Goal: Task Accomplishment & Management: Manage account settings

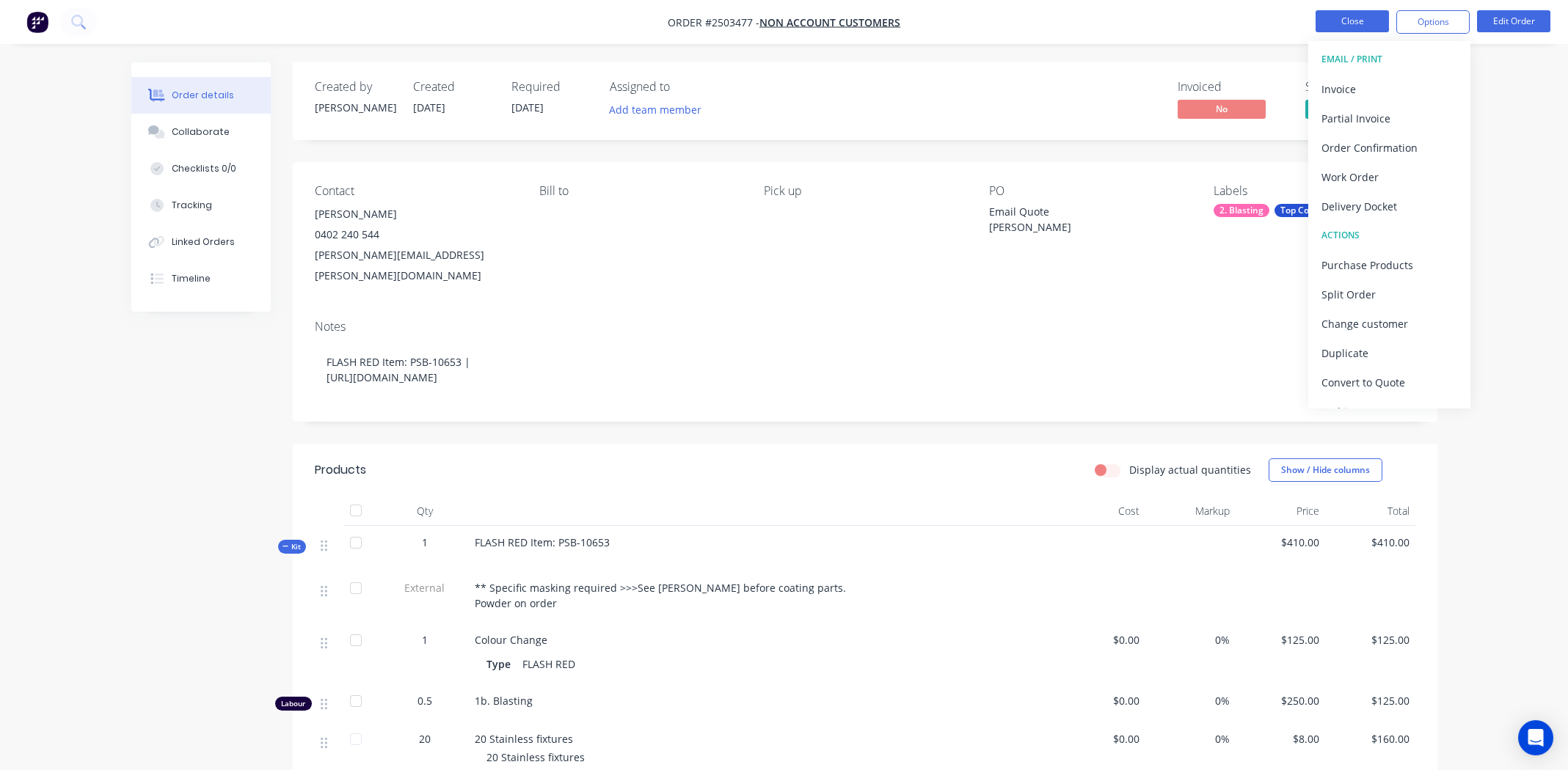
click at [1341, 24] on button "Close" at bounding box center [1352, 21] width 73 height 22
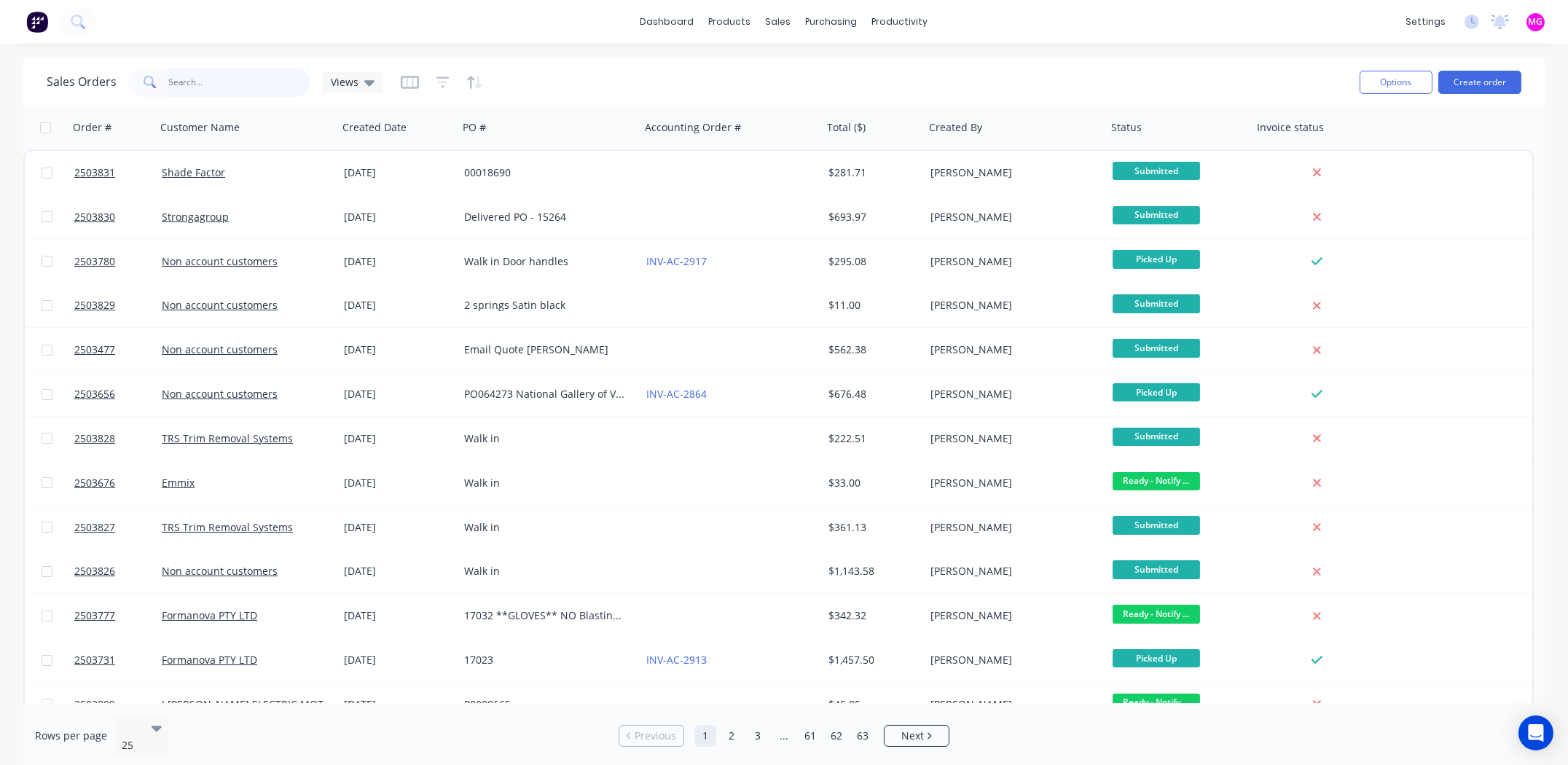
click at [224, 82] on input "text" at bounding box center [240, 82] width 142 height 29
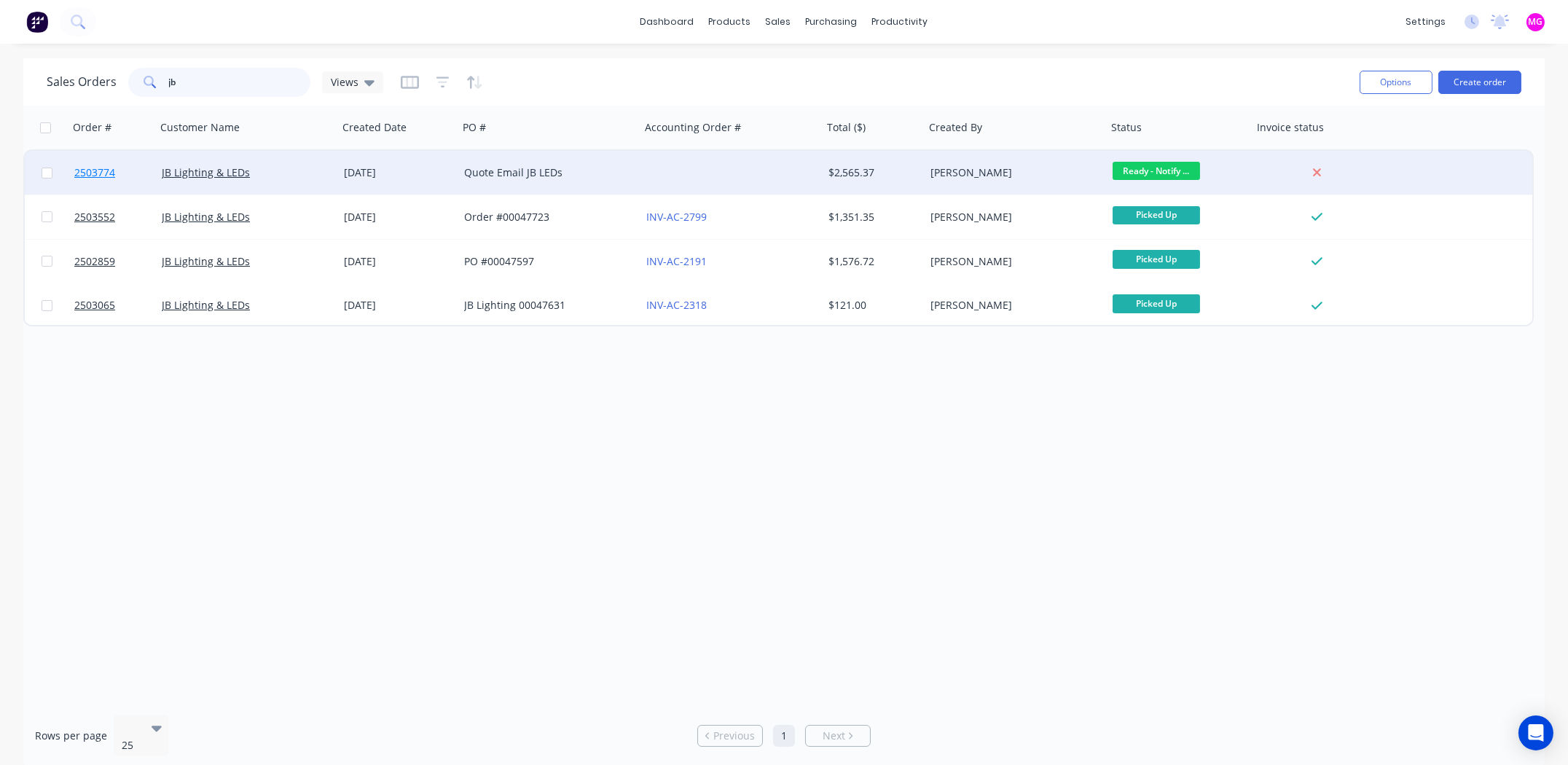
type input "jb"
click at [98, 168] on span "2503774" at bounding box center [94, 172] width 41 height 14
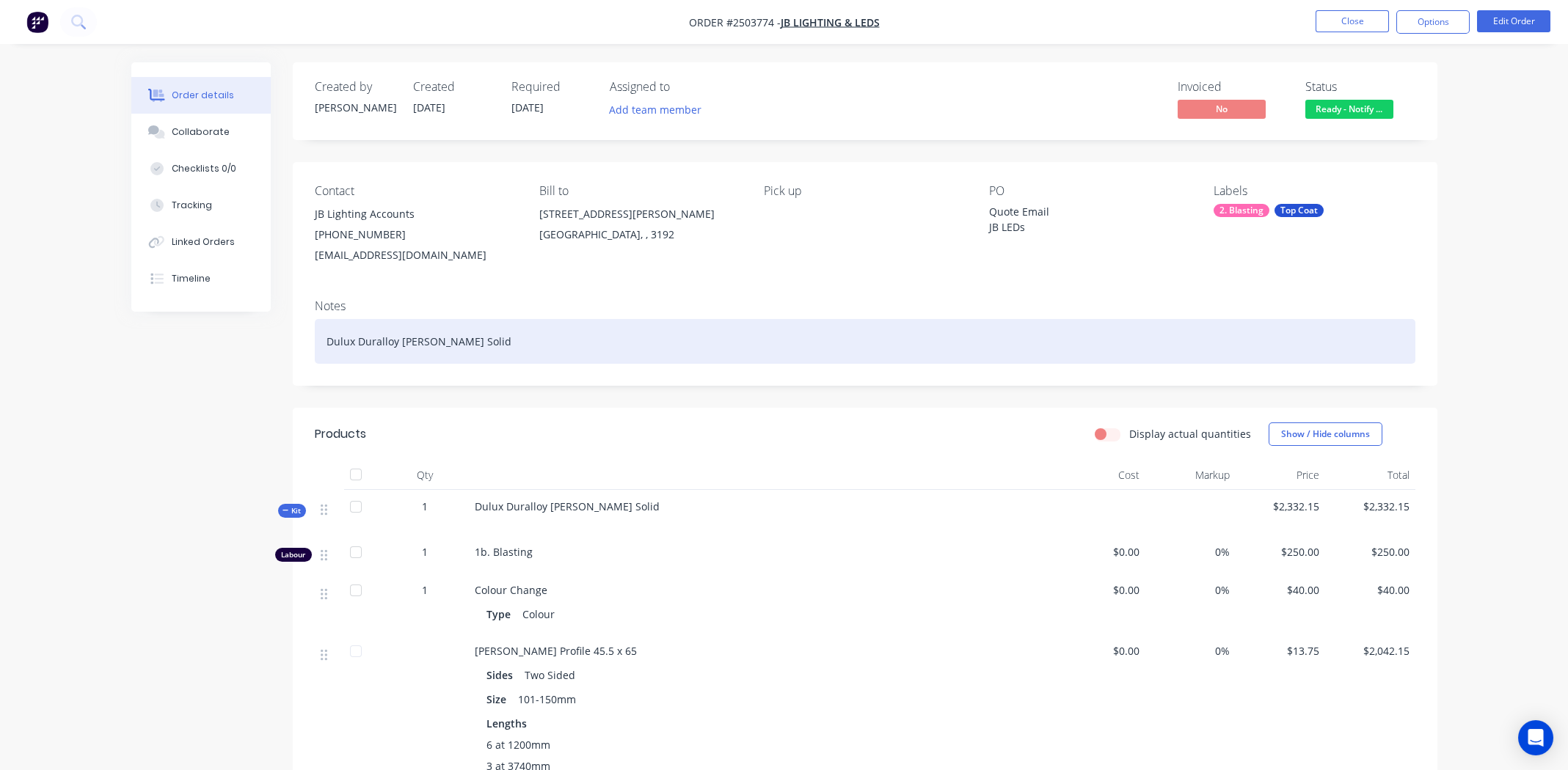
click at [640, 342] on div "Dulux Duralloy [PERSON_NAME] Solid" at bounding box center [865, 341] width 1100 height 45
click at [530, 335] on div "Dulux Duralloy [PERSON_NAME] Solid" at bounding box center [865, 341] width 1100 height 45
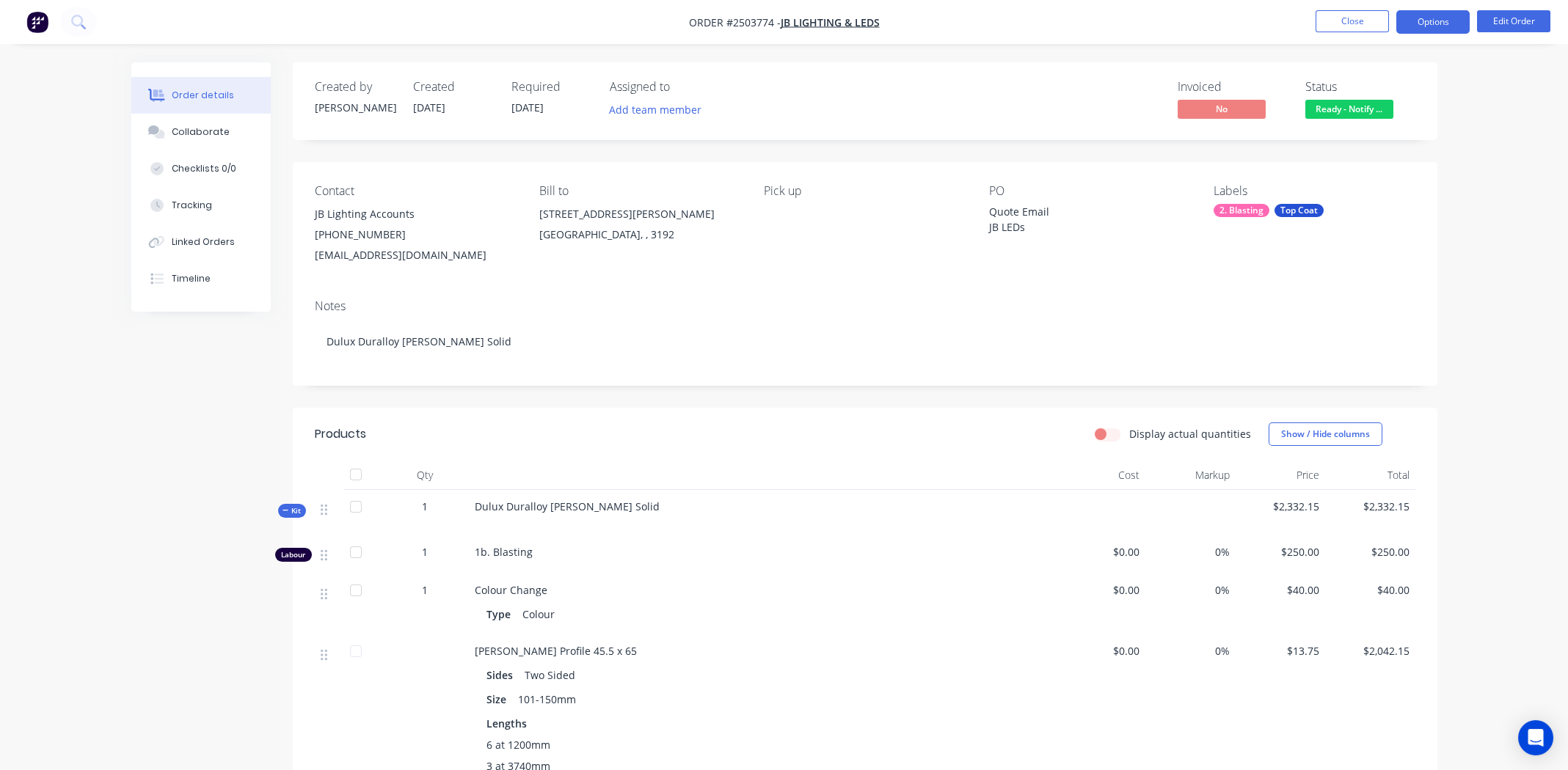
click at [1431, 26] on button "Options" at bounding box center [1433, 22] width 73 height 24
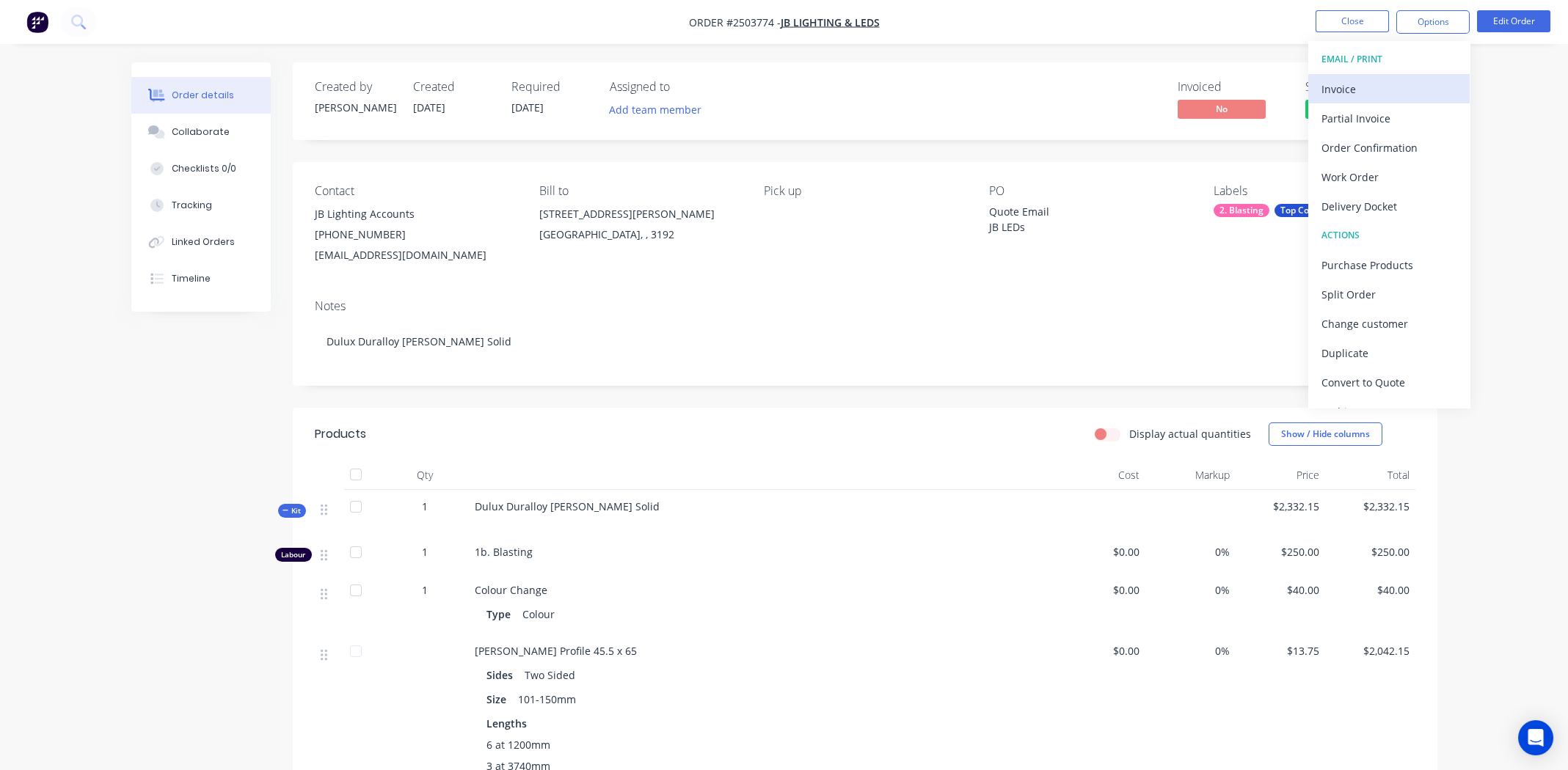
click at [1389, 89] on div "Invoice" at bounding box center [1389, 89] width 135 height 21
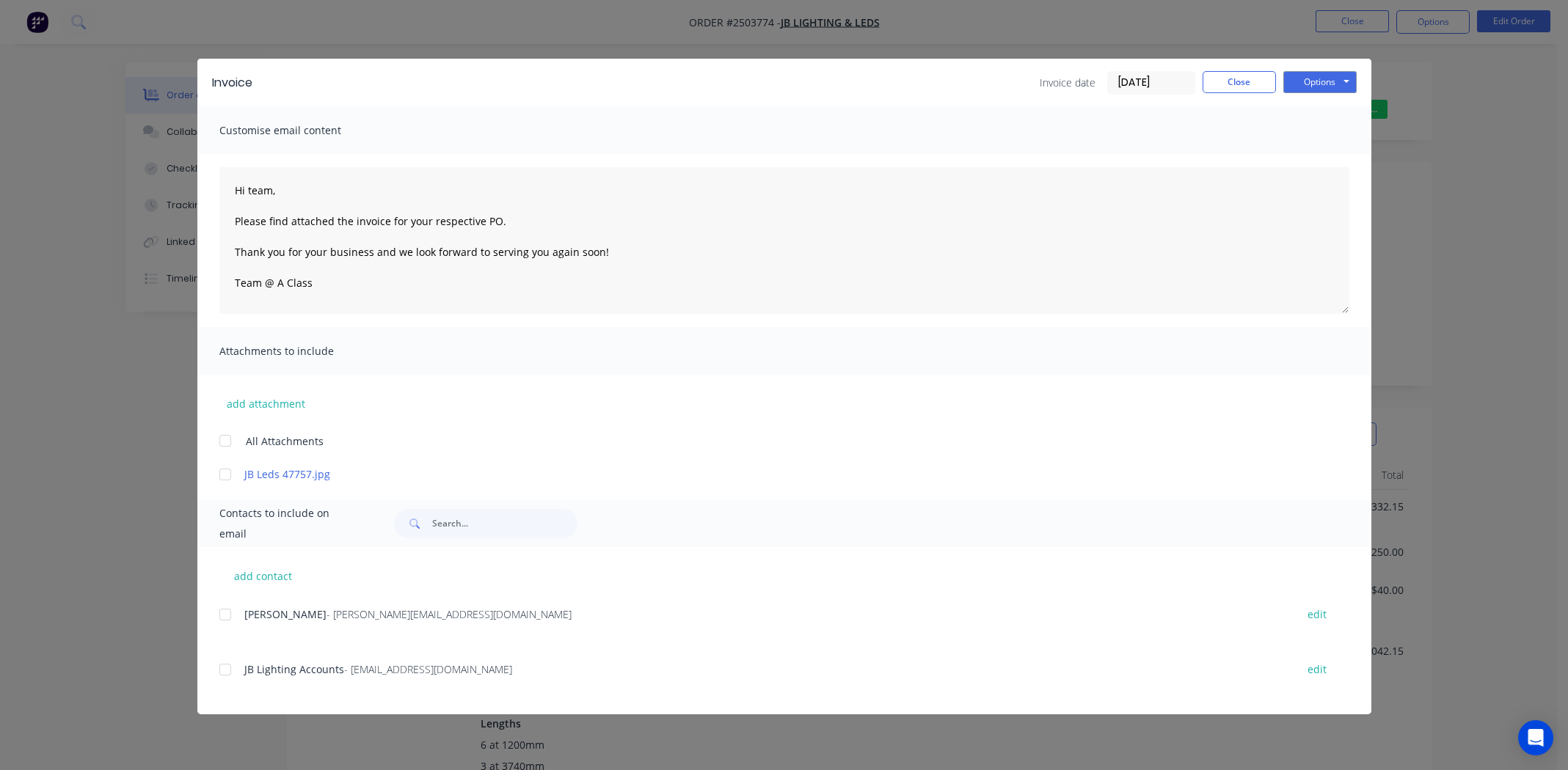
click at [225, 474] on div at bounding box center [225, 474] width 30 height 30
click at [220, 671] on div at bounding box center [225, 670] width 30 height 30
click at [1332, 74] on button "Options" at bounding box center [1319, 82] width 73 height 22
click at [1327, 159] on button "Email" at bounding box center [1329, 157] width 94 height 24
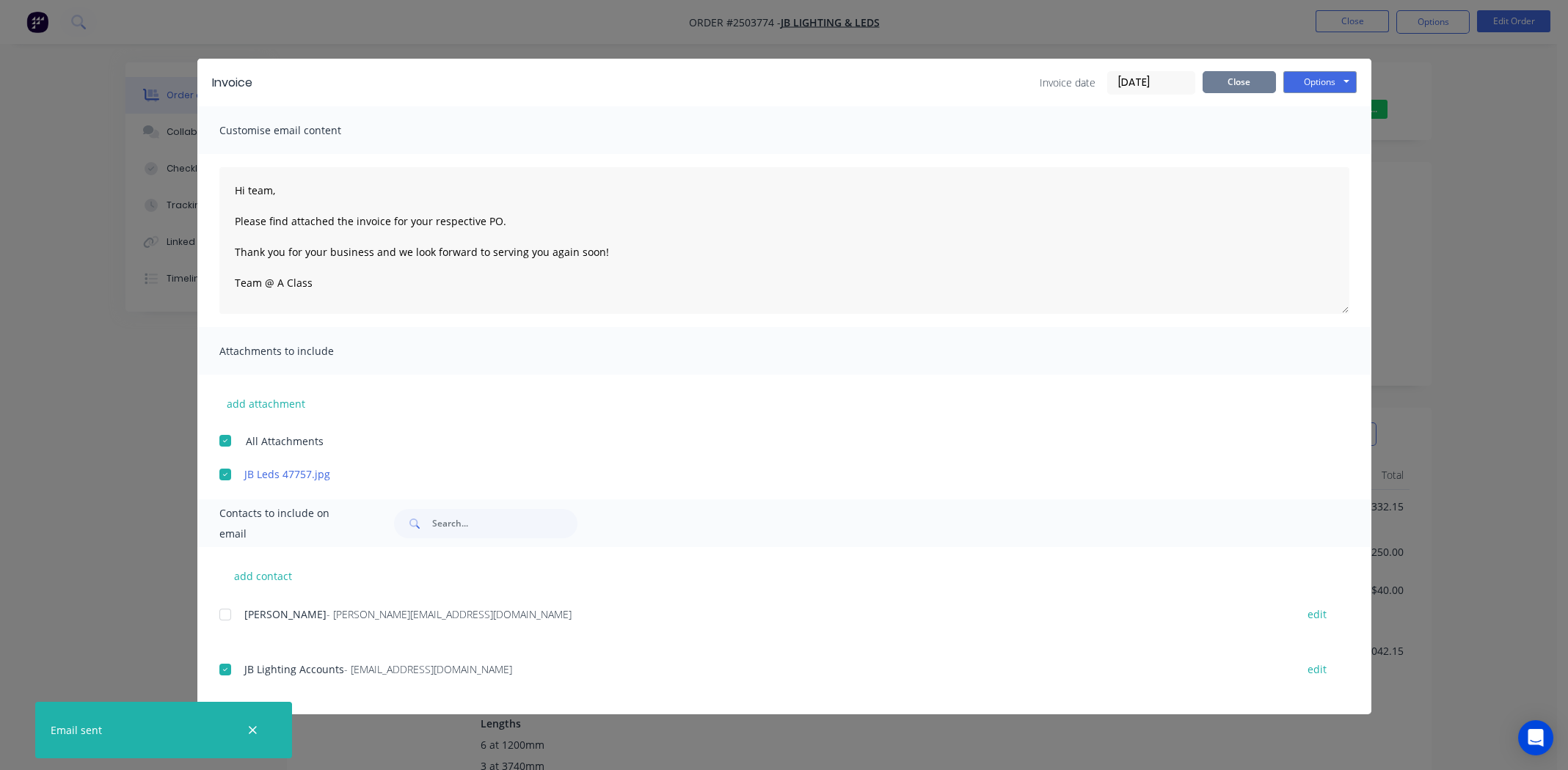
click at [1239, 78] on button "Close" at bounding box center [1239, 82] width 73 height 22
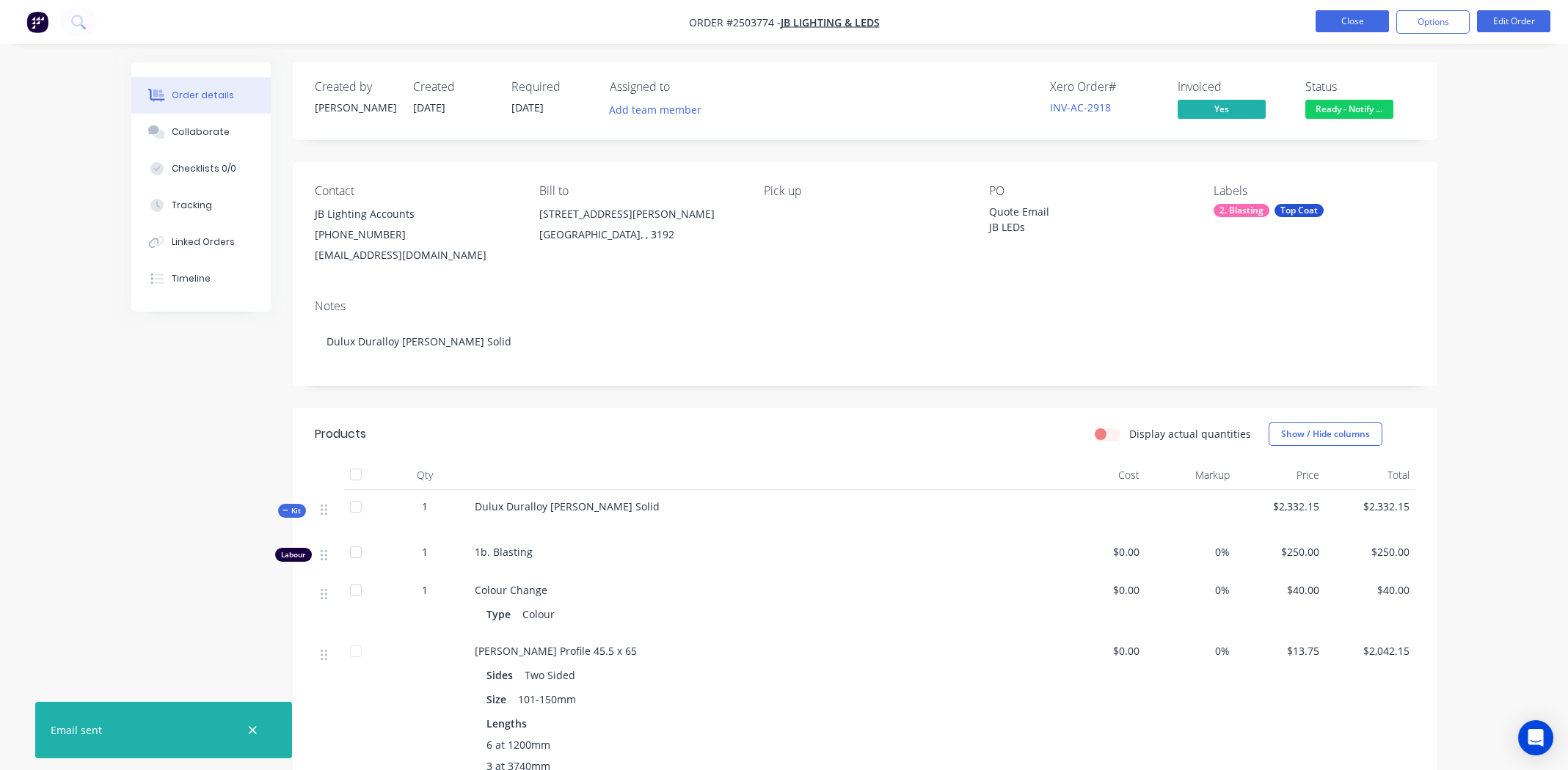
click at [1359, 19] on button "Close" at bounding box center [1352, 21] width 73 height 22
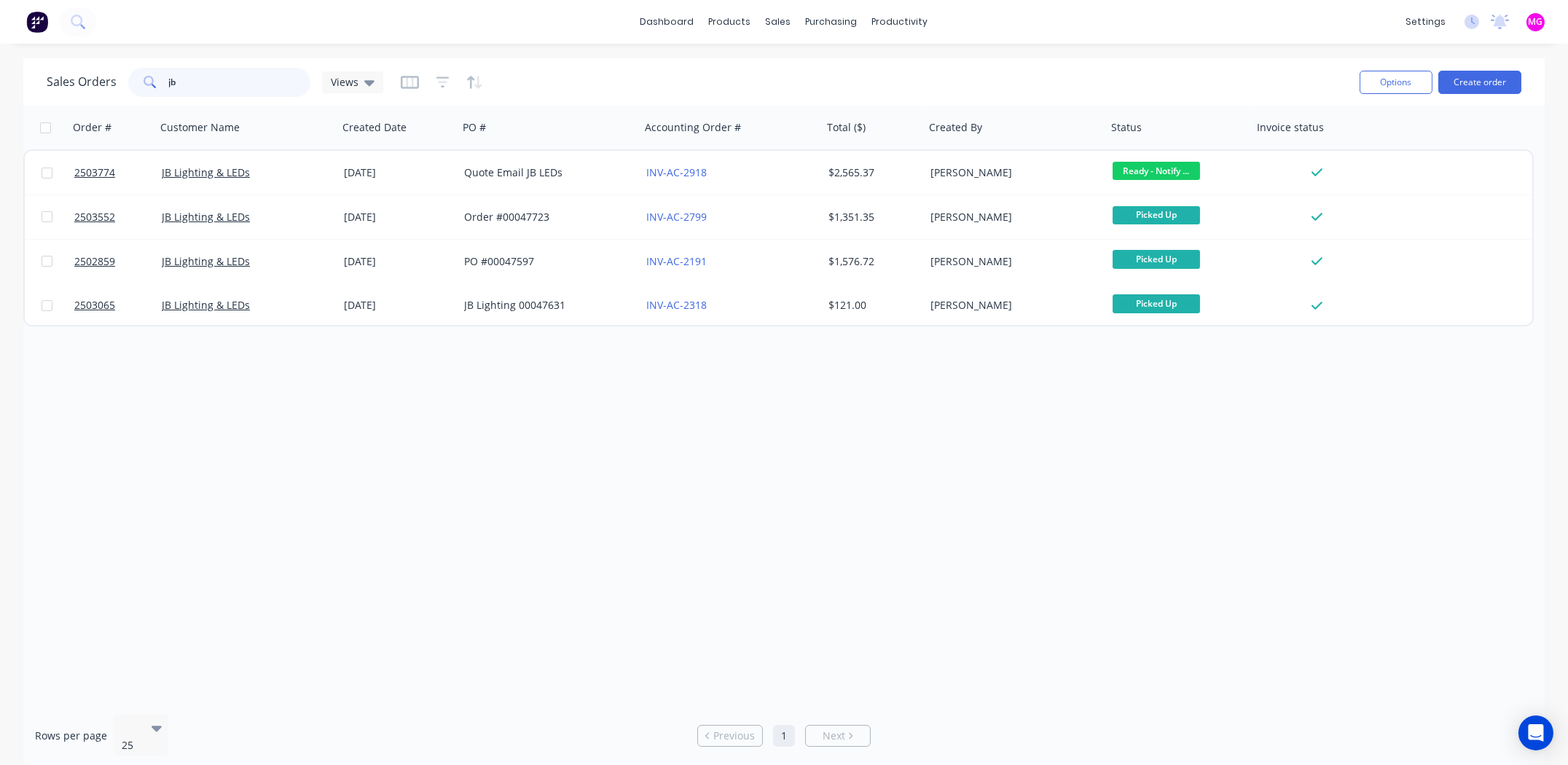
click at [216, 84] on input "jb" at bounding box center [240, 82] width 142 height 29
click at [214, 84] on input "jb" at bounding box center [240, 82] width 142 height 29
click at [211, 84] on input "jb" at bounding box center [240, 82] width 142 height 29
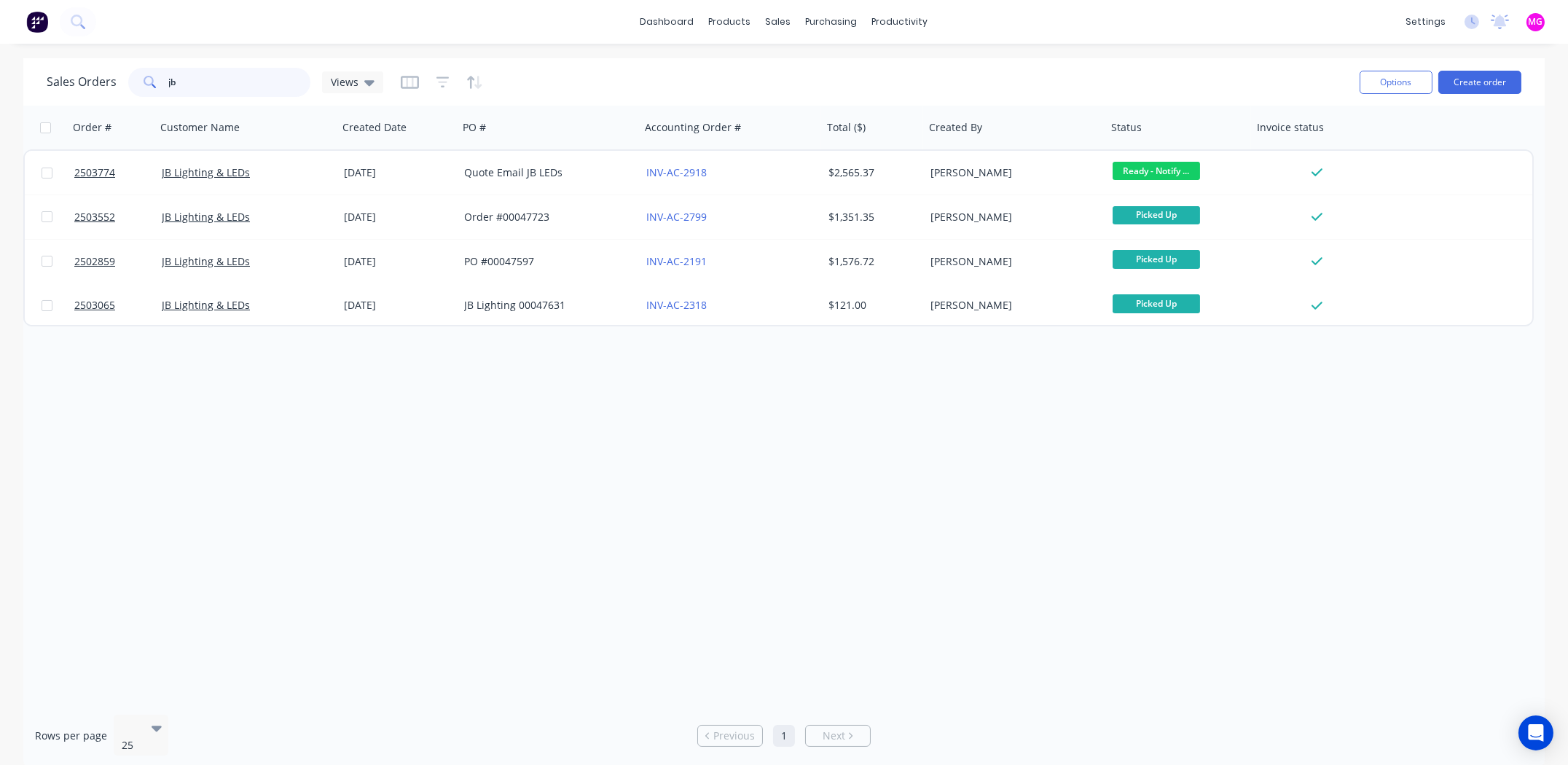
click at [211, 84] on input "jb" at bounding box center [240, 82] width 142 height 29
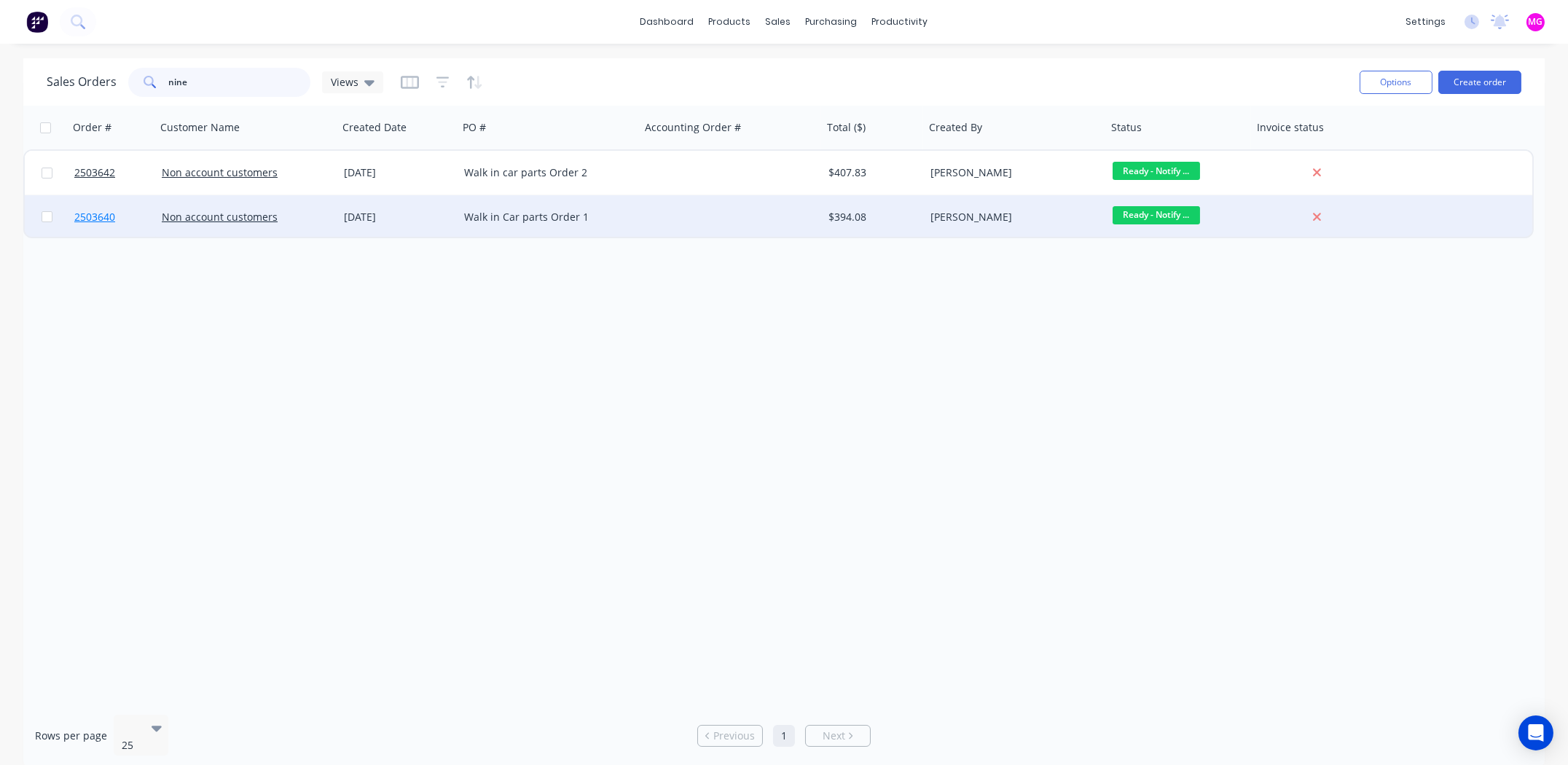
type input "nine"
click at [96, 217] on span "2503640" at bounding box center [94, 217] width 41 height 14
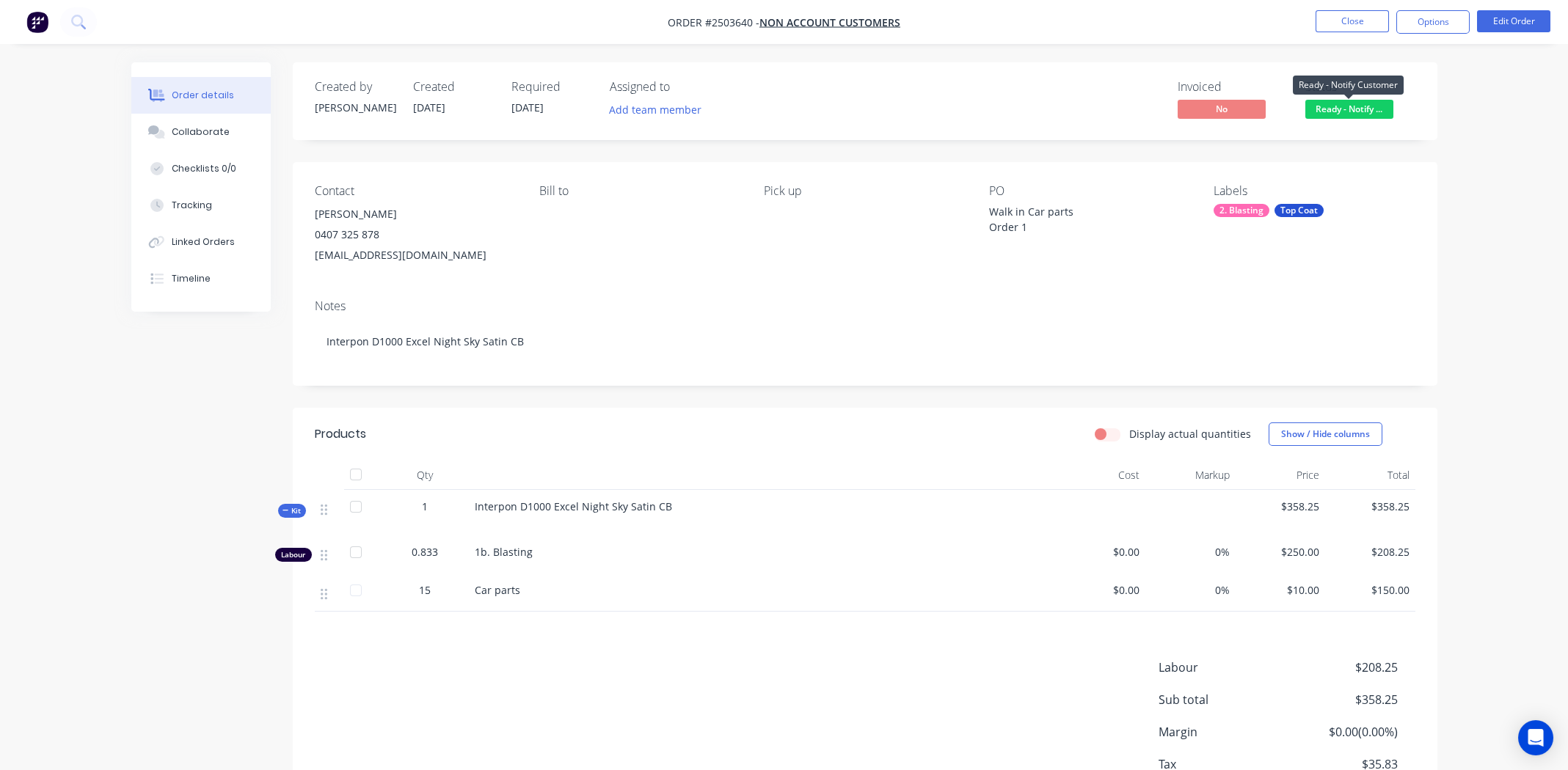
click at [1361, 112] on span "Ready - Notify ..." at bounding box center [1349, 109] width 88 height 18
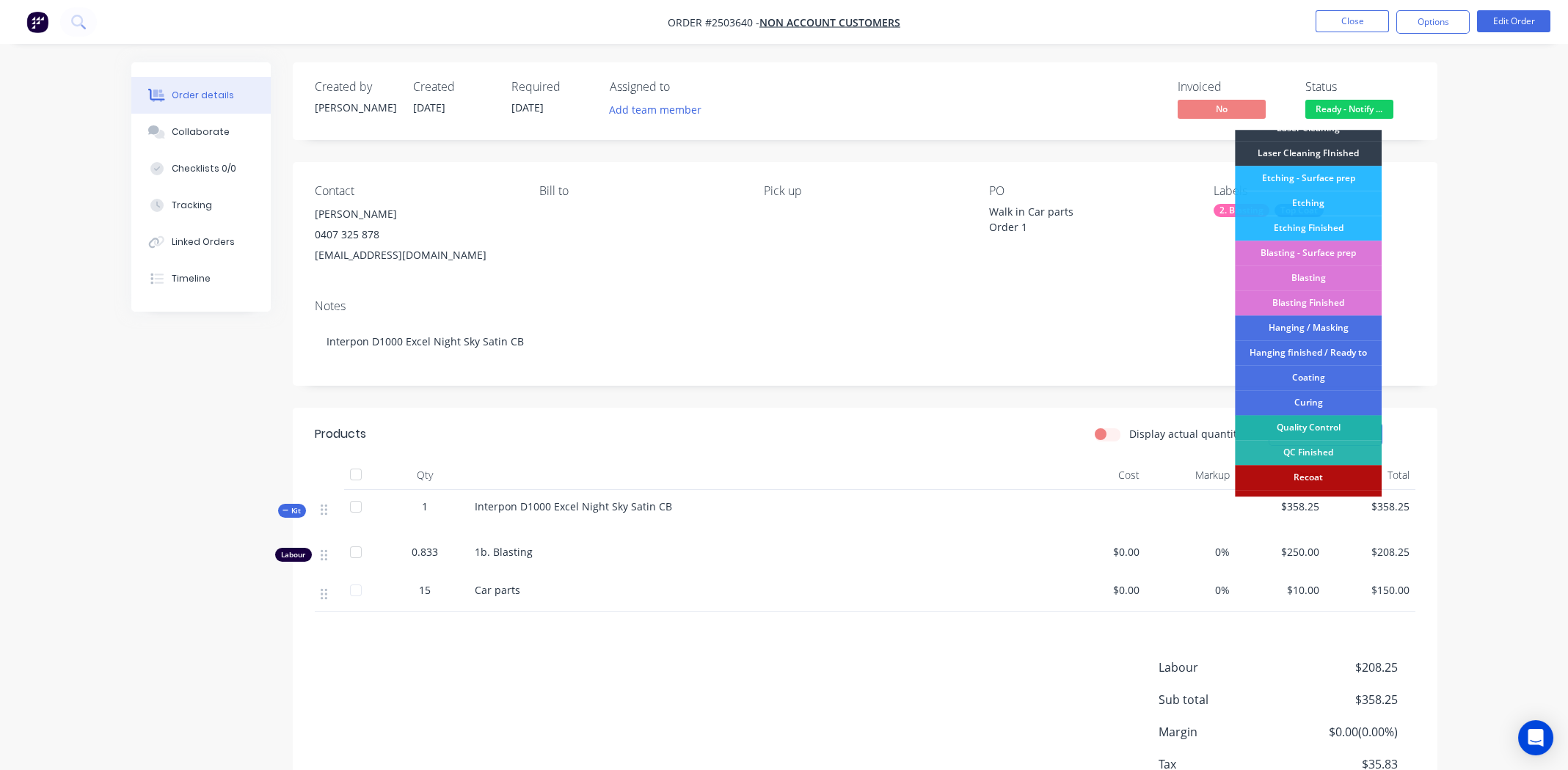
scroll to position [313, 0]
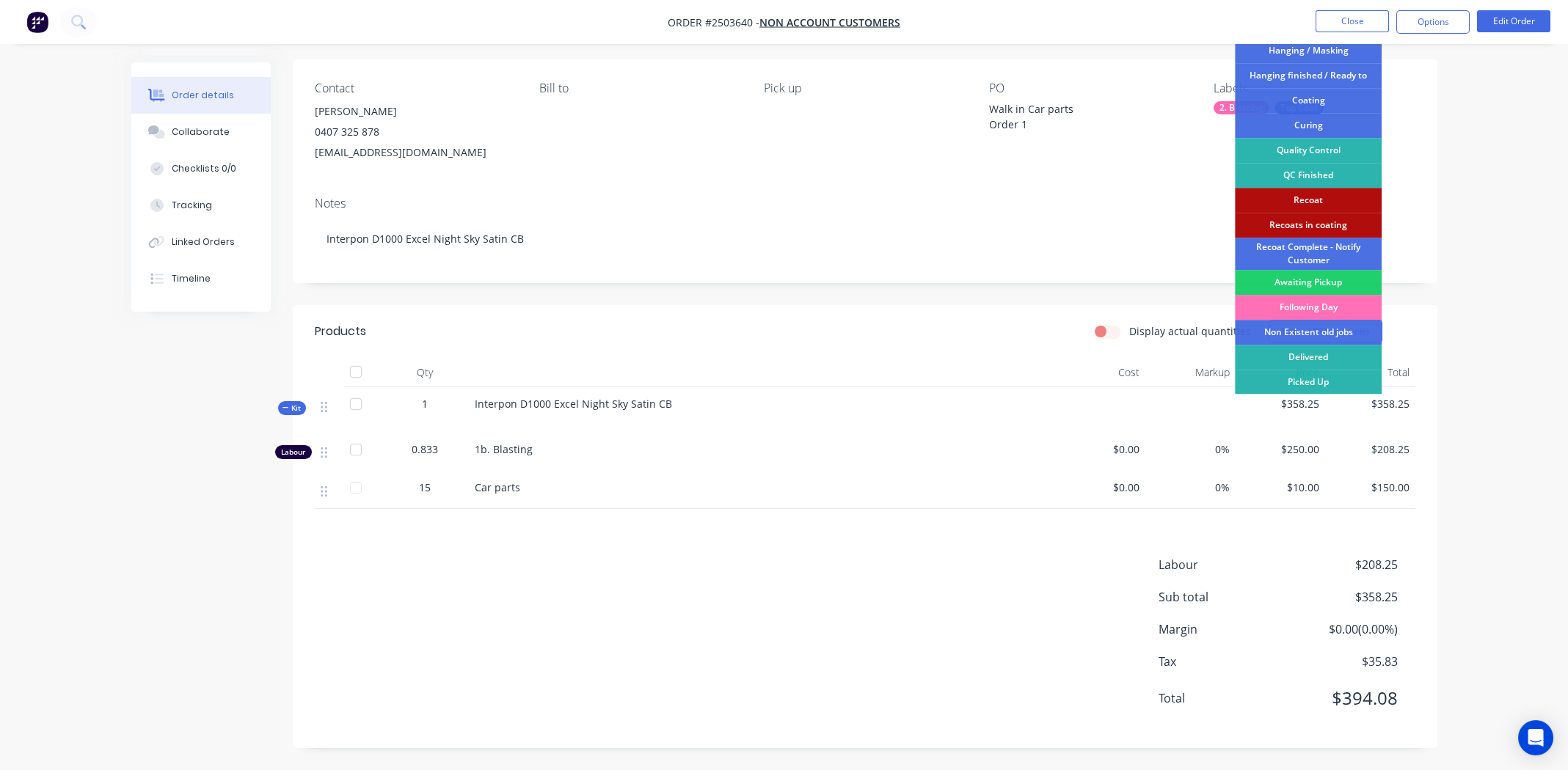
click at [1306, 374] on div "Picked Up" at bounding box center [1308, 382] width 147 height 25
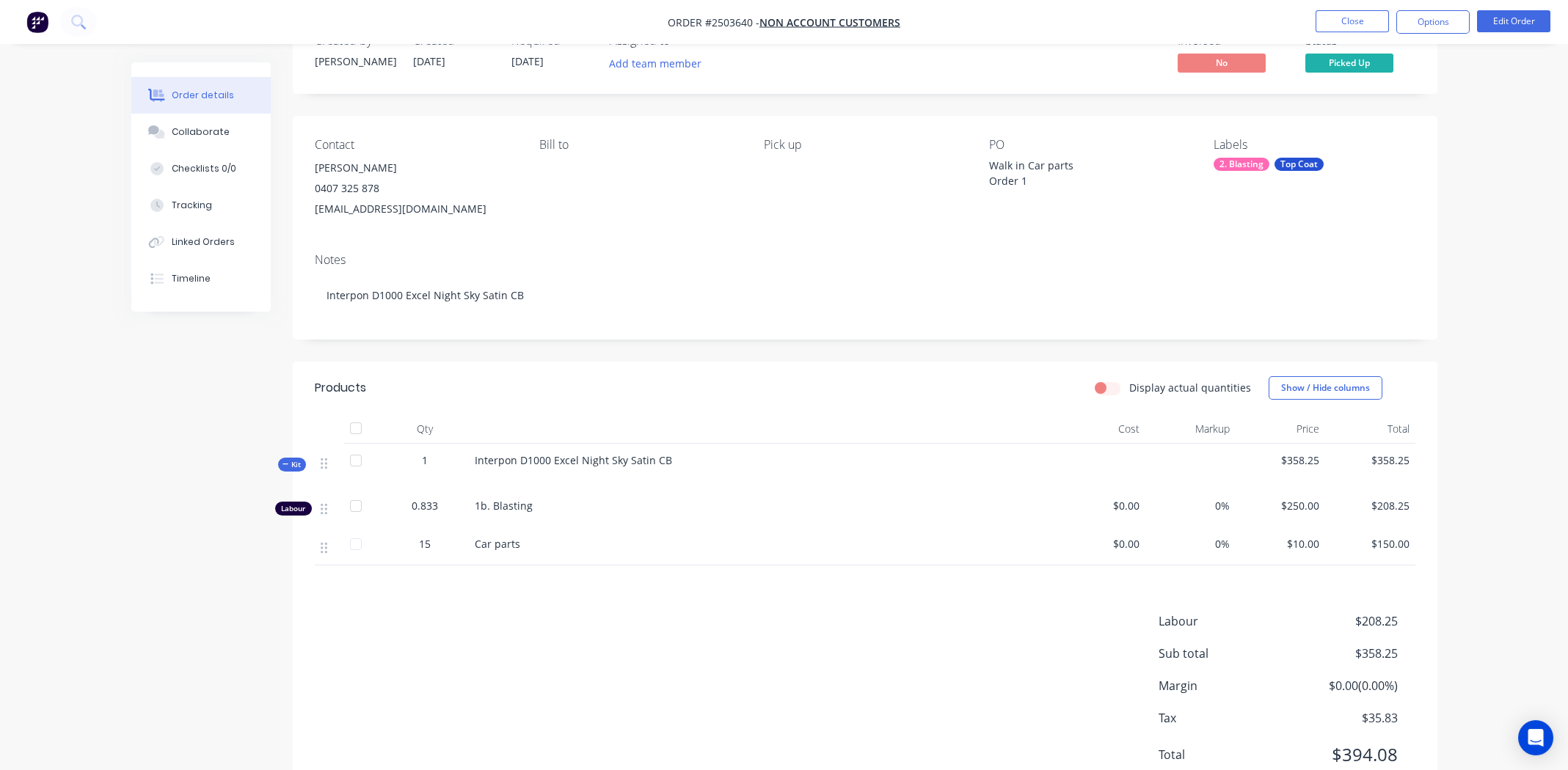
scroll to position [0, 0]
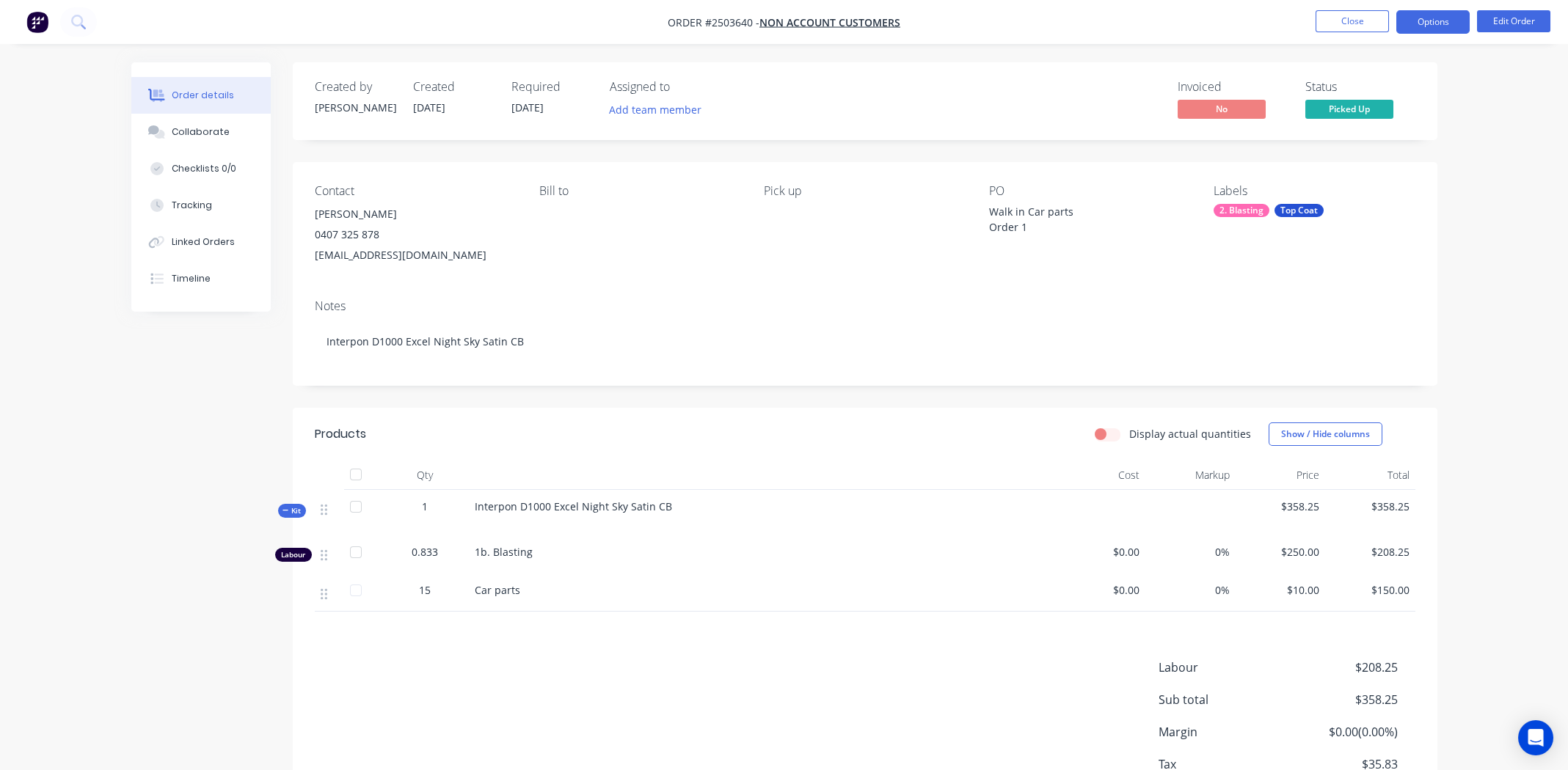
click at [1427, 30] on button "Options" at bounding box center [1433, 22] width 73 height 24
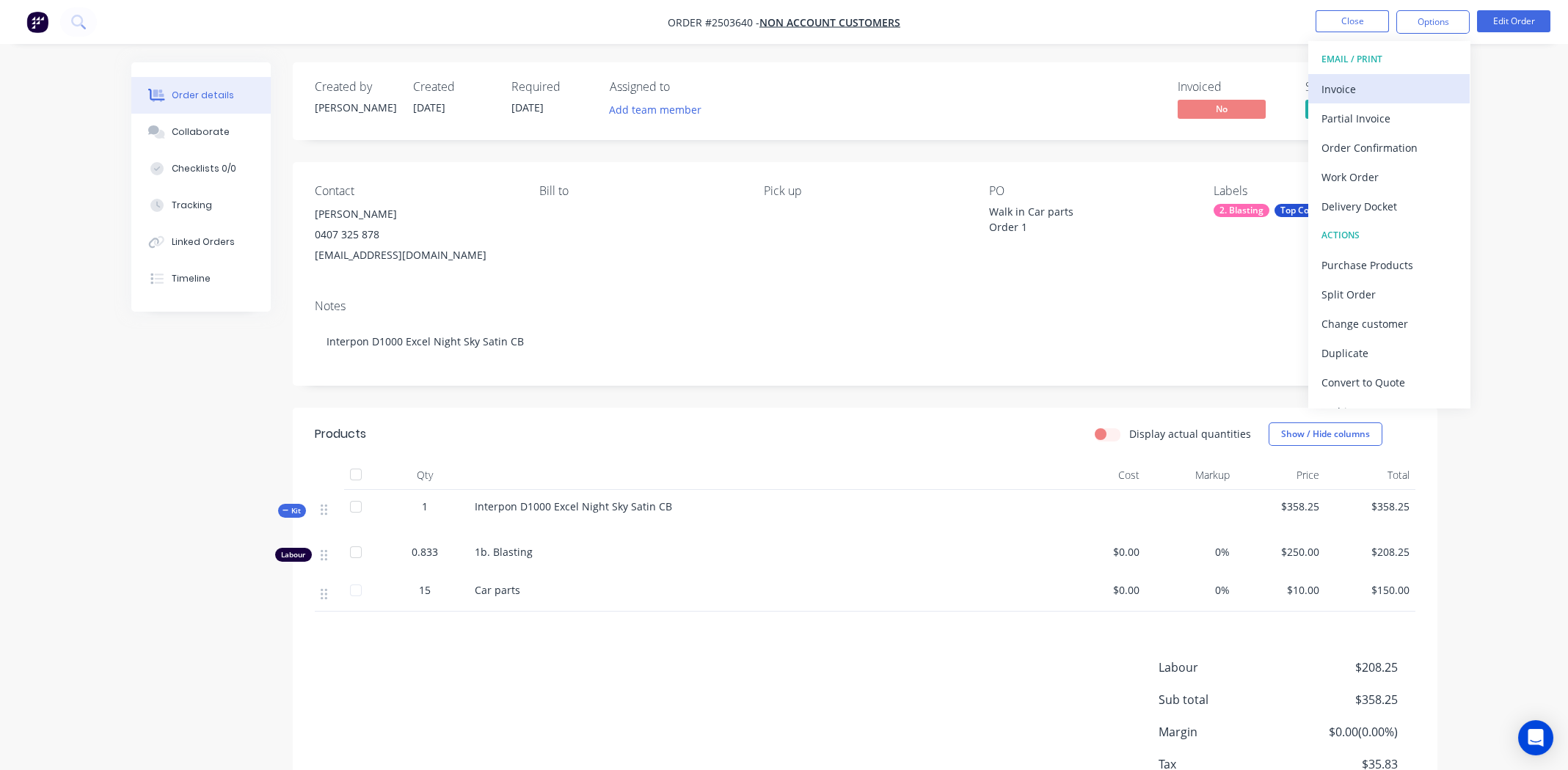
click at [1398, 84] on div "Invoice" at bounding box center [1389, 89] width 135 height 21
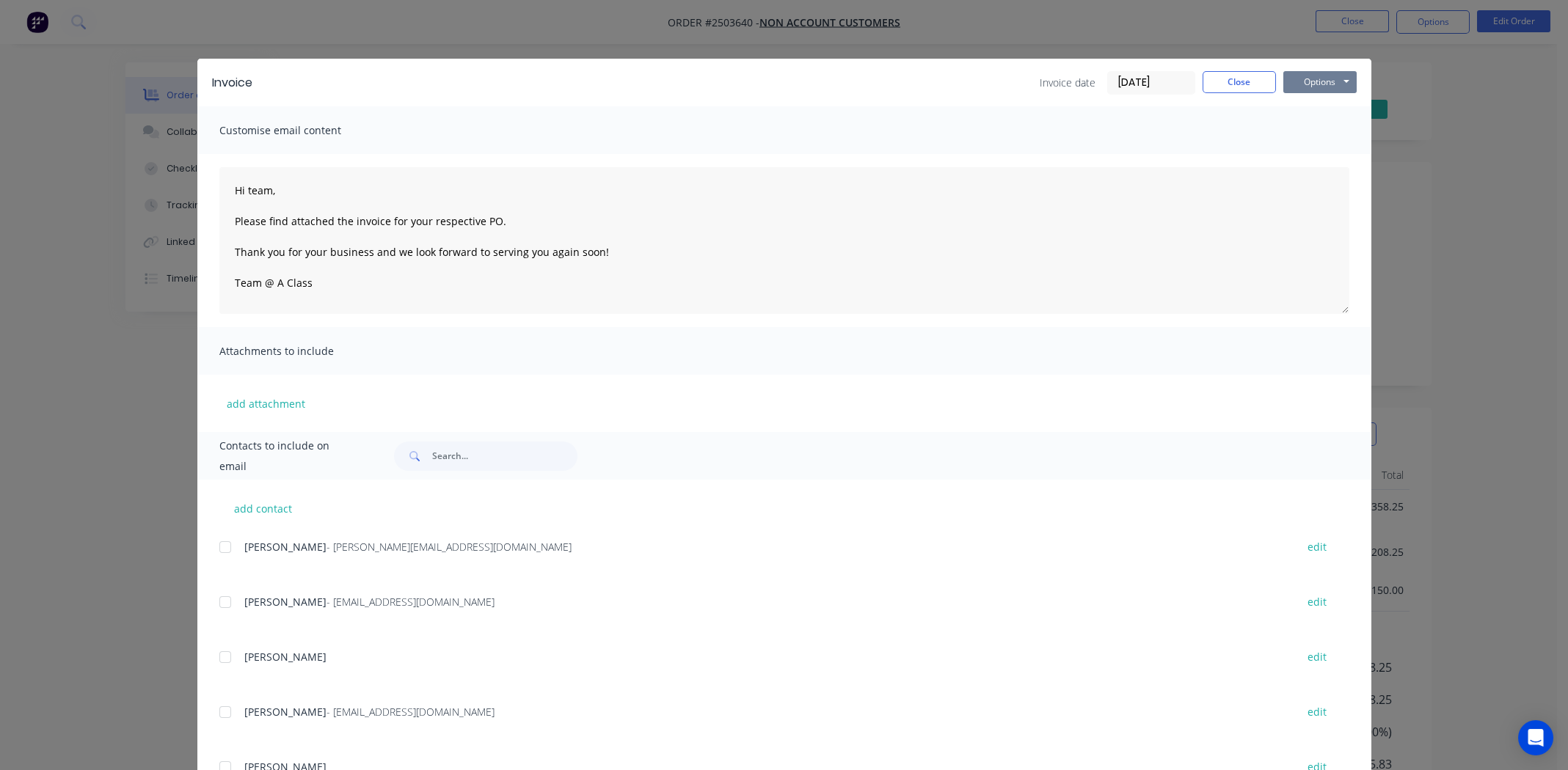
click at [1312, 79] on button "Options" at bounding box center [1319, 82] width 73 height 22
click at [1324, 134] on button "Print" at bounding box center [1329, 132] width 94 height 24
click at [1219, 78] on button "Close" at bounding box center [1239, 82] width 73 height 22
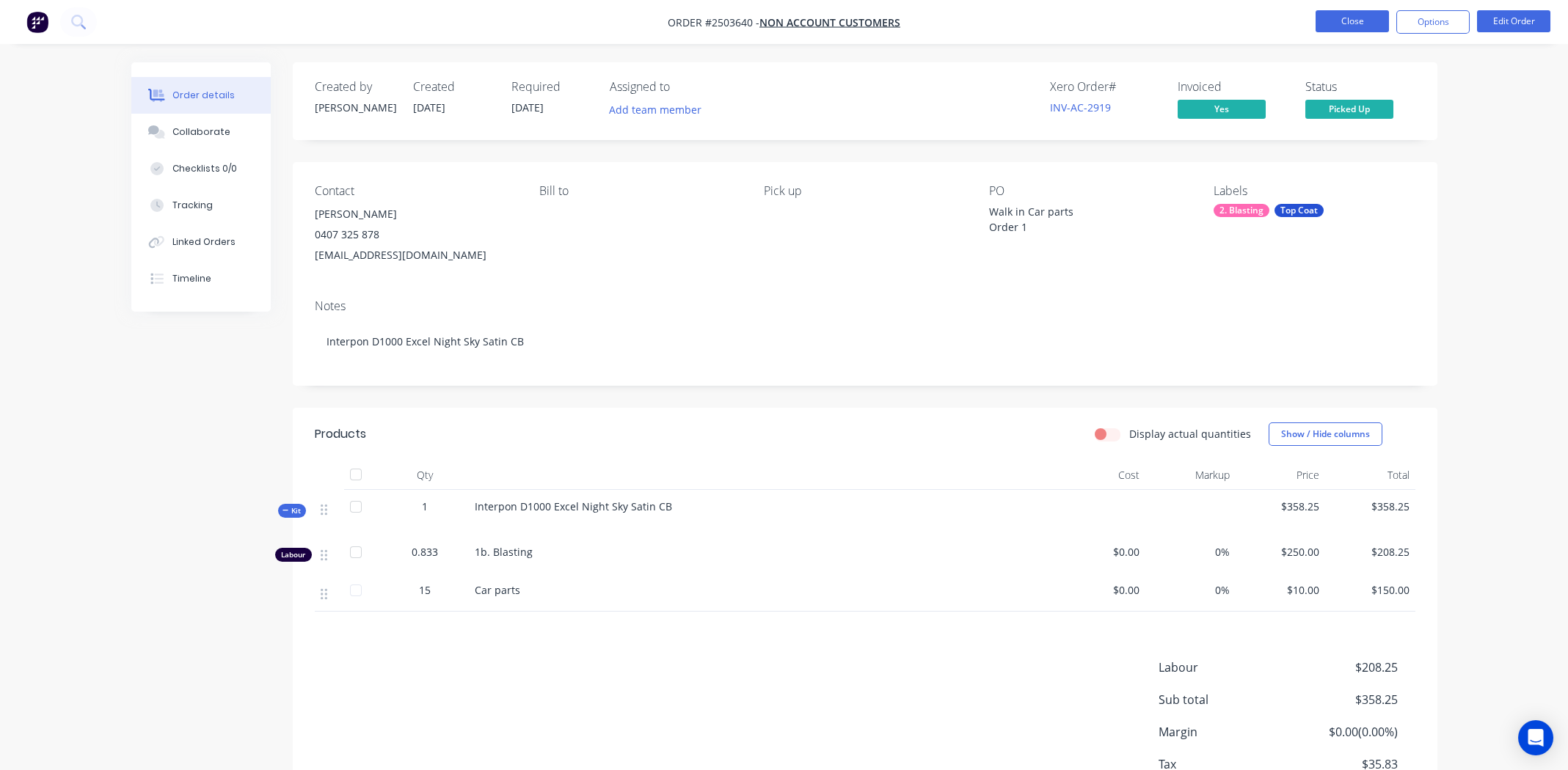
click at [1338, 22] on button "Close" at bounding box center [1352, 21] width 73 height 22
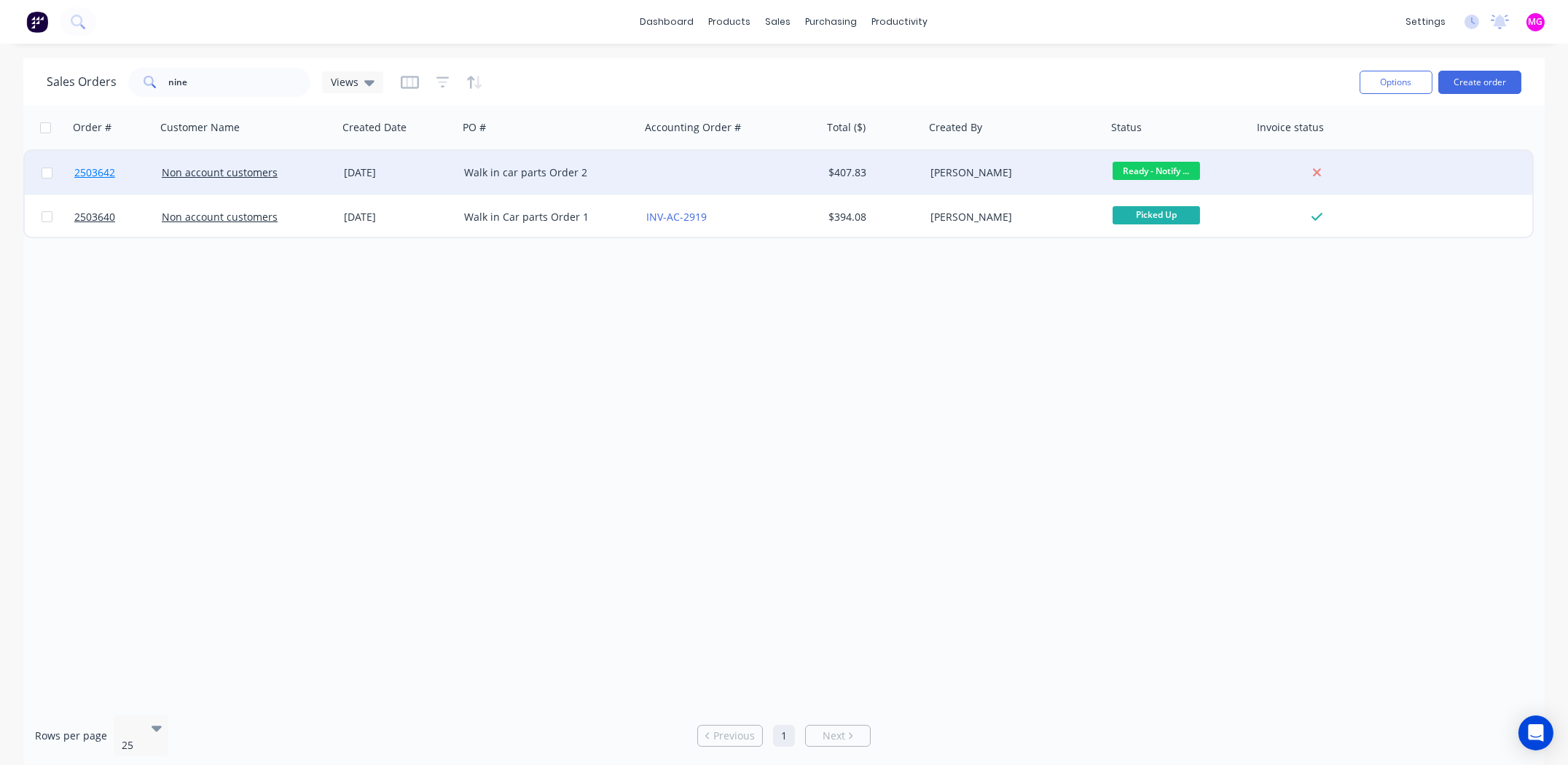
click at [93, 176] on span "2503642" at bounding box center [94, 172] width 41 height 14
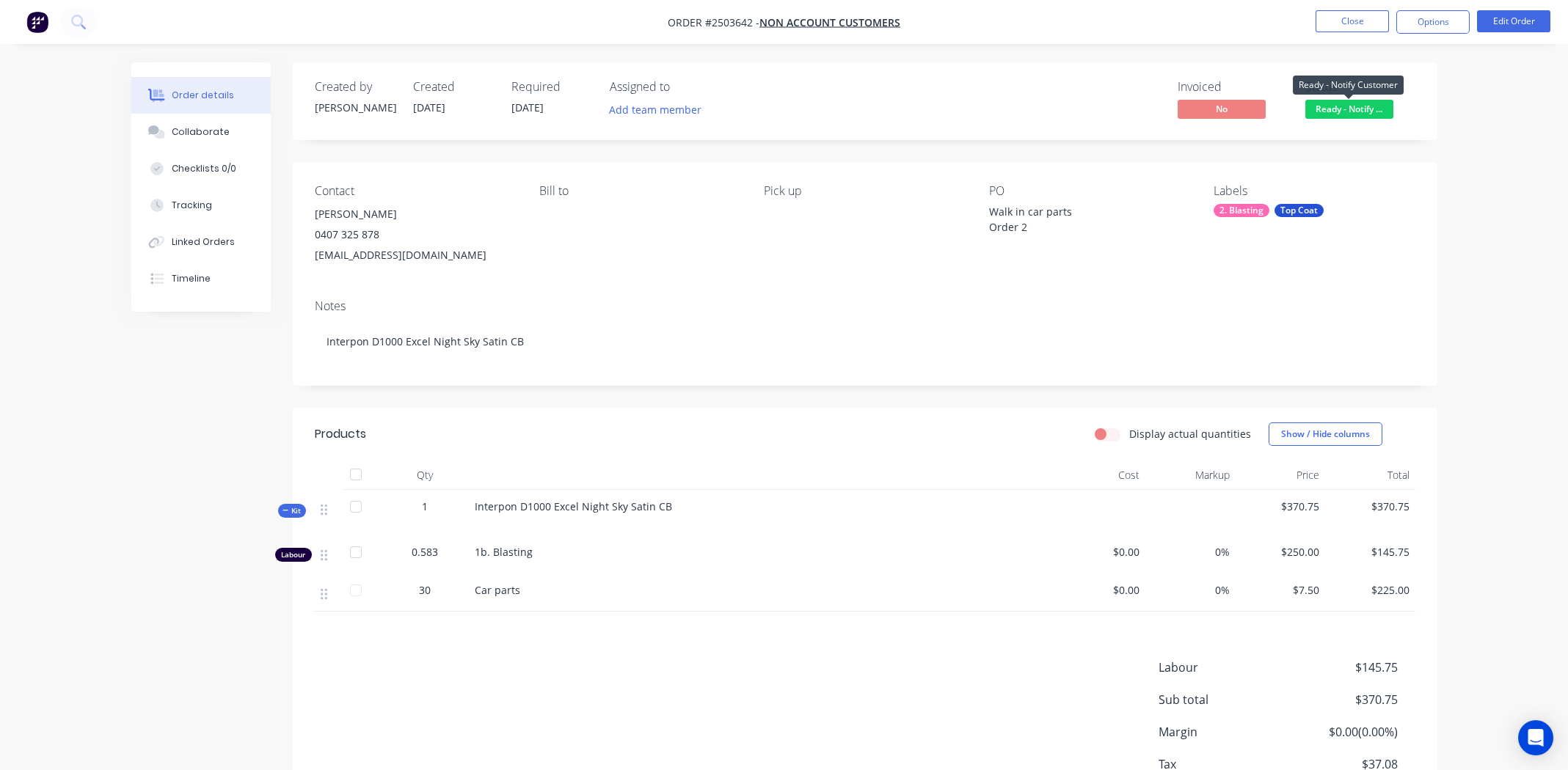
click at [1359, 107] on span "Ready - Notify ..." at bounding box center [1349, 109] width 88 height 18
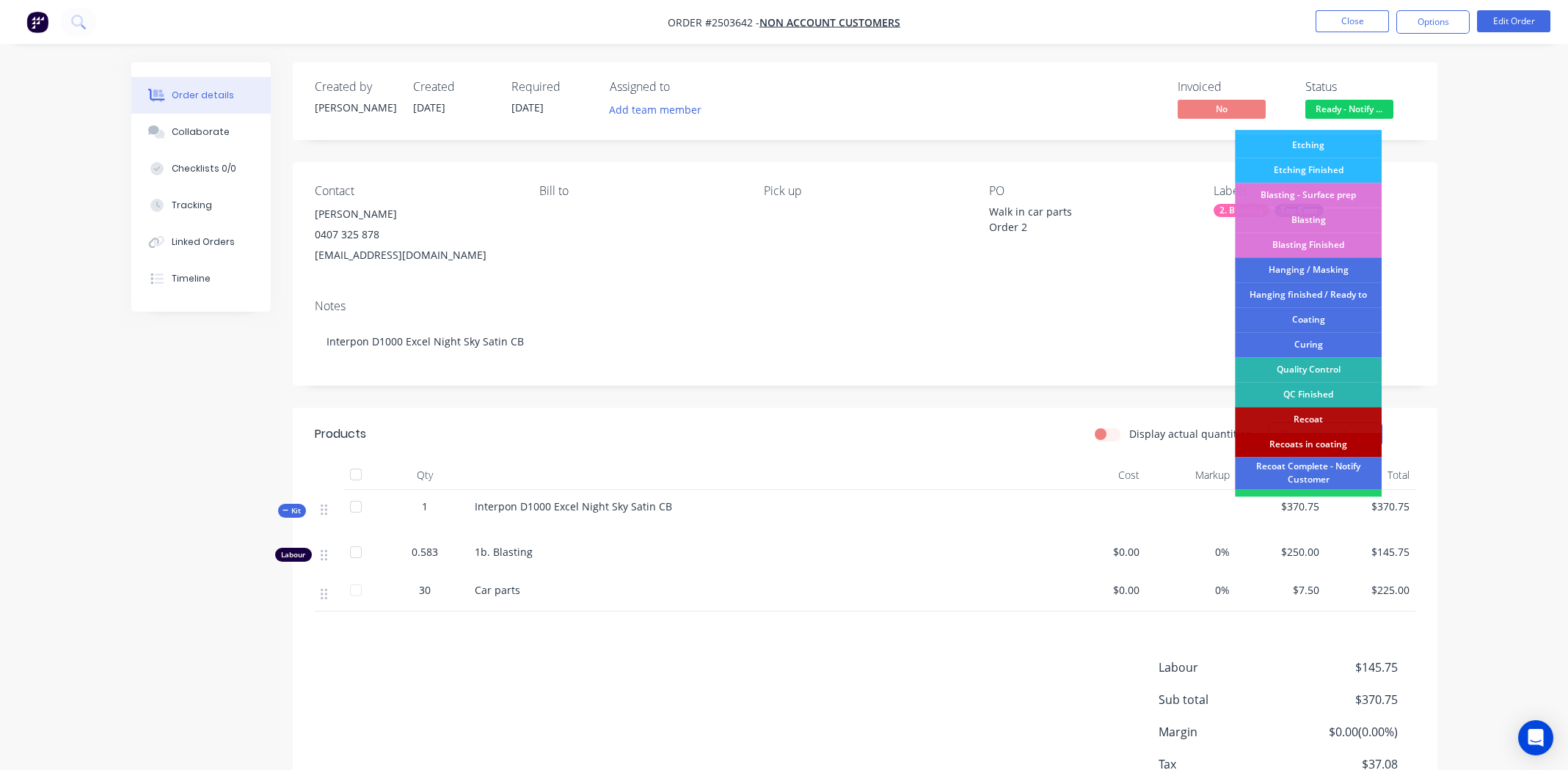
scroll to position [313, 0]
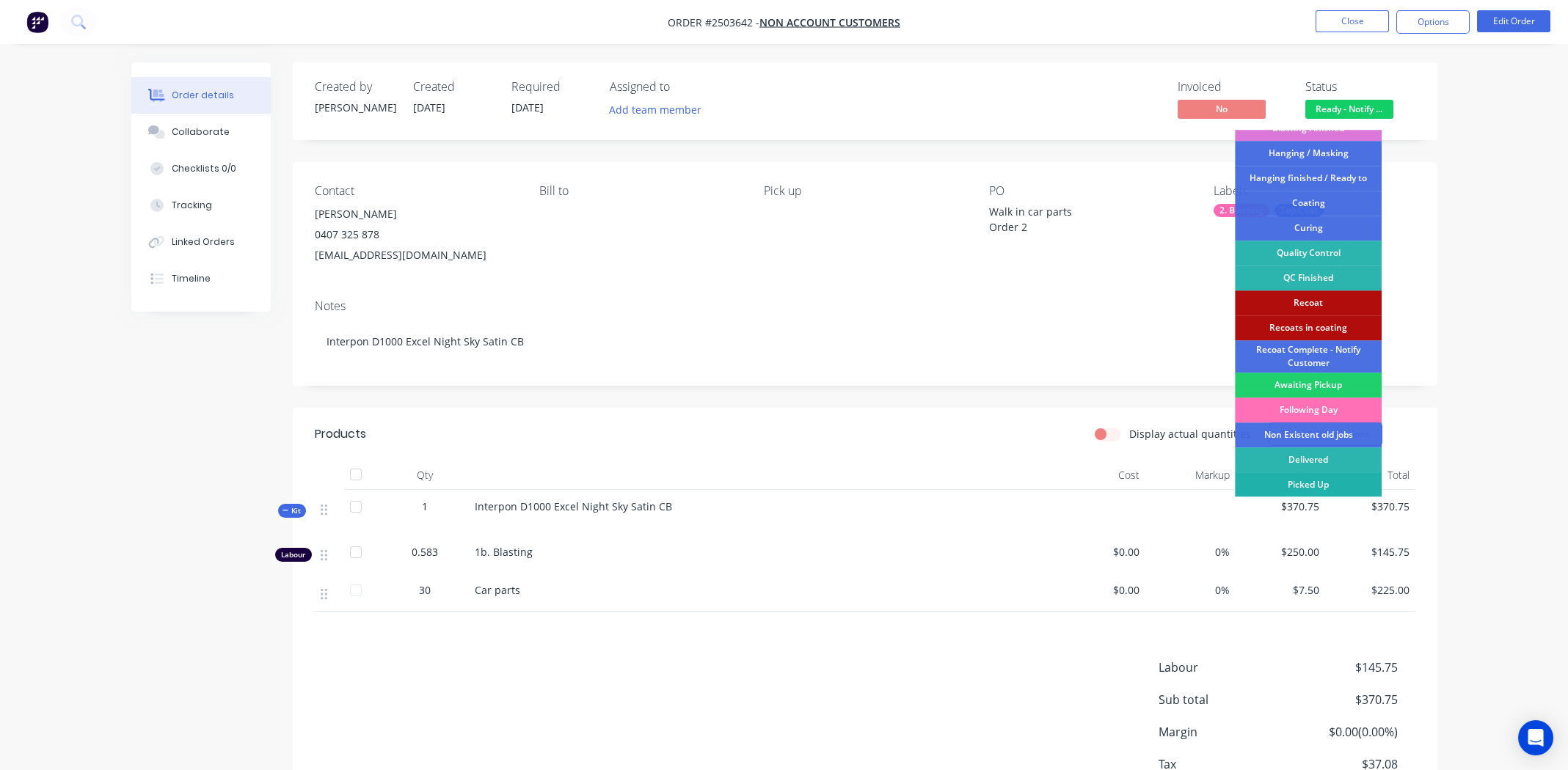
click at [1324, 486] on div "Picked Up" at bounding box center [1308, 484] width 147 height 25
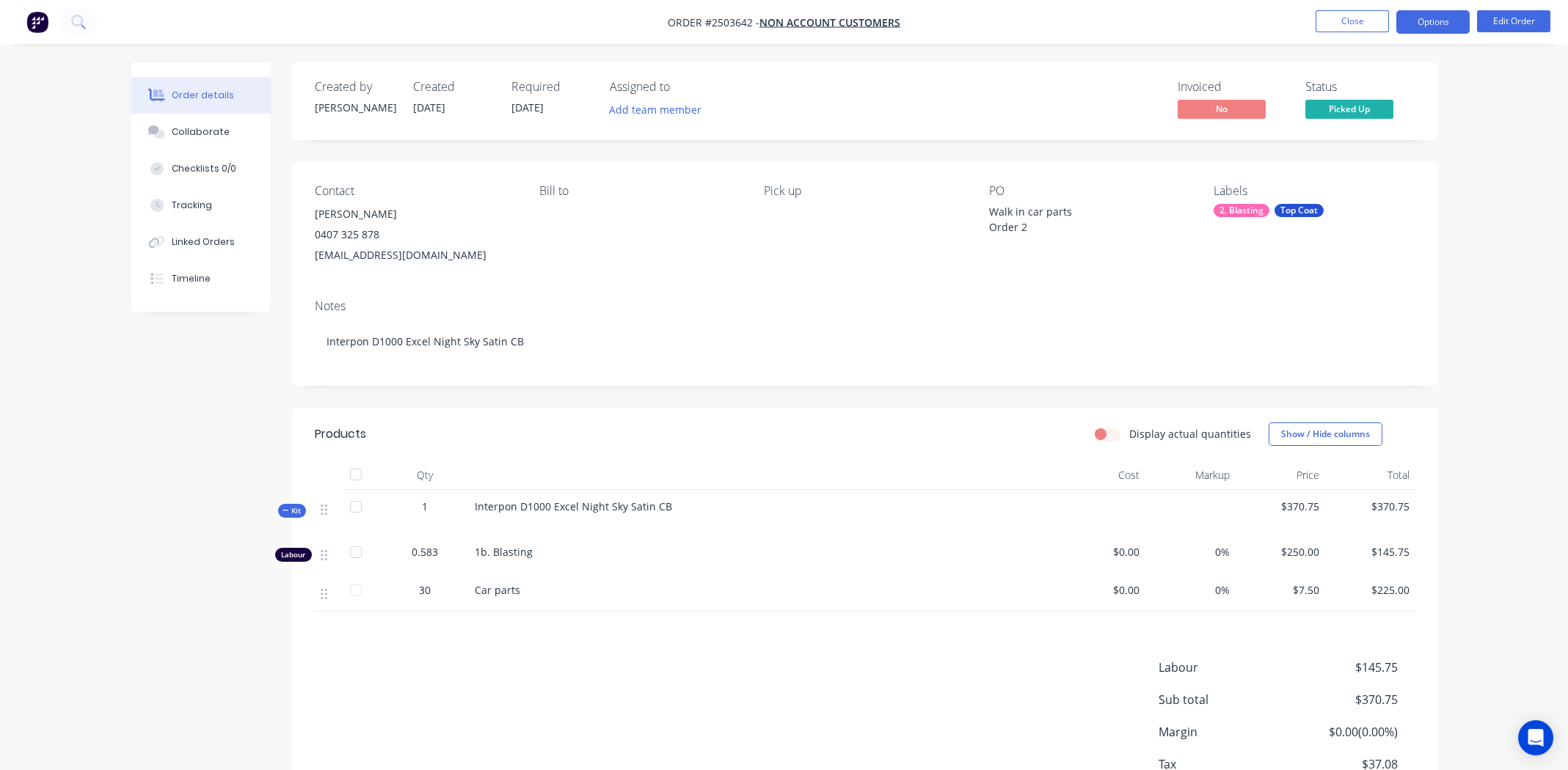
click at [1441, 16] on button "Options" at bounding box center [1433, 22] width 73 height 24
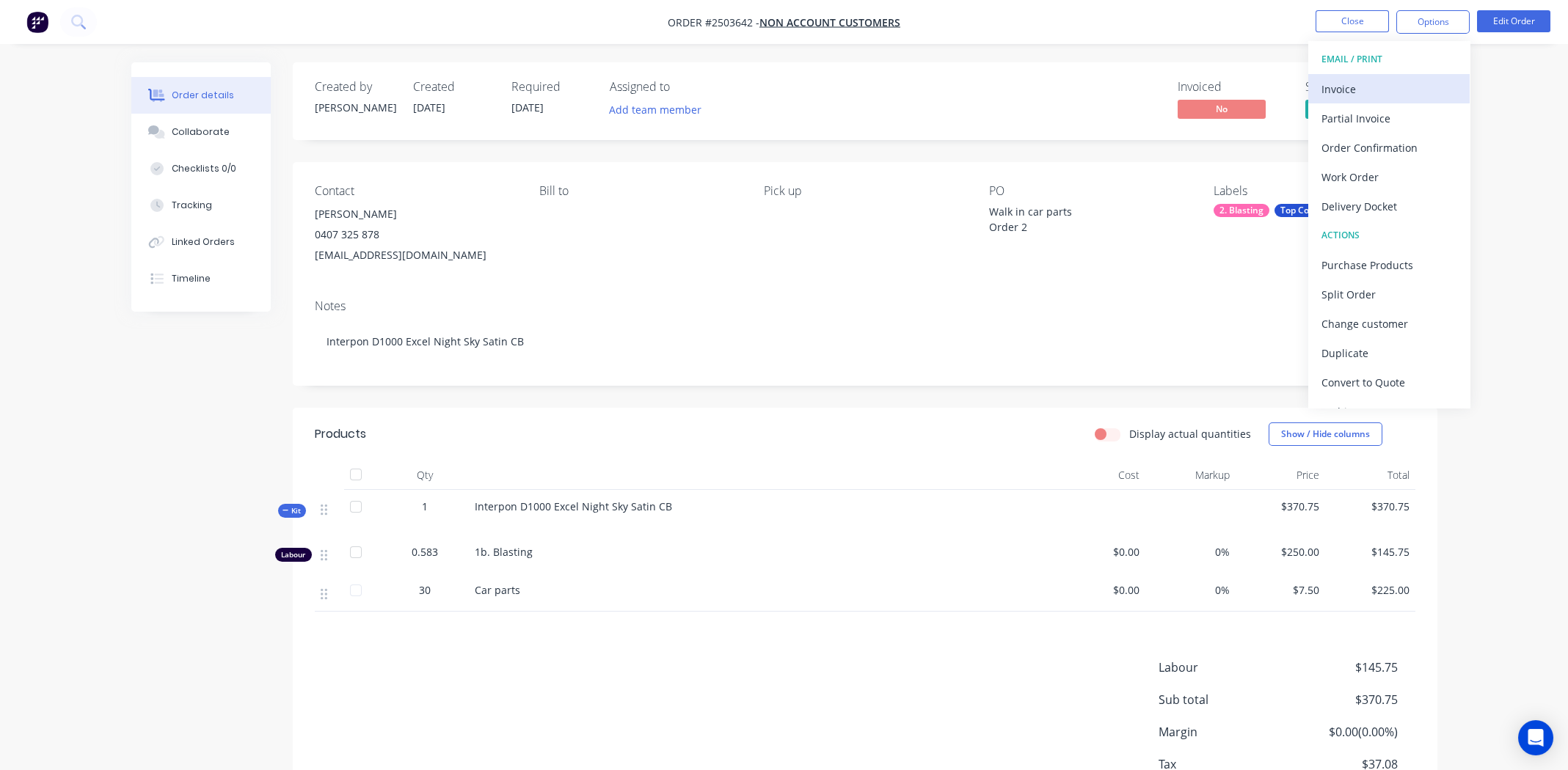
click at [1376, 85] on div "Invoice" at bounding box center [1389, 89] width 135 height 21
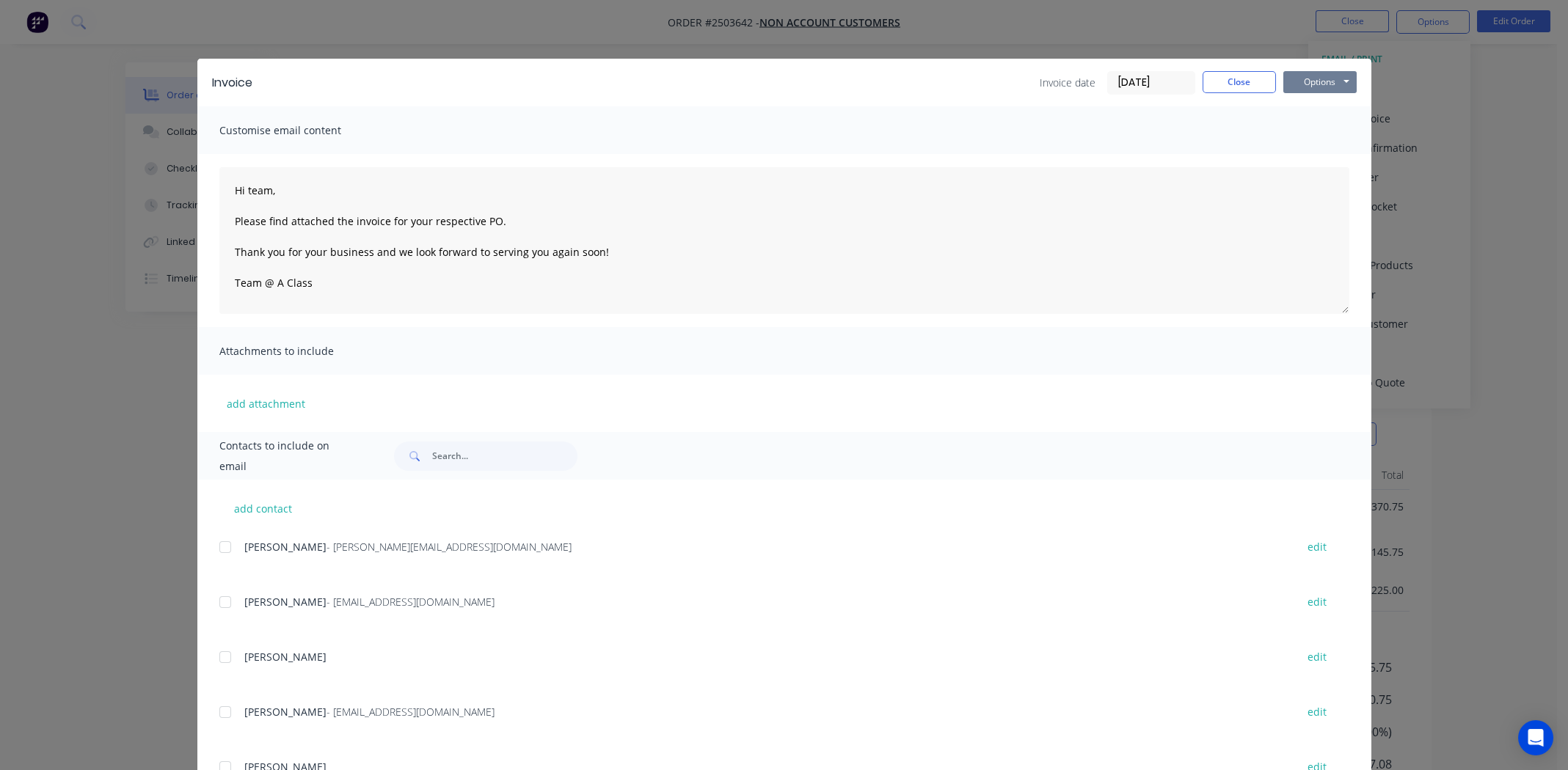
click at [1307, 81] on button "Options" at bounding box center [1319, 82] width 73 height 22
click at [1313, 131] on button "Print" at bounding box center [1329, 132] width 94 height 24
click at [1239, 82] on button "Close" at bounding box center [1239, 82] width 73 height 22
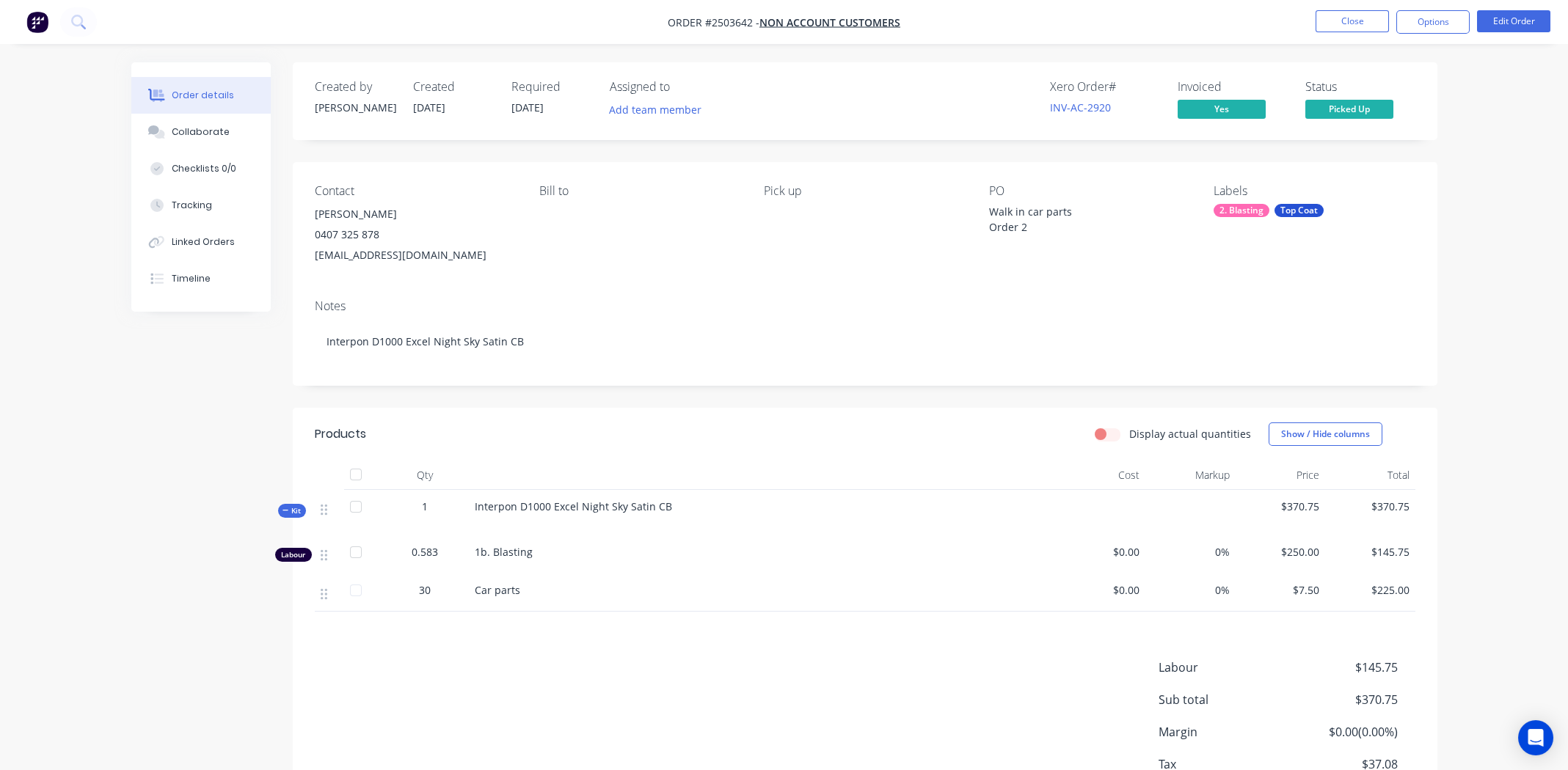
click at [1395, 239] on div "Labels 2. Blasting Top Coat" at bounding box center [1314, 224] width 201 height 81
click at [1338, 31] on button "Close" at bounding box center [1352, 21] width 73 height 22
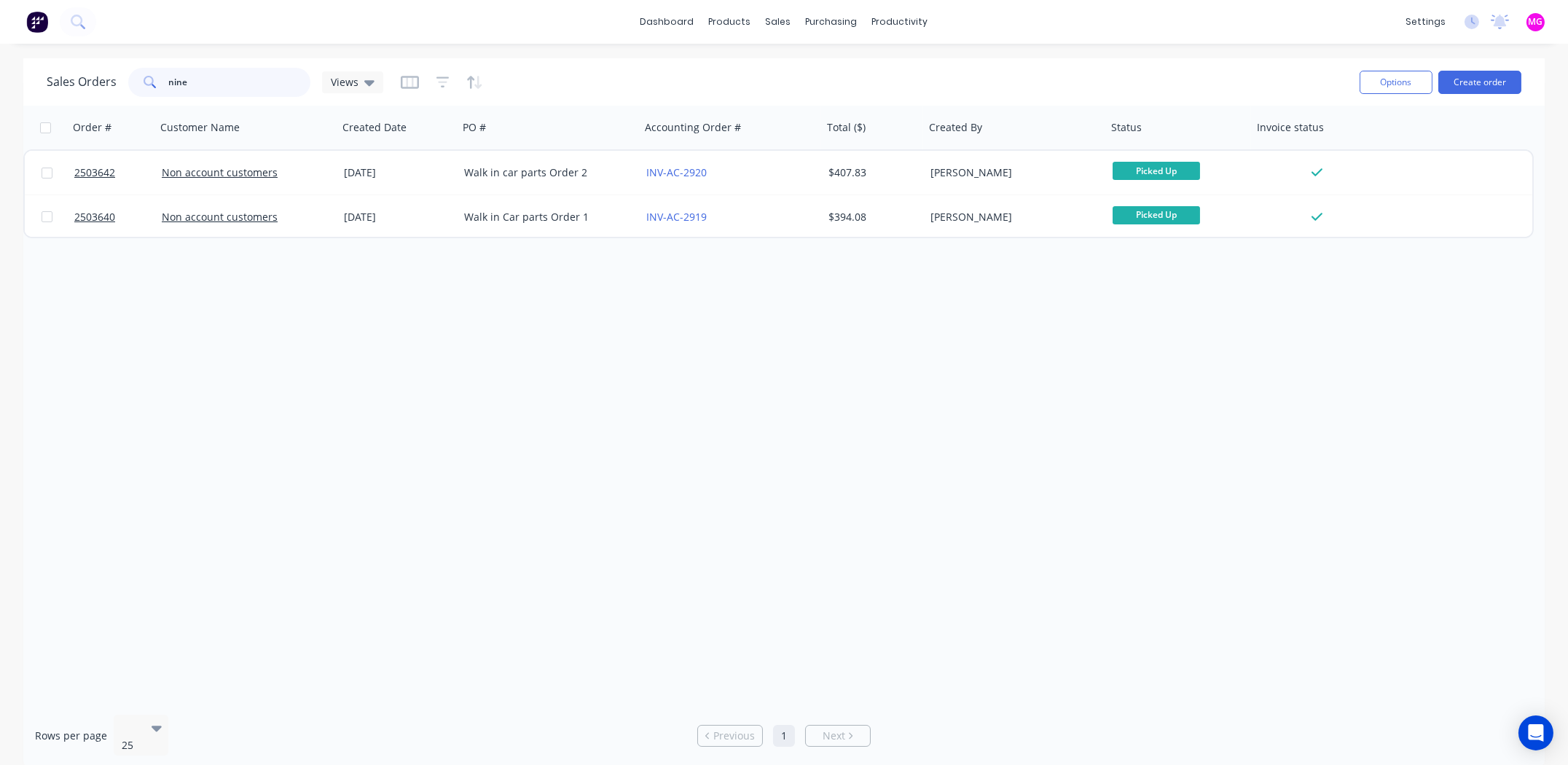
click at [276, 83] on input "nine" at bounding box center [240, 82] width 142 height 29
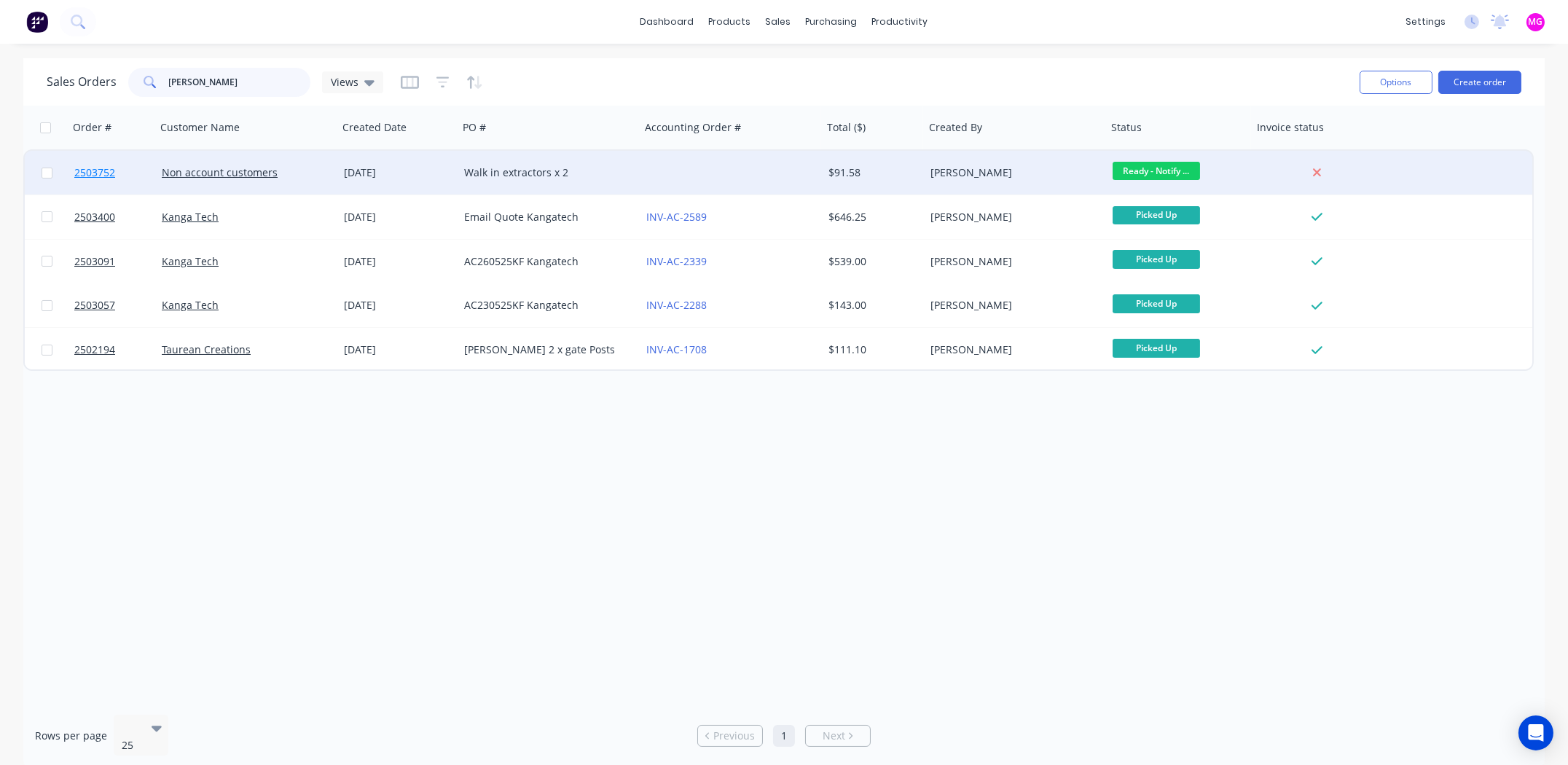
type input "[PERSON_NAME]"
click at [93, 166] on span "2503752" at bounding box center [94, 172] width 41 height 14
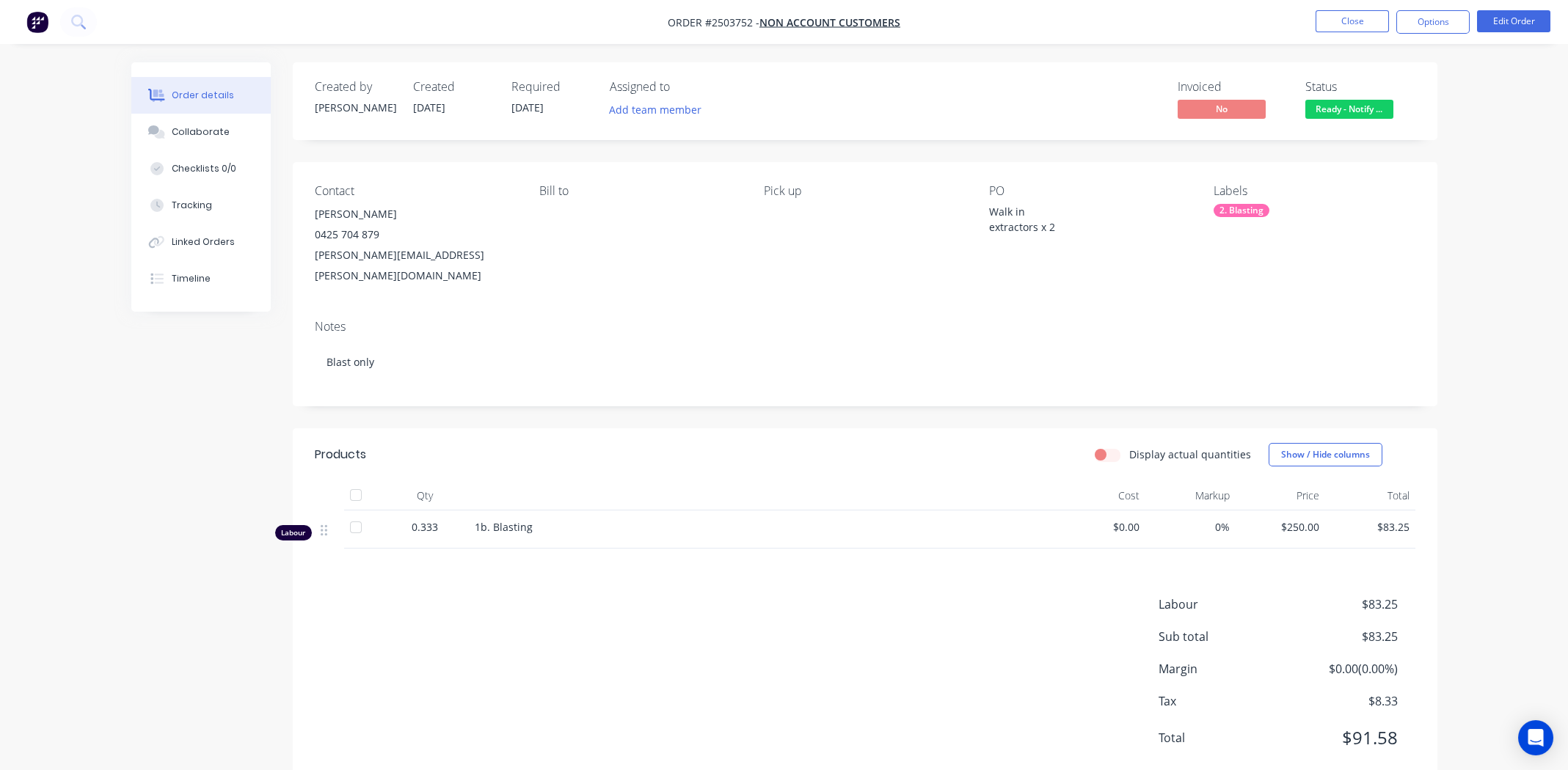
click at [1360, 107] on span "Ready - Notify ..." at bounding box center [1349, 109] width 88 height 18
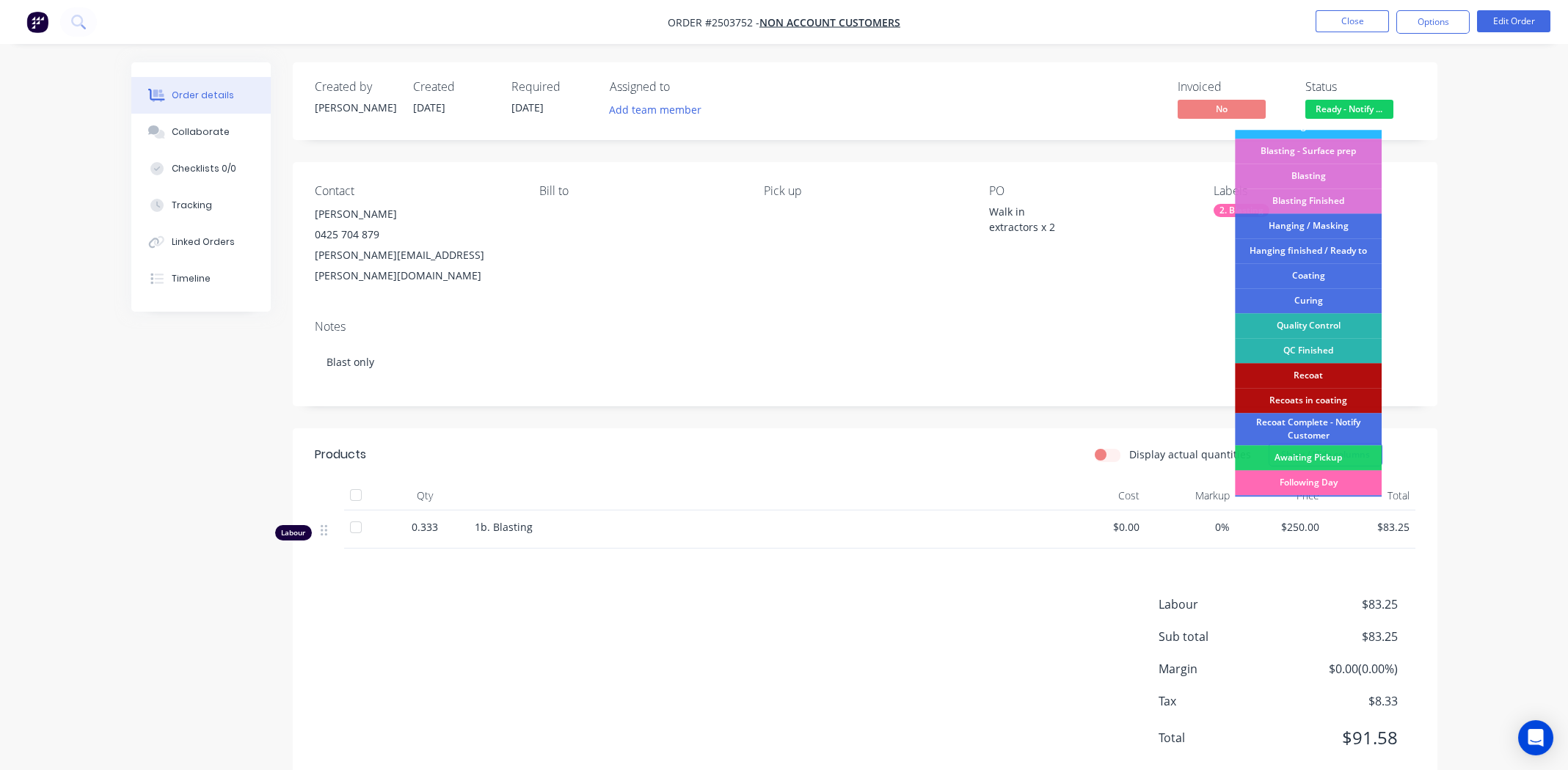
scroll to position [313, 0]
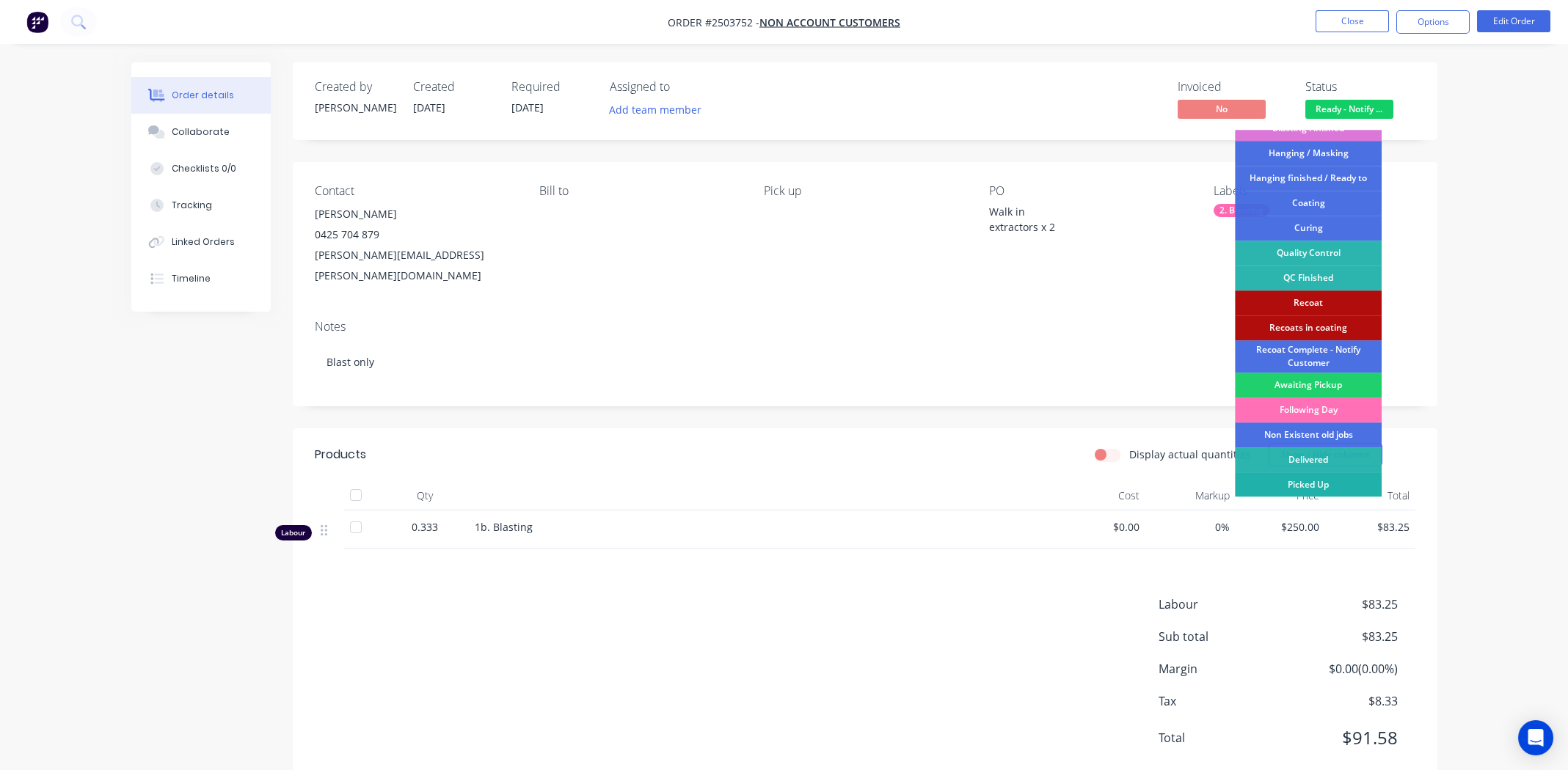
click at [1323, 486] on div "Picked Up" at bounding box center [1308, 484] width 147 height 25
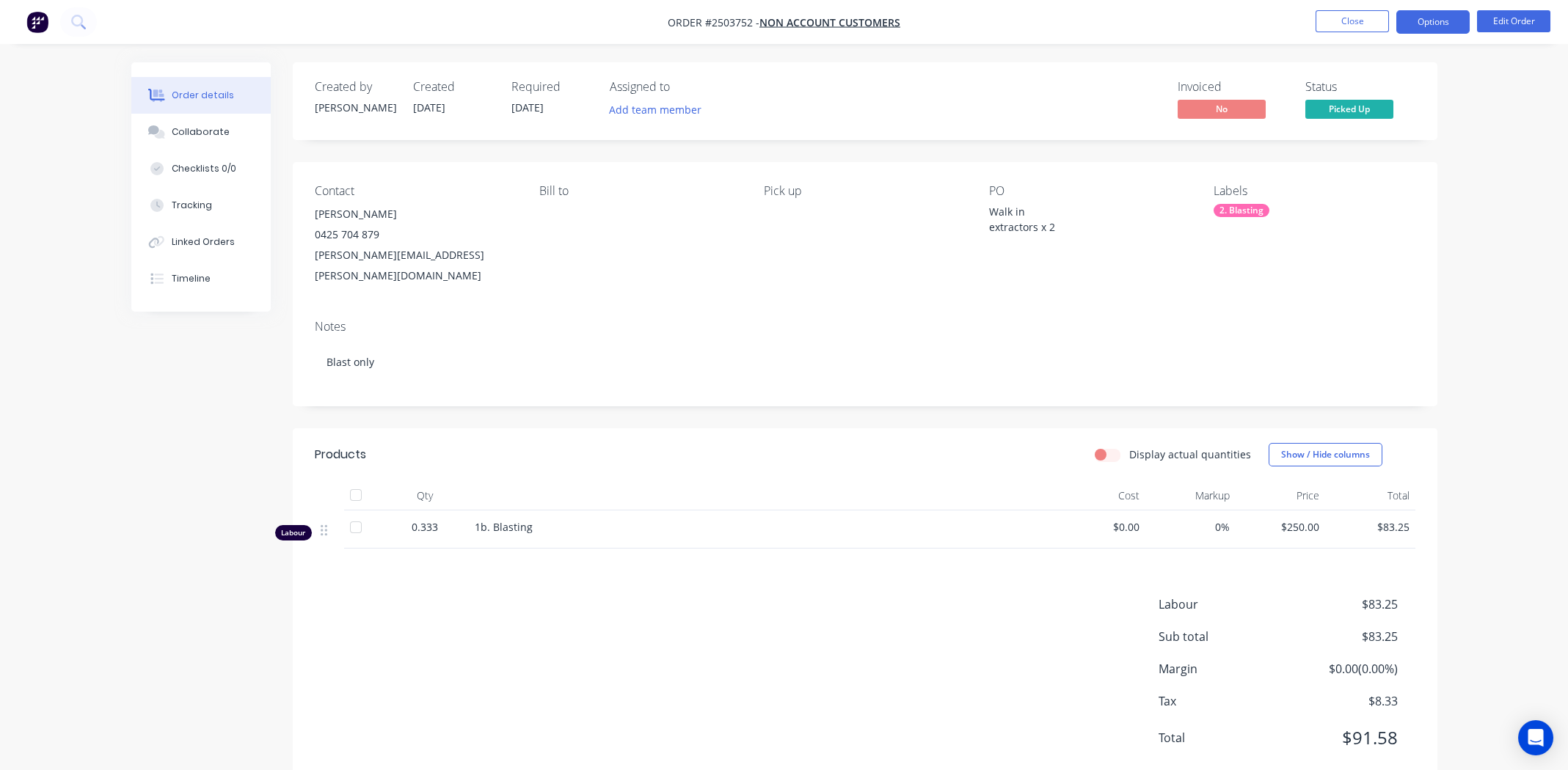
click at [1449, 22] on button "Options" at bounding box center [1433, 22] width 73 height 24
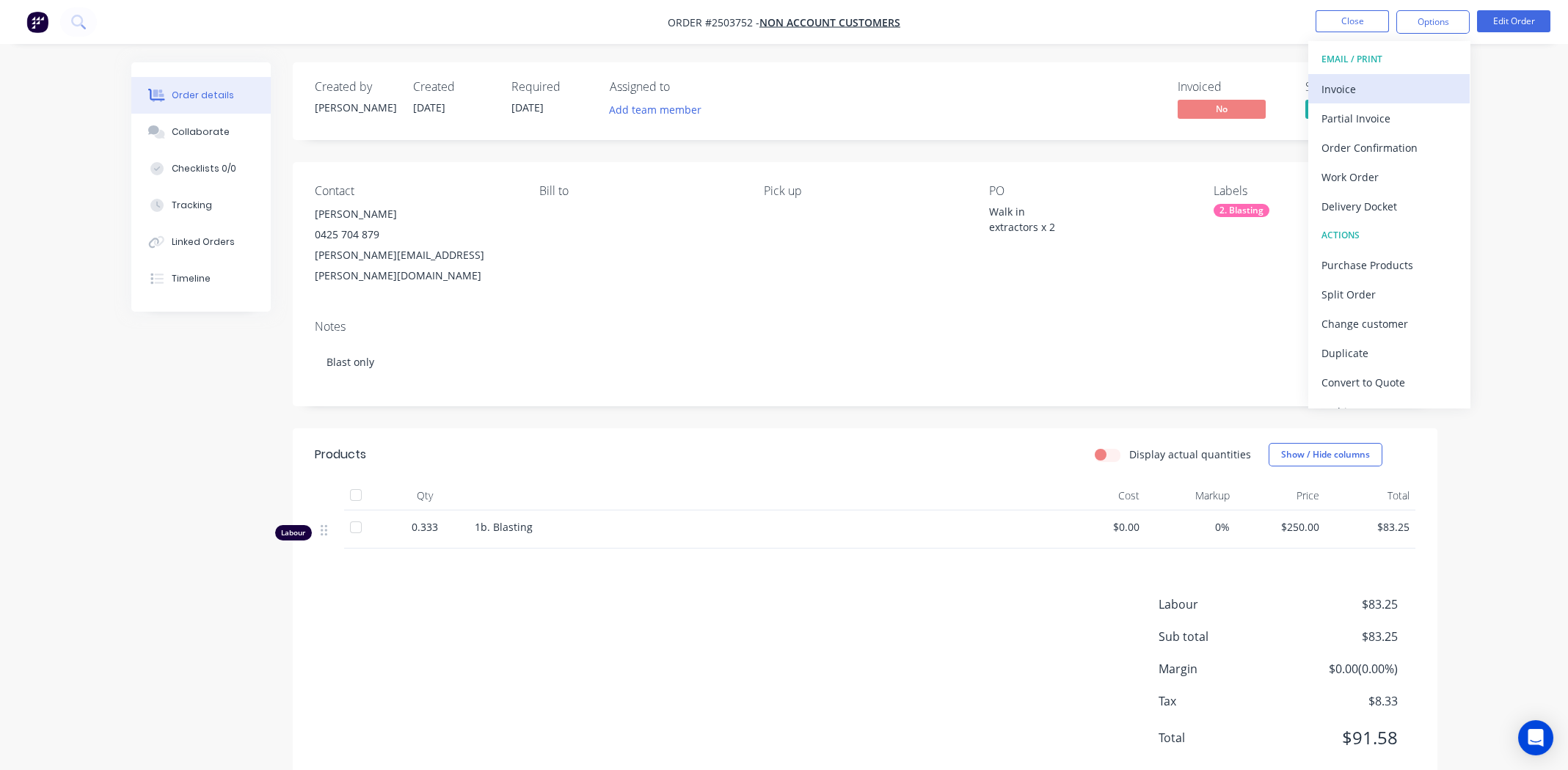
click at [1384, 86] on div "Invoice" at bounding box center [1389, 89] width 135 height 21
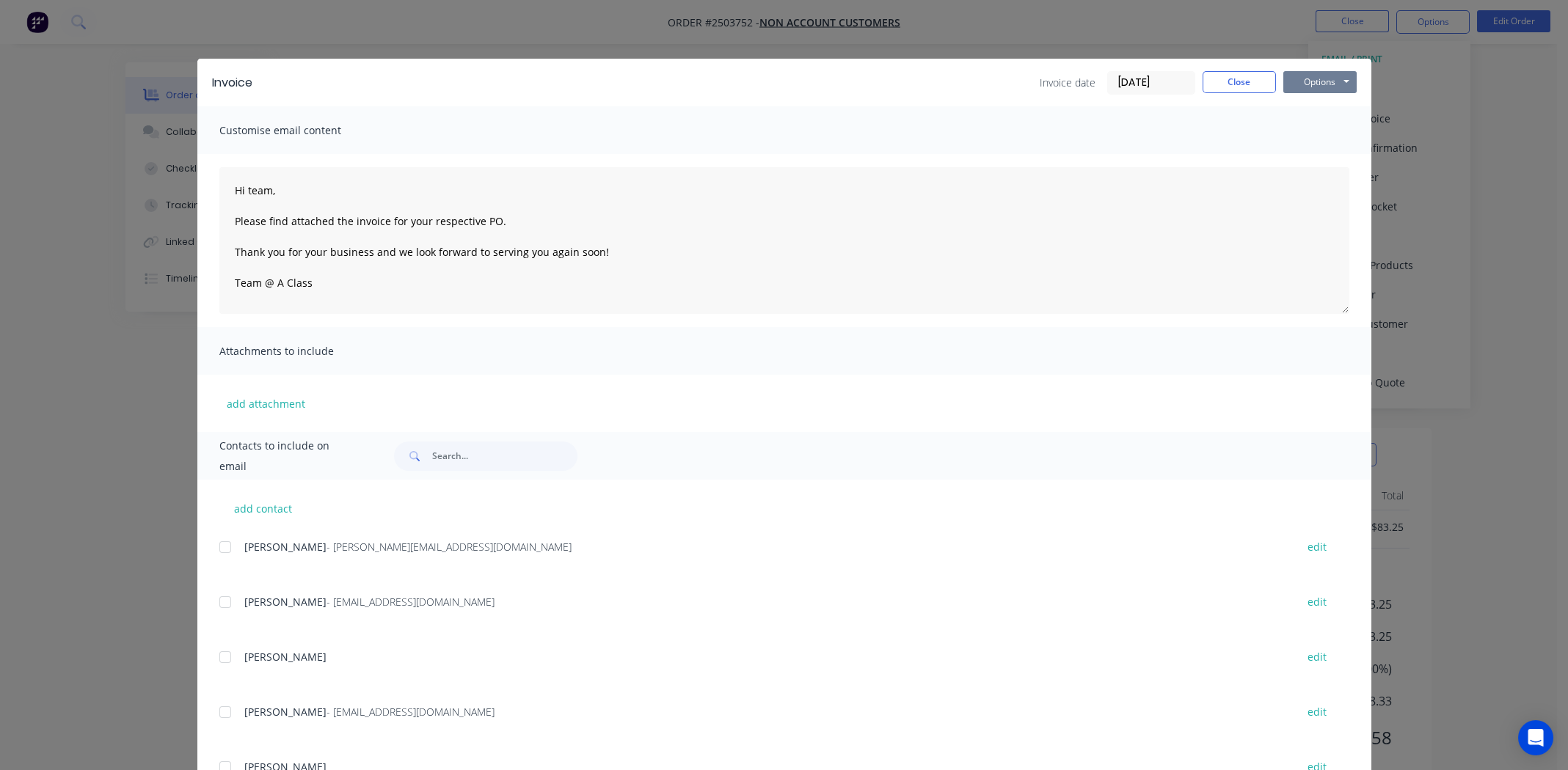
click at [1330, 83] on button "Options" at bounding box center [1319, 82] width 73 height 22
click at [1319, 132] on button "Print" at bounding box center [1329, 132] width 94 height 24
click at [1210, 84] on button "Close" at bounding box center [1239, 82] width 73 height 22
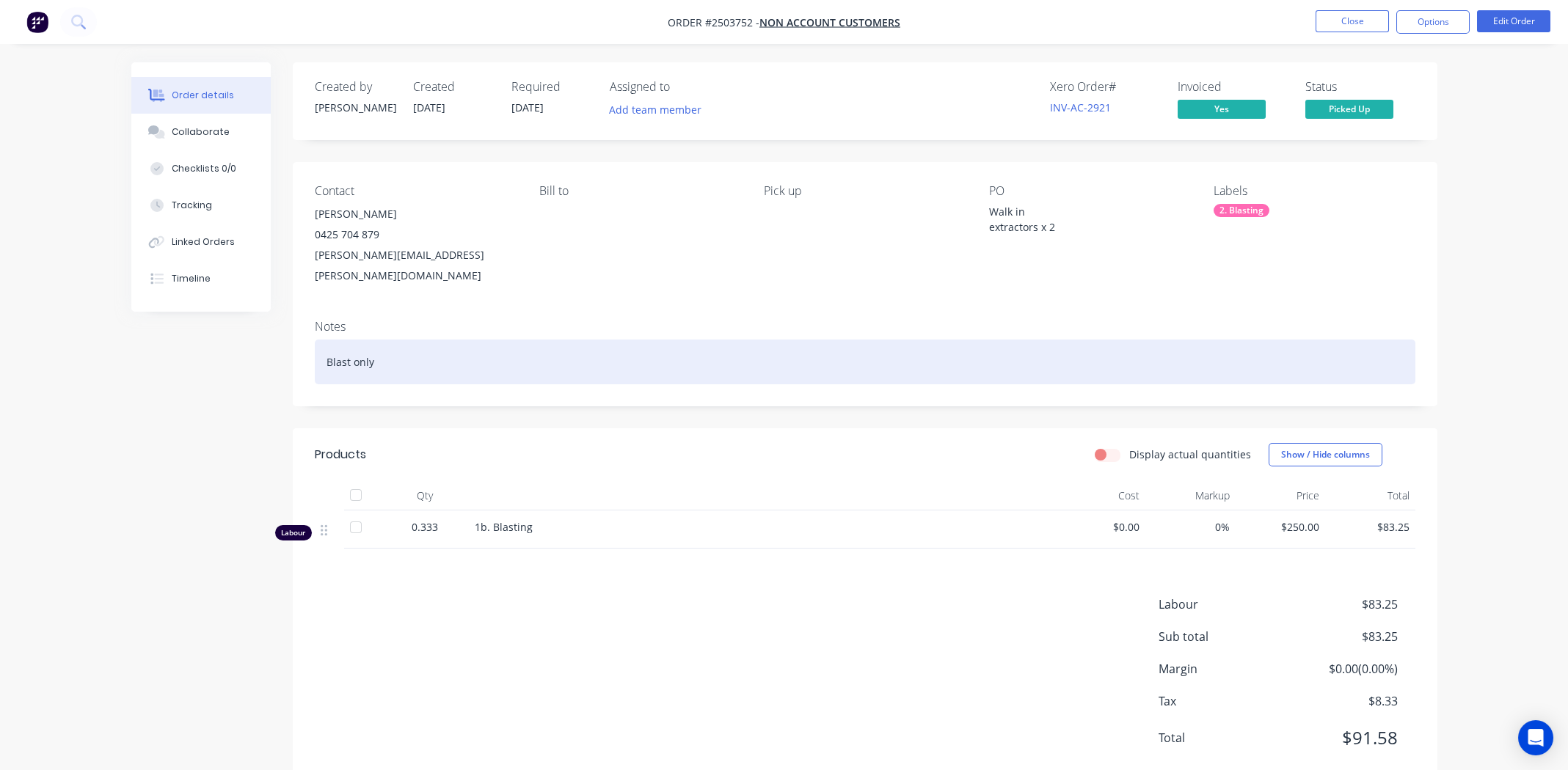
click at [617, 340] on div "Blast only" at bounding box center [865, 362] width 1100 height 45
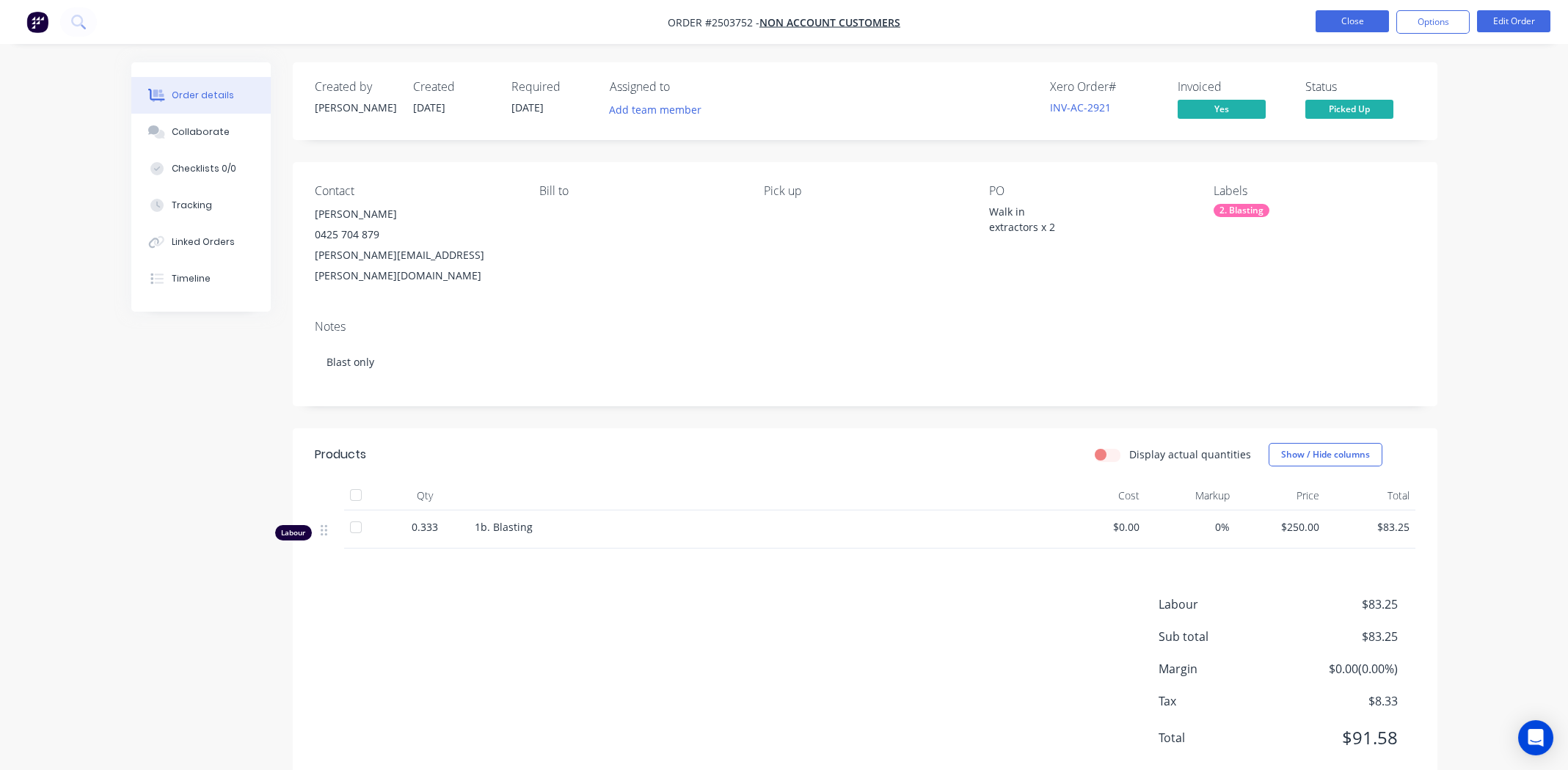
click at [1351, 18] on button "Close" at bounding box center [1352, 21] width 73 height 22
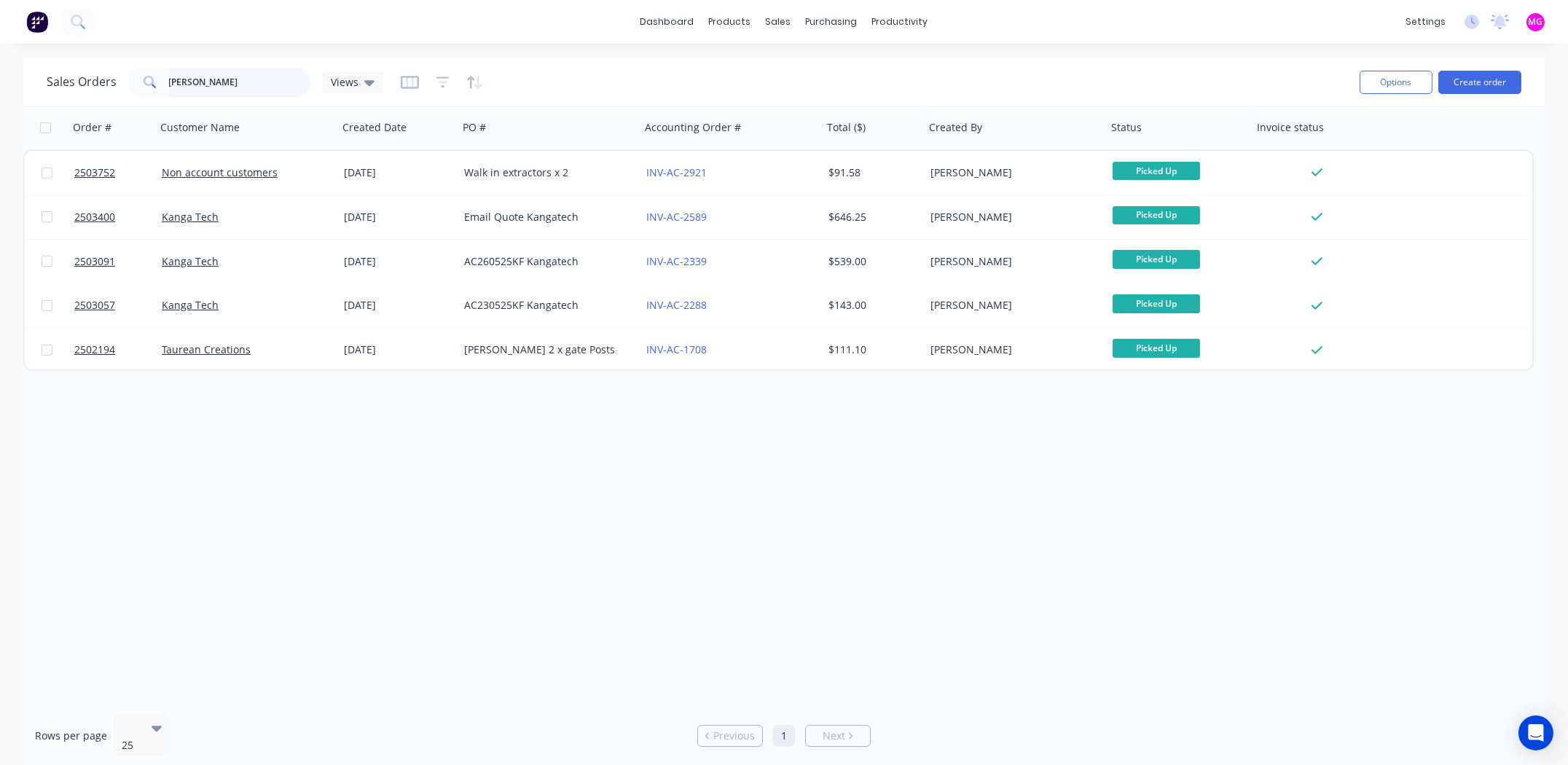
drag, startPoint x: 196, startPoint y: 72, endPoint x: 202, endPoint y: 88, distance: 17.1
click at [196, 72] on input "[PERSON_NAME]" at bounding box center [240, 82] width 142 height 29
click at [202, 88] on input "[PERSON_NAME]" at bounding box center [240, 82] width 142 height 29
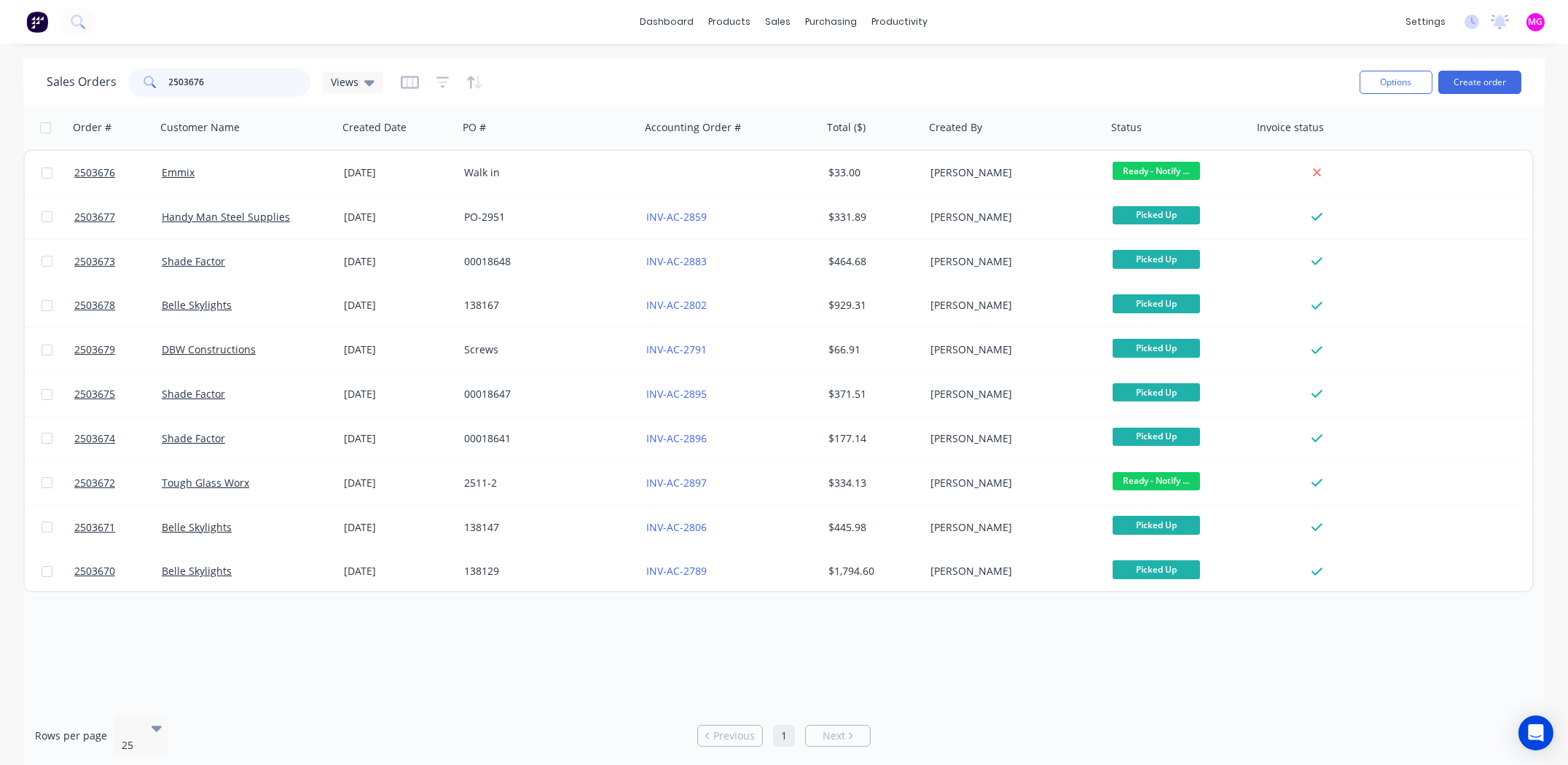
type input "2503676"
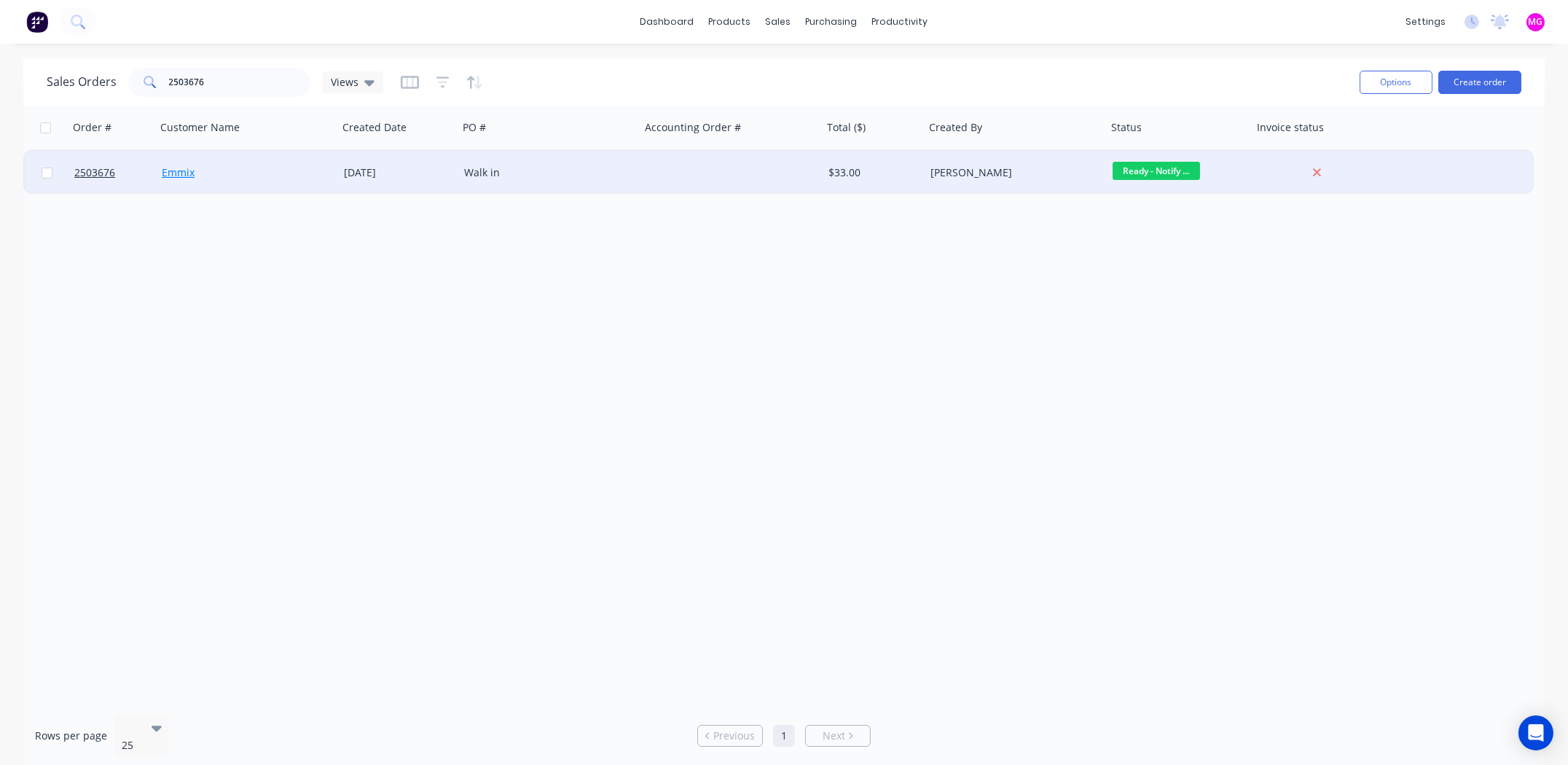
click at [177, 172] on link "Emmix" at bounding box center [177, 172] width 32 height 14
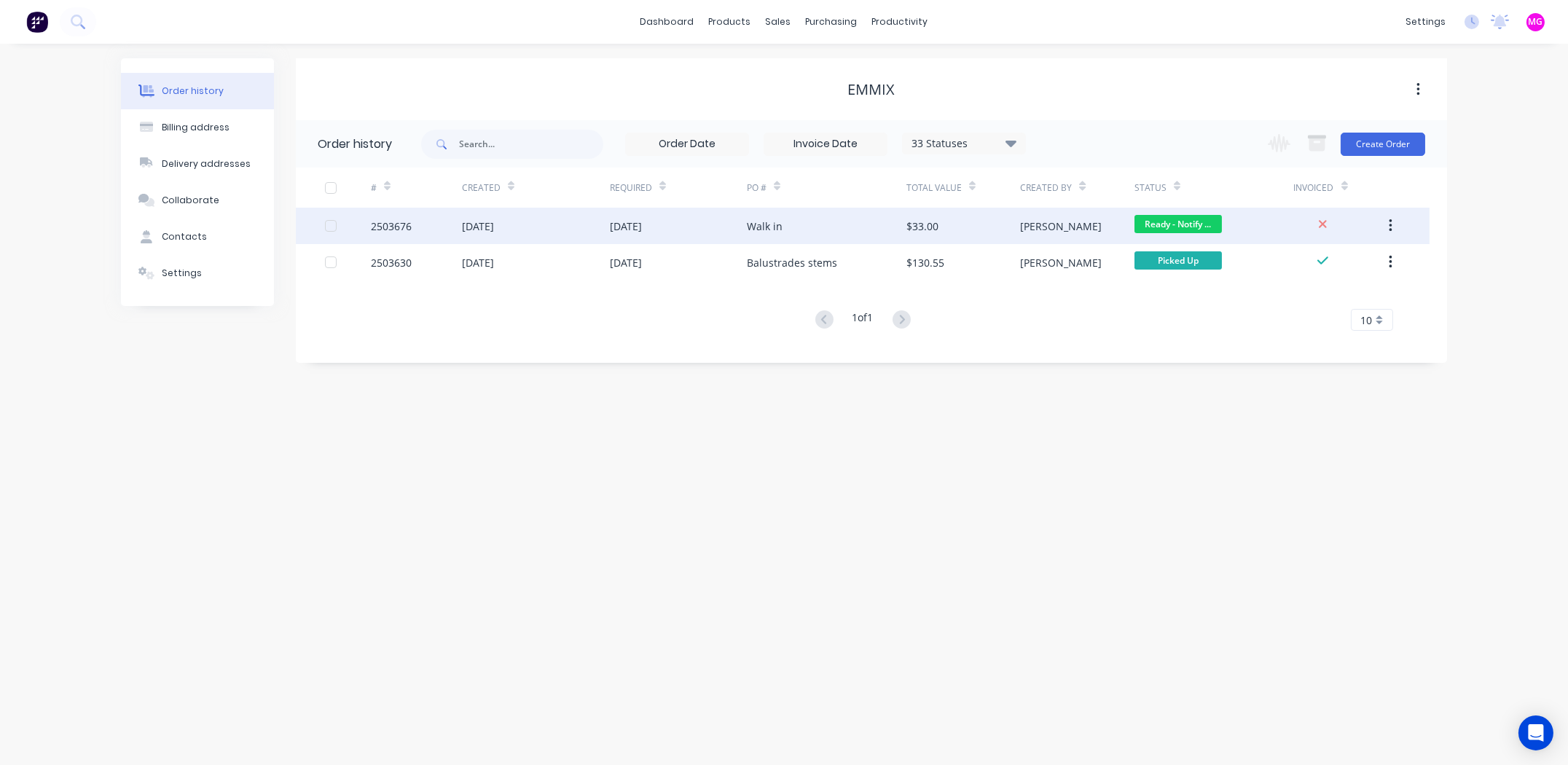
click at [397, 222] on div "2503676" at bounding box center [391, 226] width 41 height 15
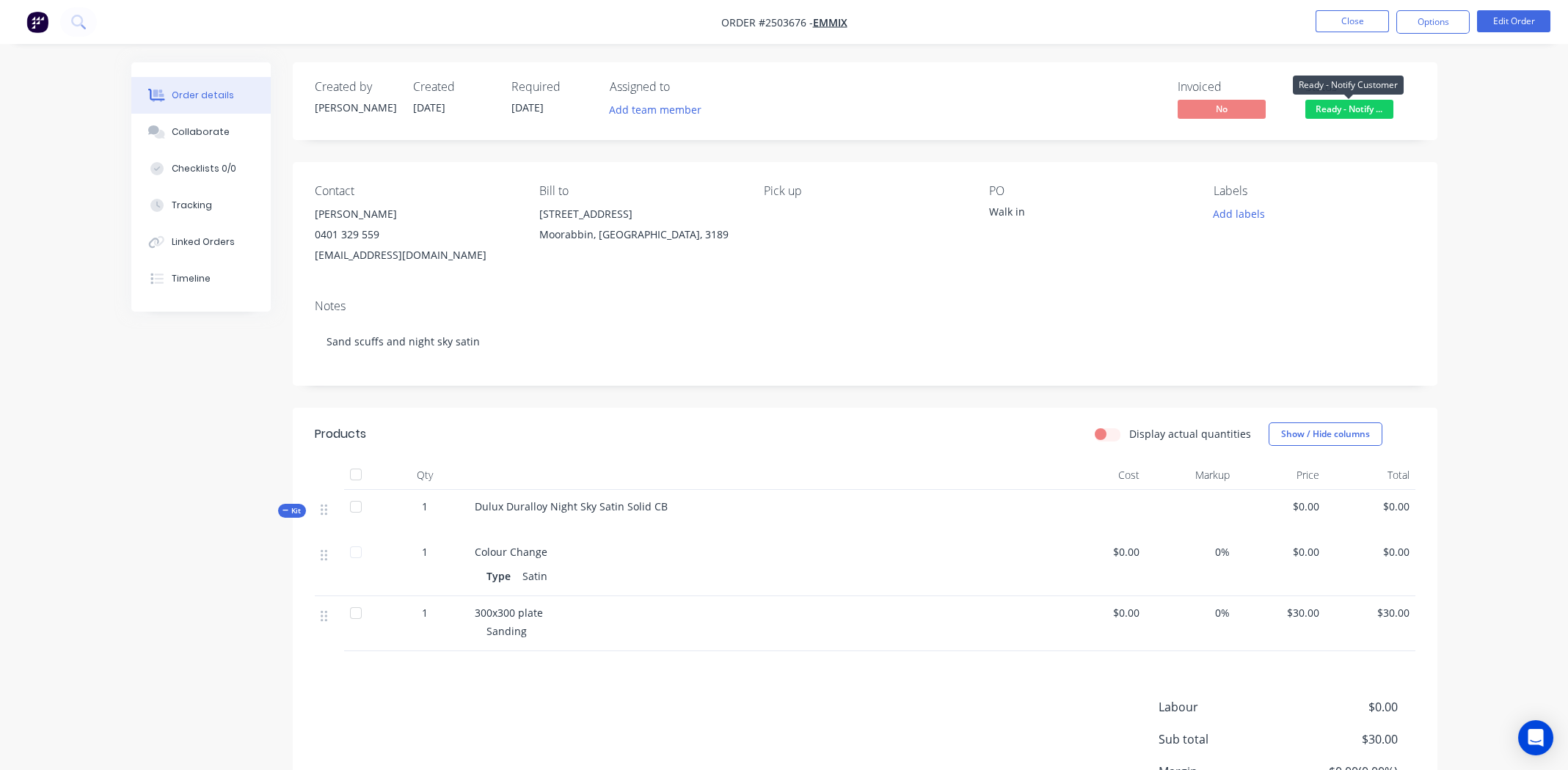
click at [1371, 108] on span "Ready - Notify ..." at bounding box center [1349, 109] width 88 height 18
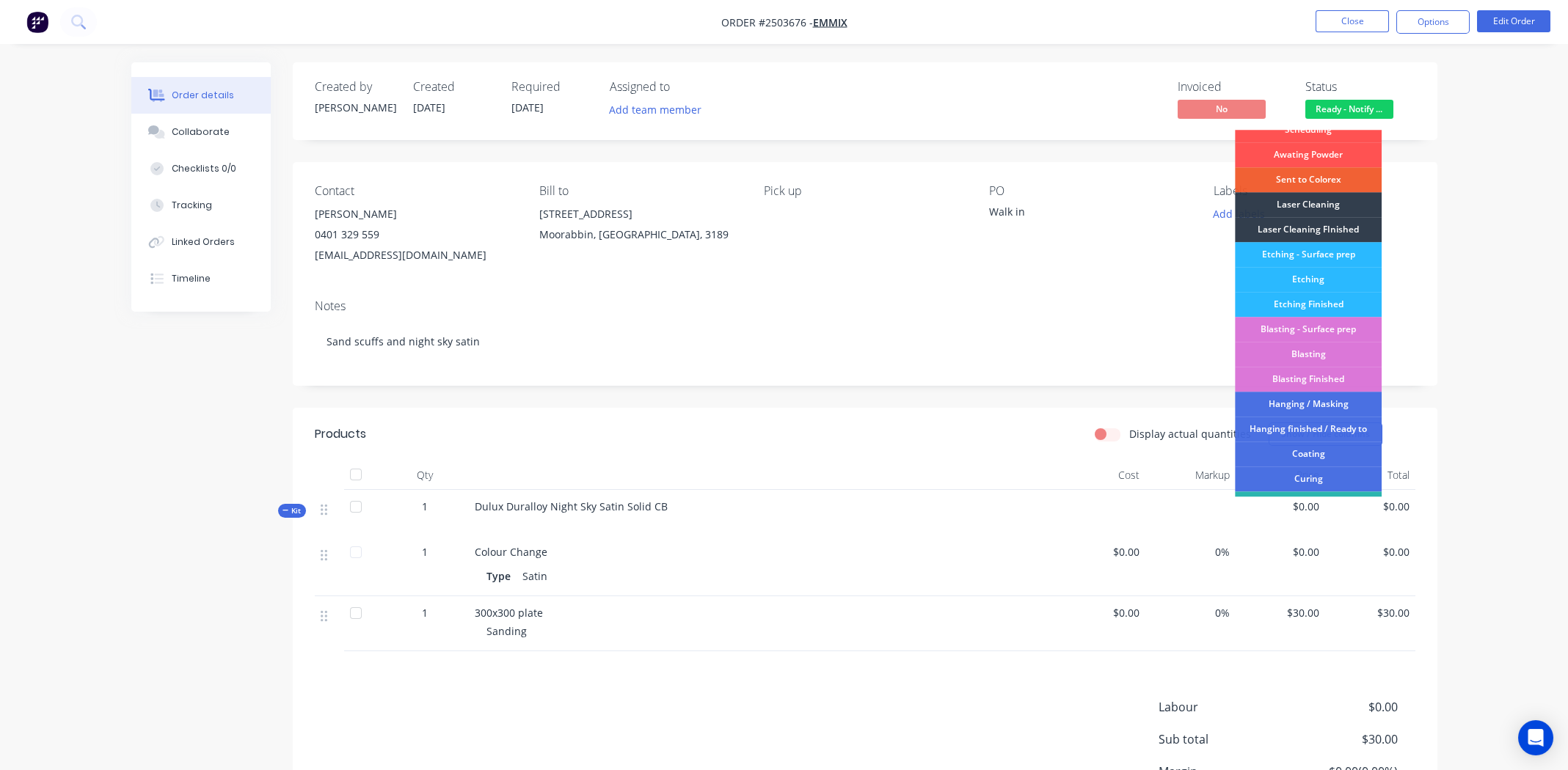
scroll to position [313, 0]
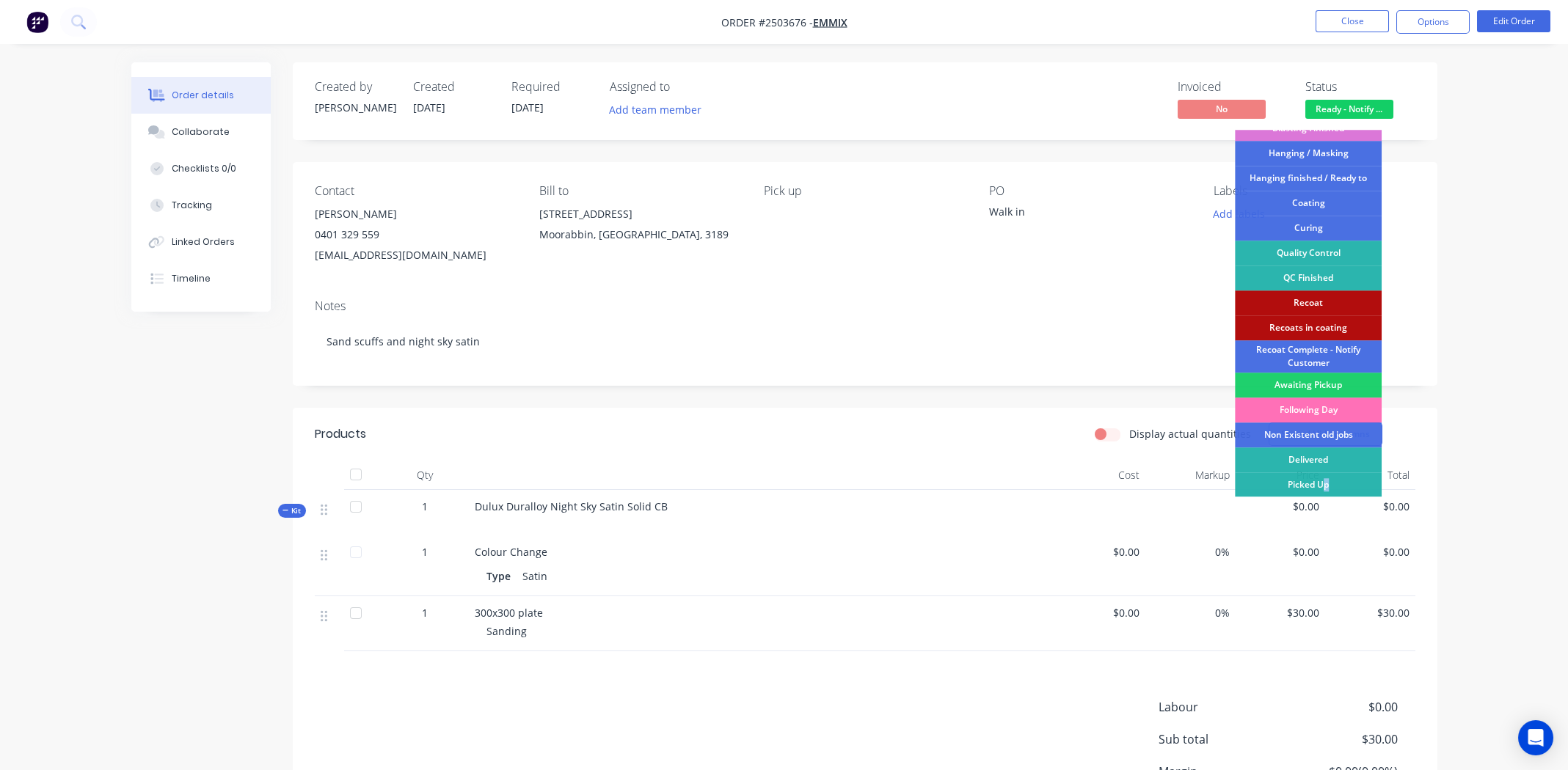
click at [1328, 486] on div "Picked Up" at bounding box center [1308, 484] width 147 height 25
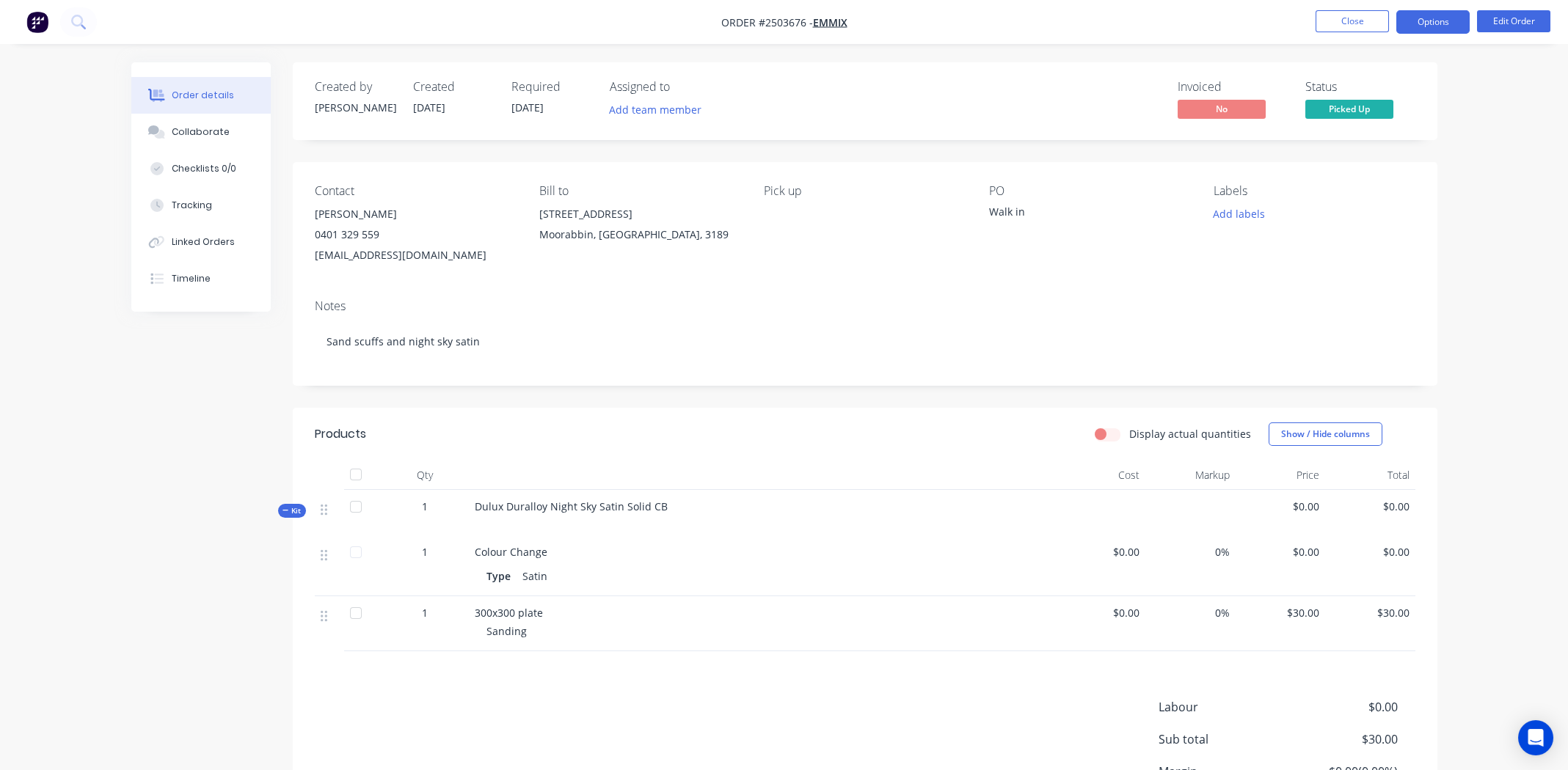
click at [1441, 23] on button "Options" at bounding box center [1433, 22] width 73 height 24
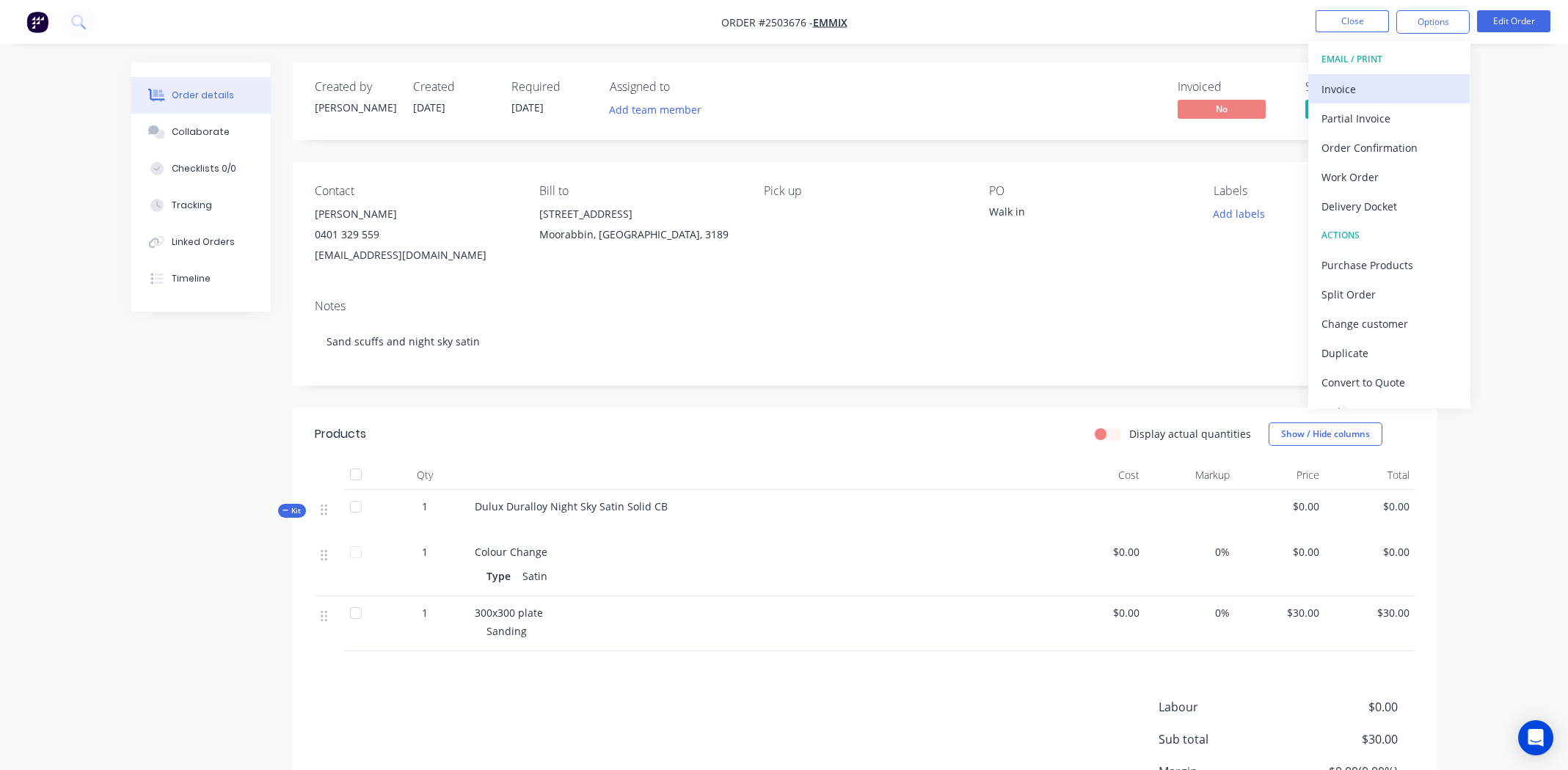
click at [1408, 78] on div "Invoice" at bounding box center [1389, 89] width 135 height 21
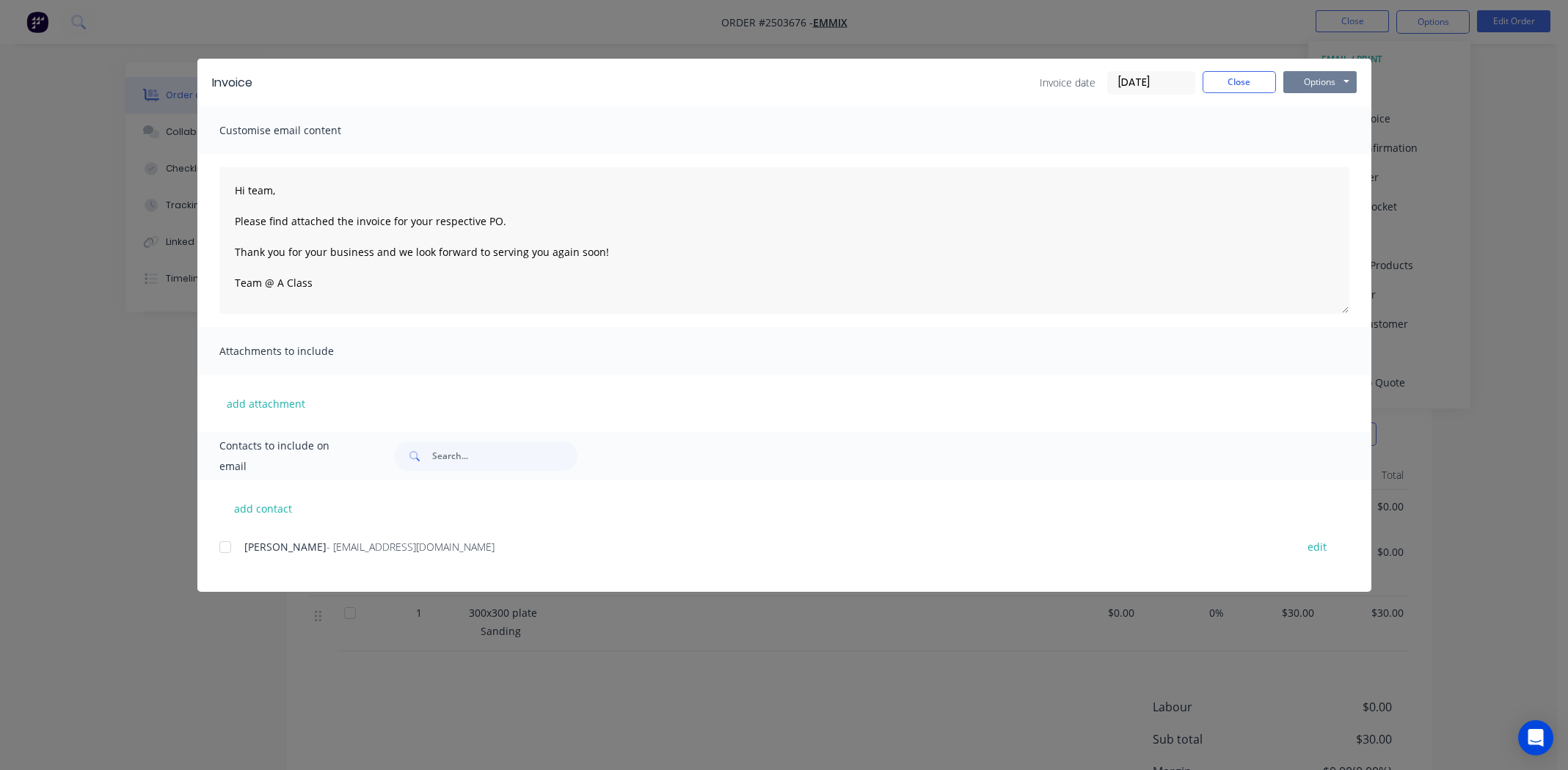
click at [1324, 77] on button "Options" at bounding box center [1319, 82] width 73 height 22
click at [1323, 131] on button "Print" at bounding box center [1329, 132] width 94 height 24
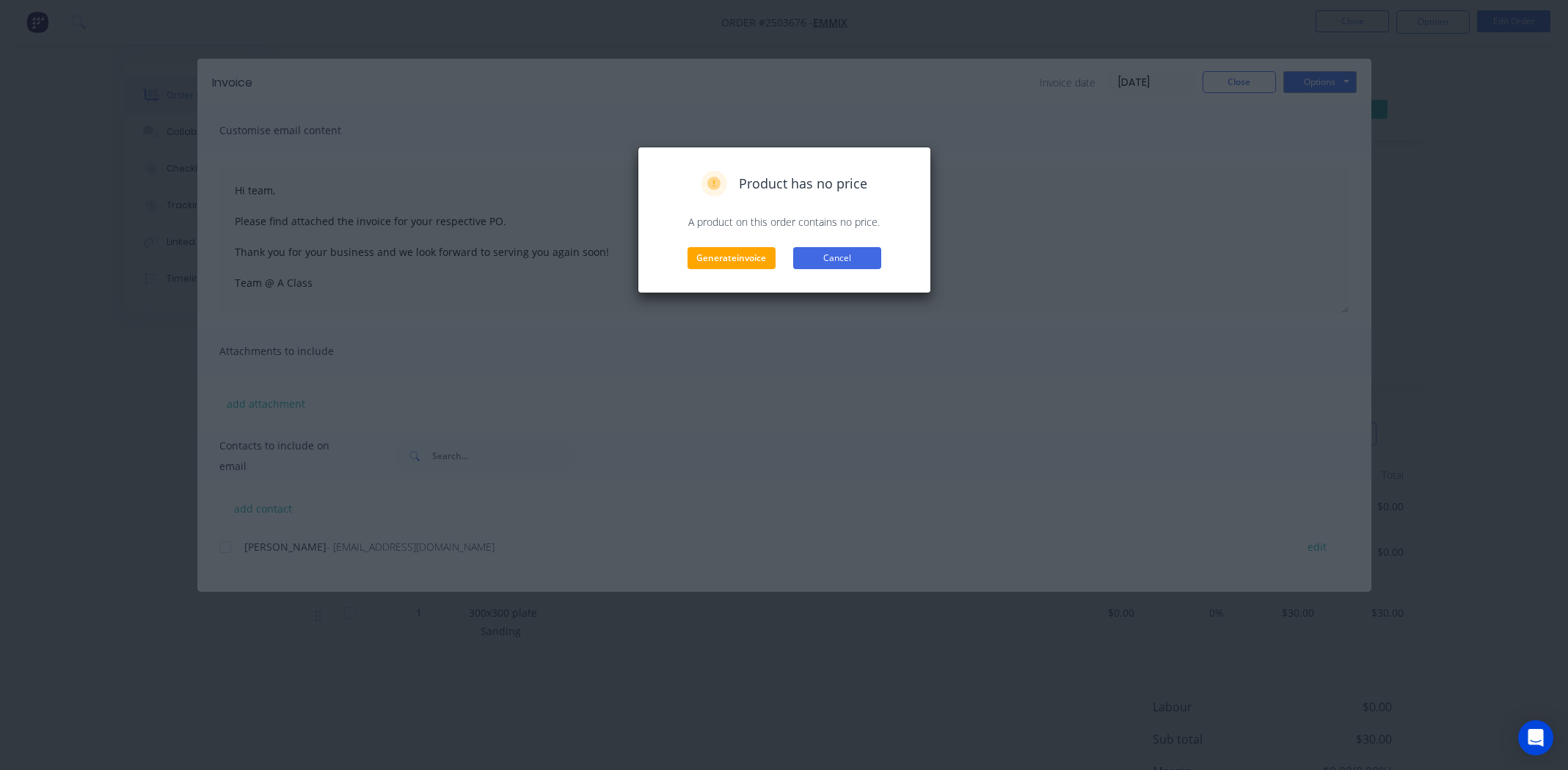
click at [830, 258] on button "Cancel" at bounding box center [837, 258] width 88 height 22
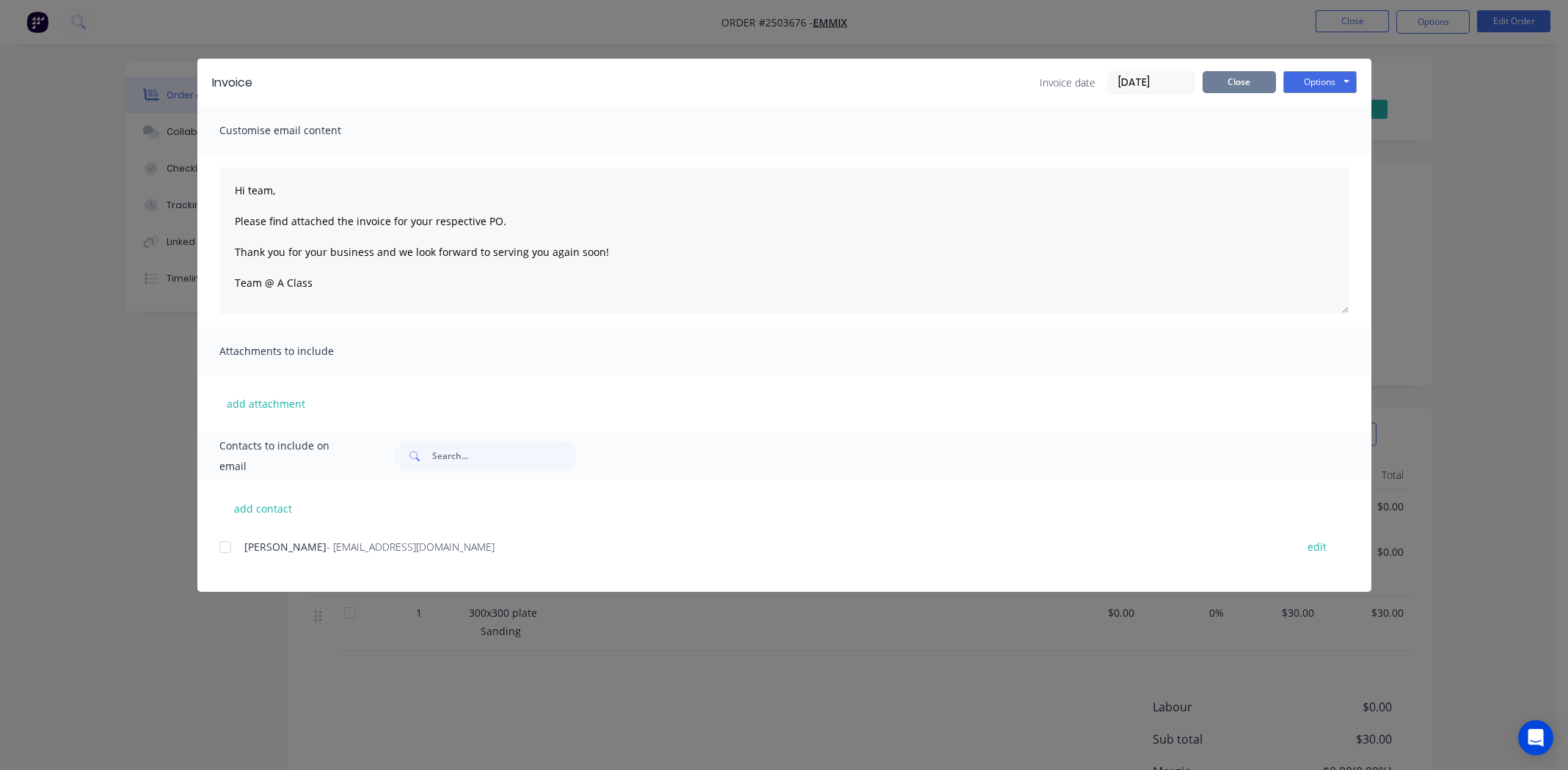
click at [1239, 78] on button "Close" at bounding box center [1239, 82] width 73 height 22
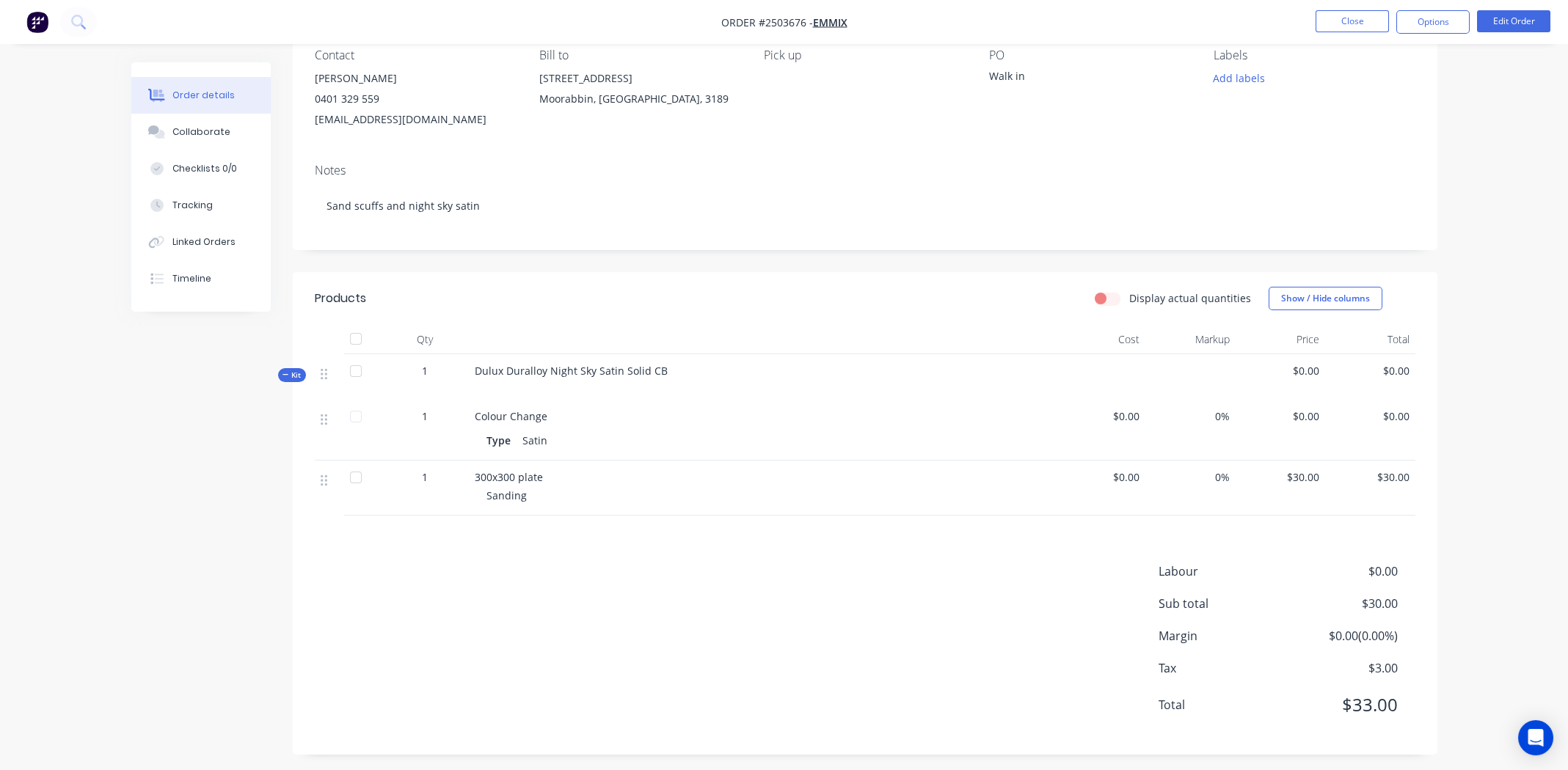
scroll to position [142, 0]
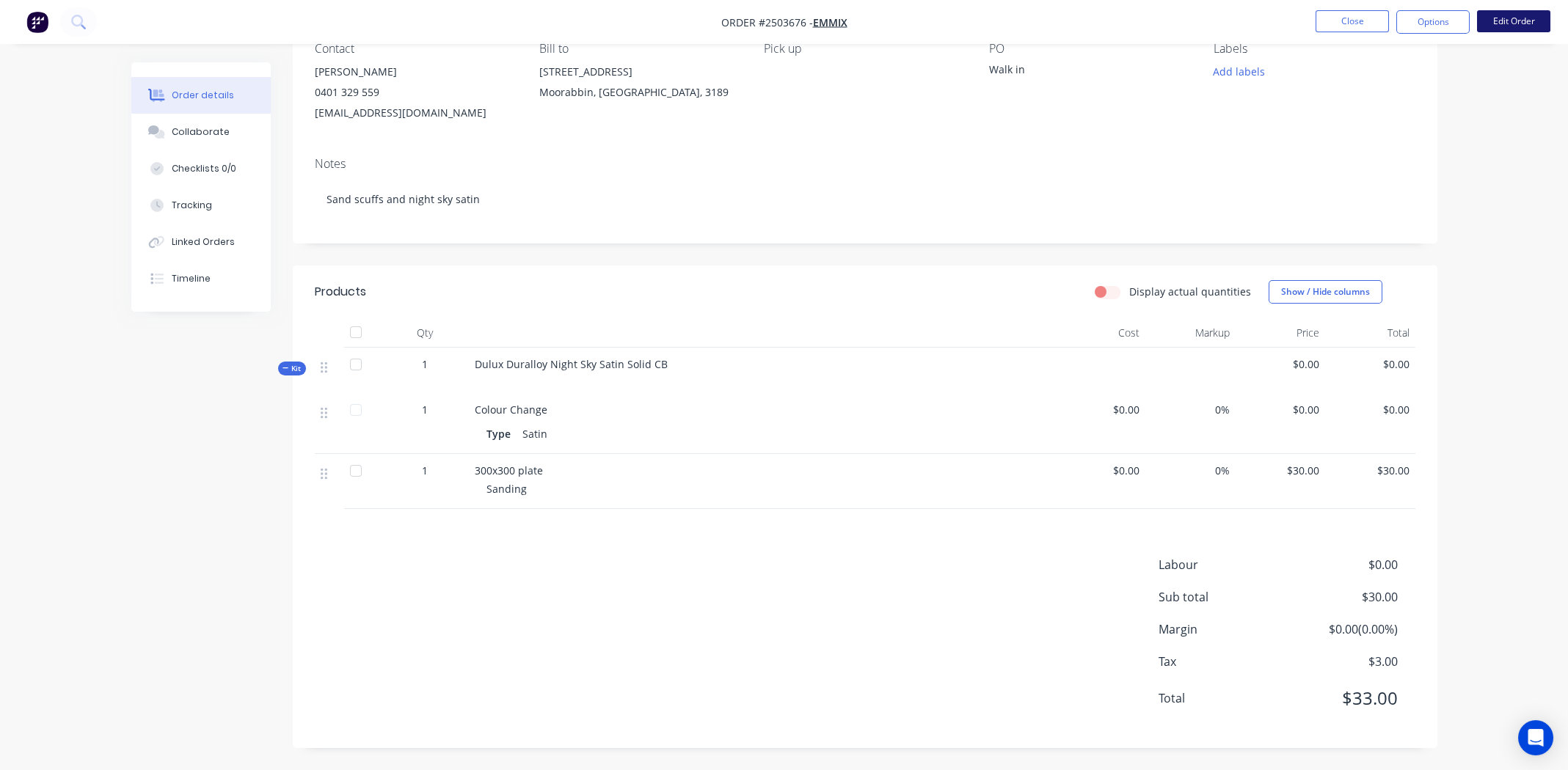
click at [1504, 17] on button "Edit Order" at bounding box center [1513, 21] width 73 height 22
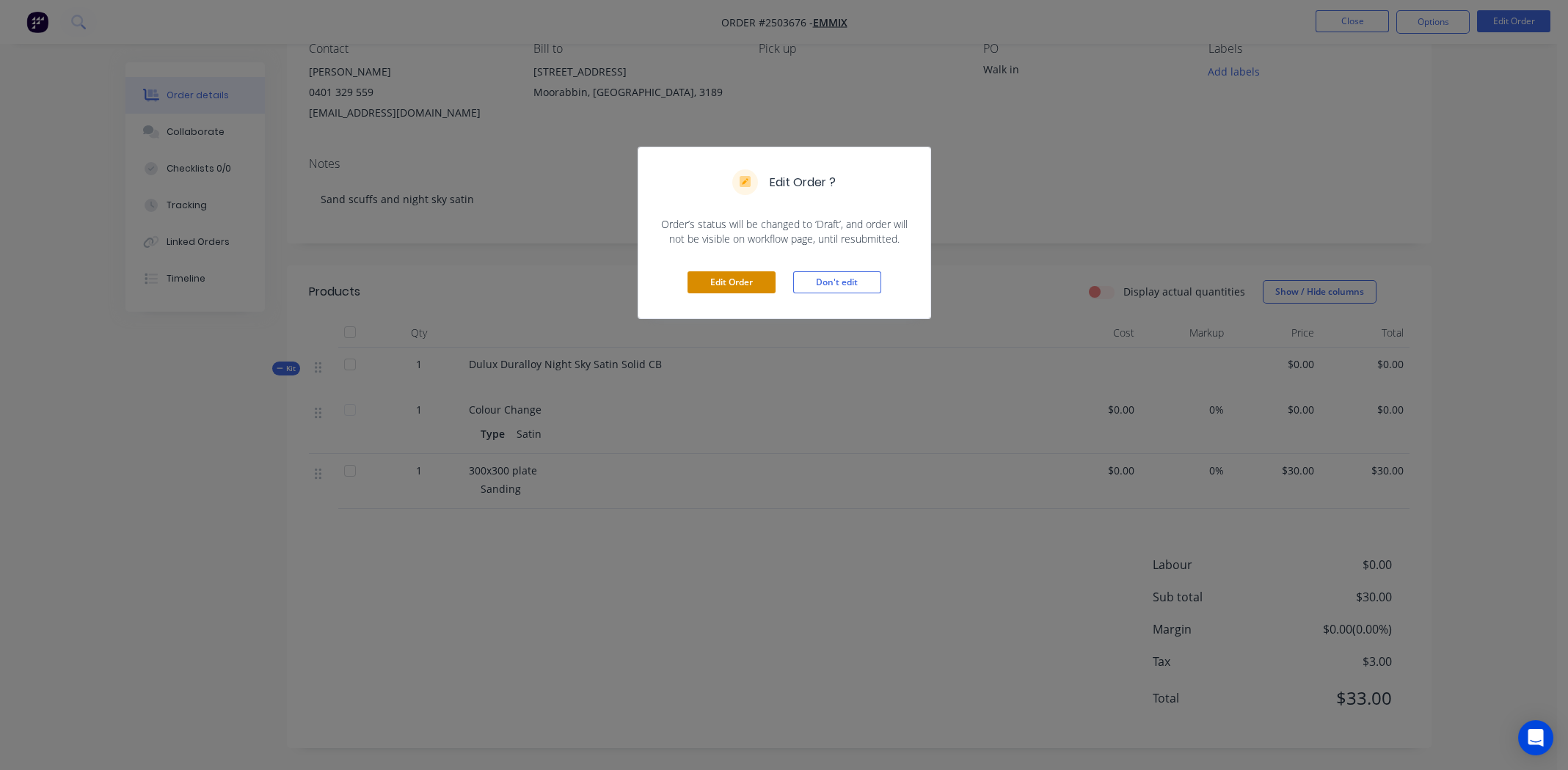
click at [745, 281] on button "Edit Order" at bounding box center [732, 282] width 88 height 22
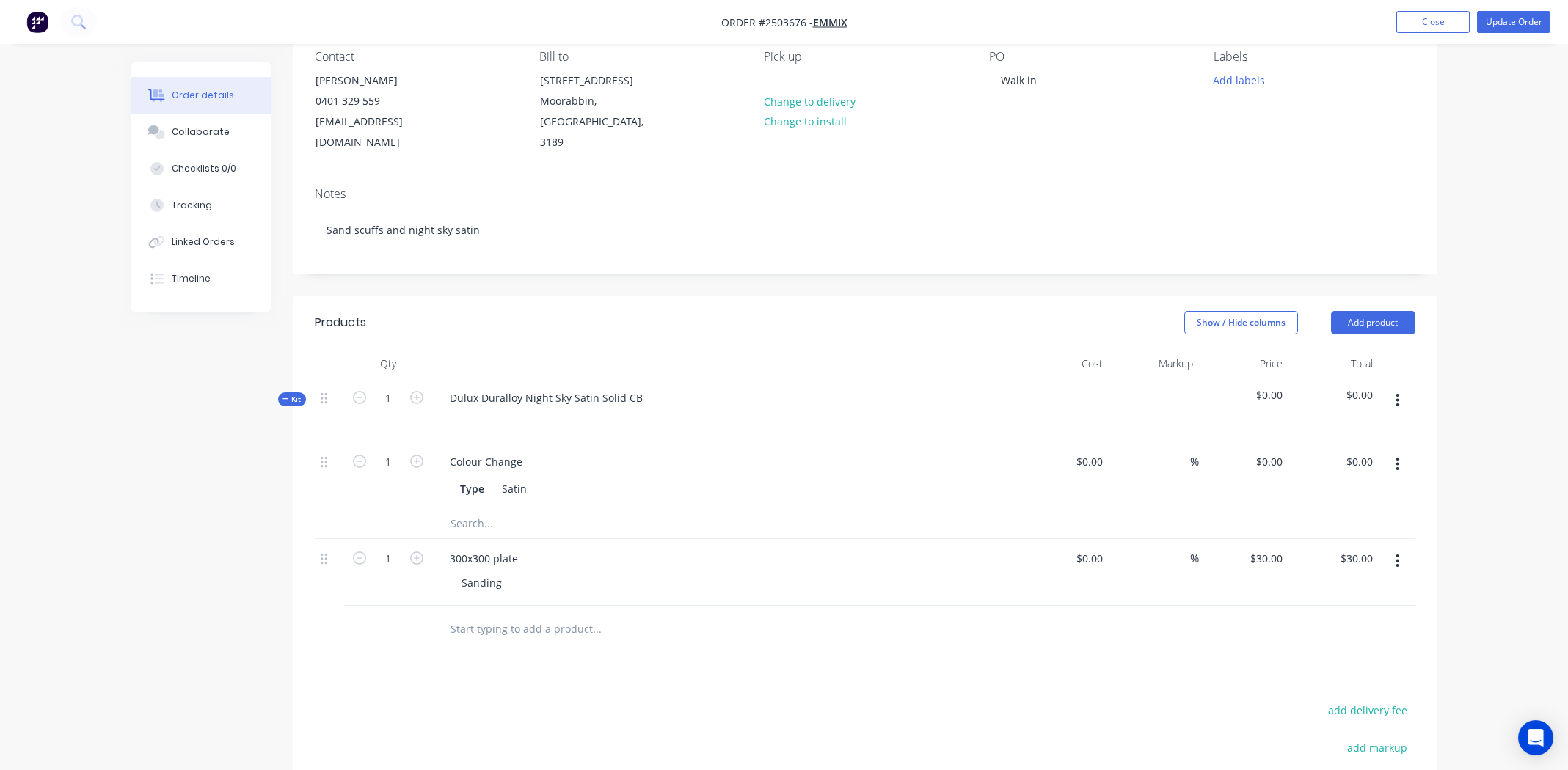
scroll to position [220, 0]
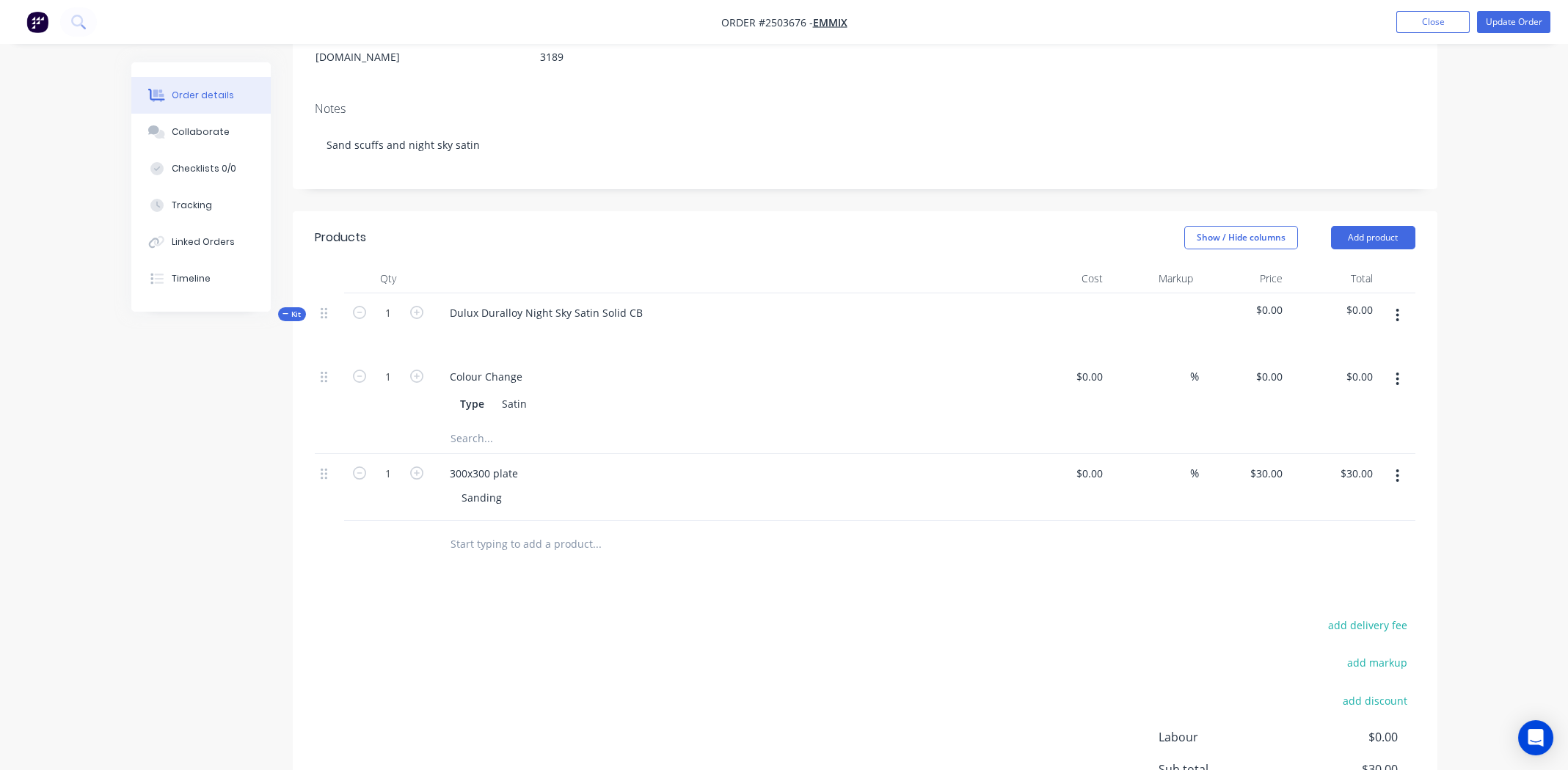
click at [1391, 366] on button "button" at bounding box center [1397, 379] width 34 height 27
click at [1323, 466] on div "Delete" at bounding box center [1345, 477] width 113 height 21
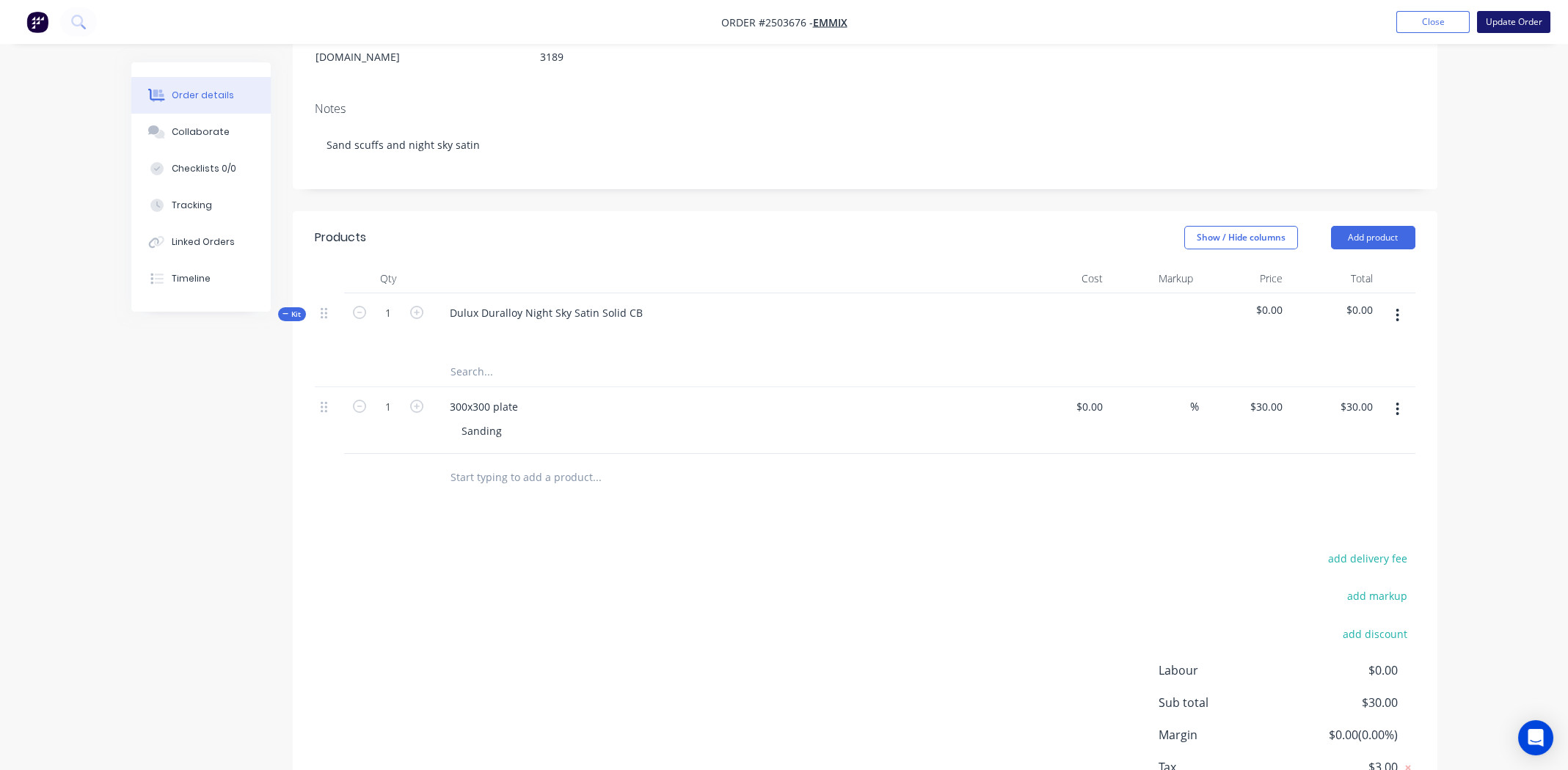
click at [1511, 17] on button "Update Order" at bounding box center [1513, 21] width 73 height 22
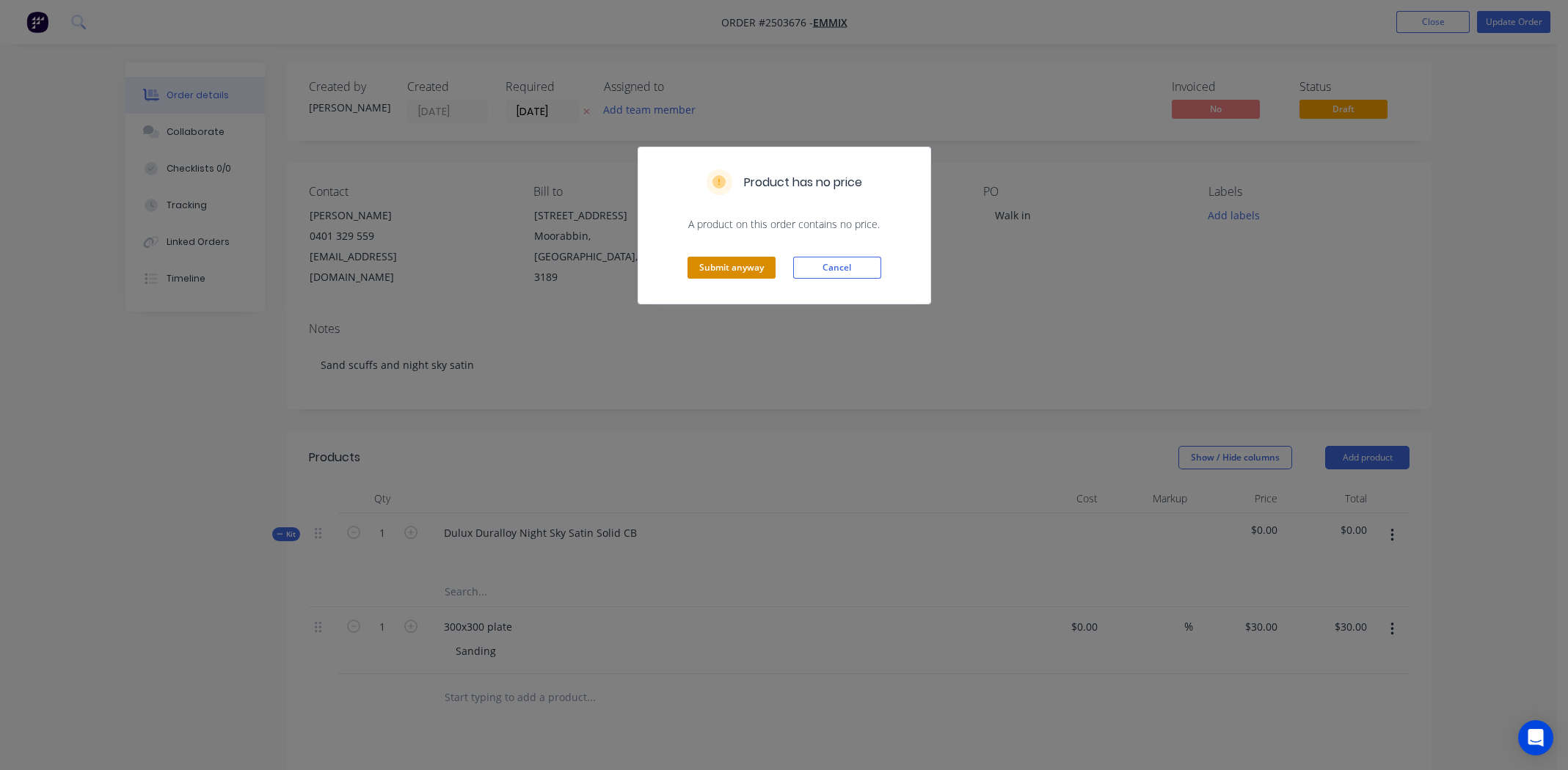
click at [727, 265] on button "Submit anyway" at bounding box center [732, 268] width 88 height 22
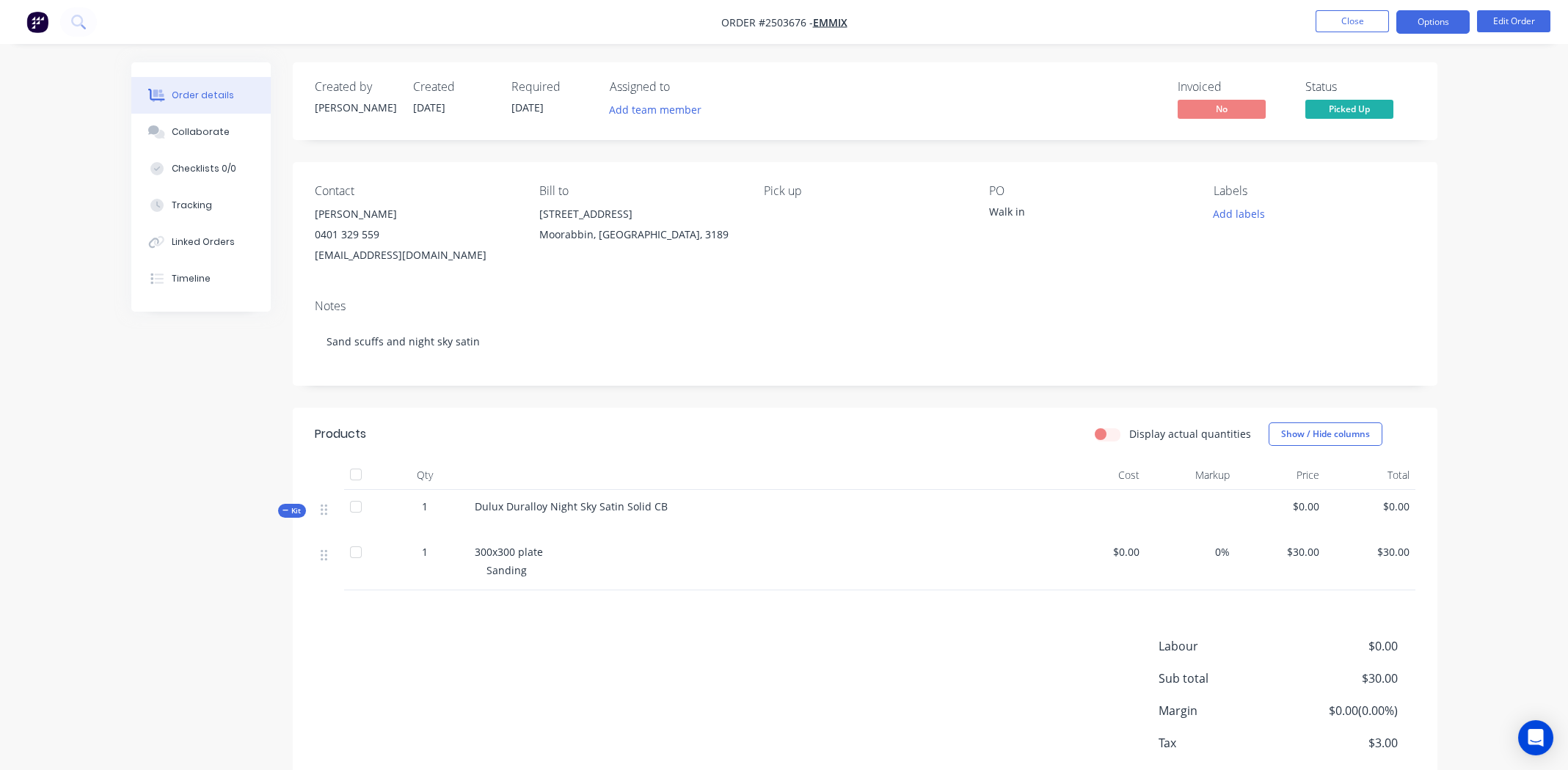
click at [1432, 26] on button "Options" at bounding box center [1433, 22] width 73 height 24
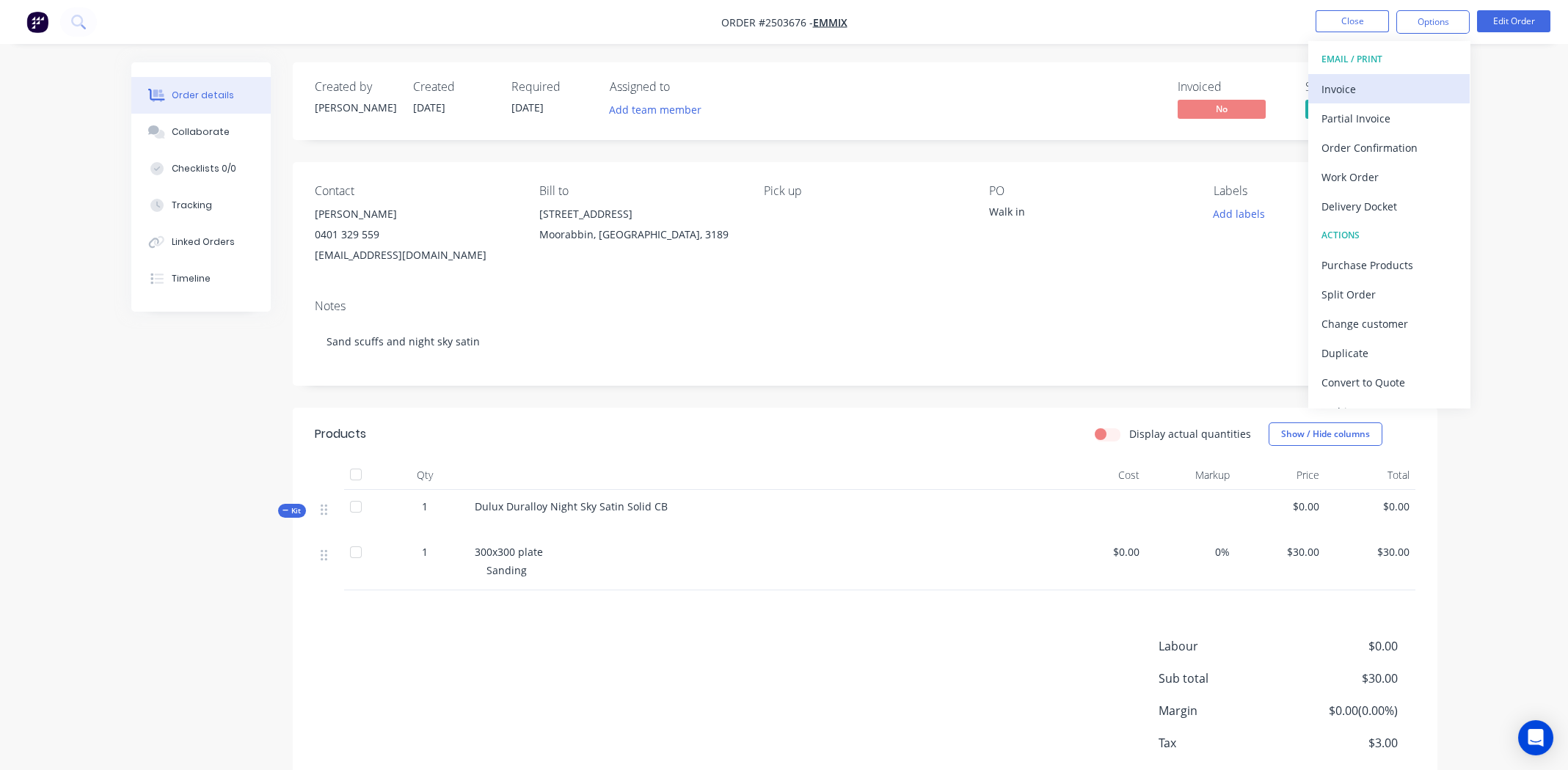
click at [1376, 93] on div "Invoice" at bounding box center [1389, 89] width 135 height 21
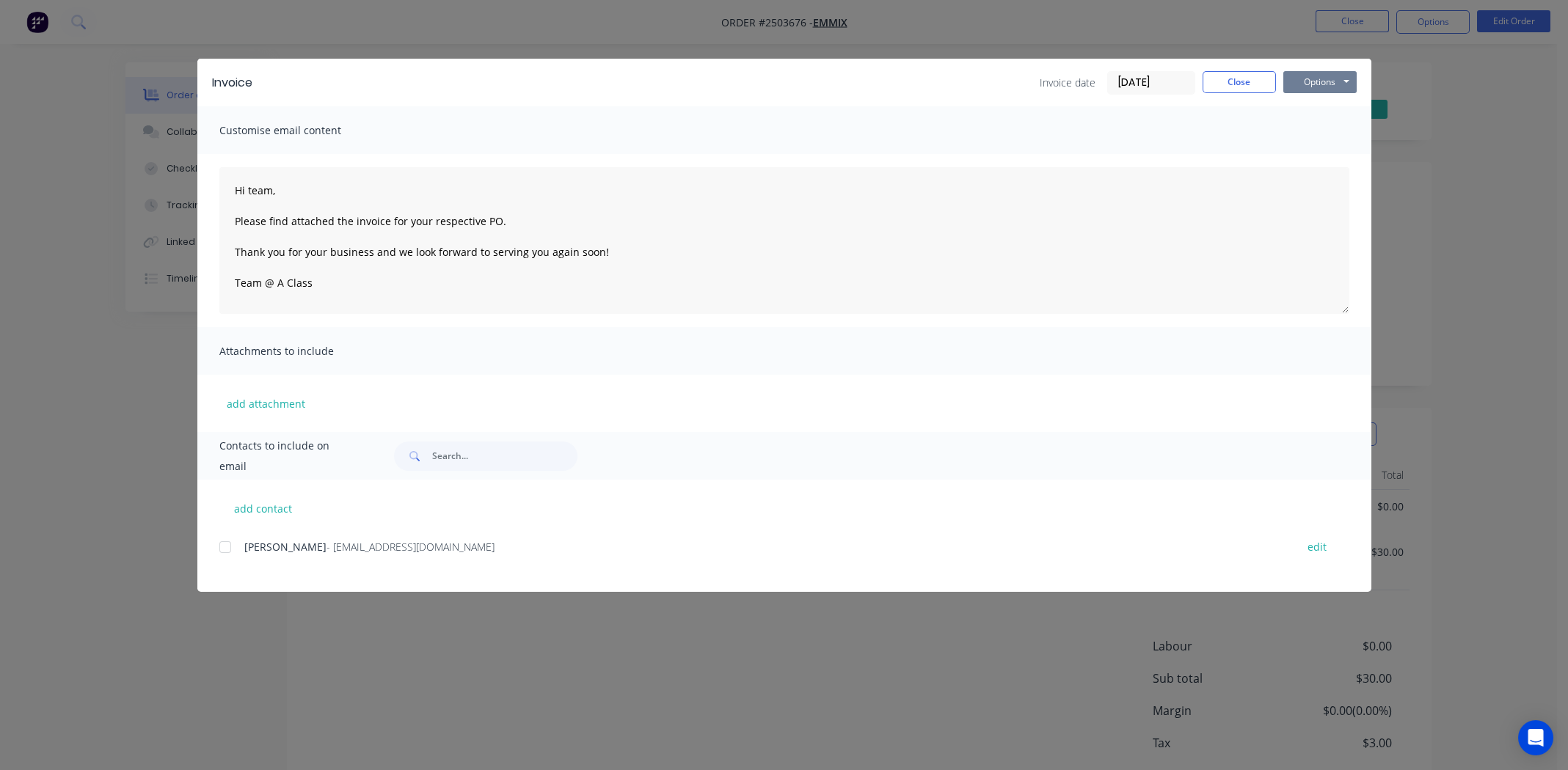
click at [1316, 84] on button "Options" at bounding box center [1319, 82] width 73 height 22
click at [1339, 133] on button "Print" at bounding box center [1329, 132] width 94 height 24
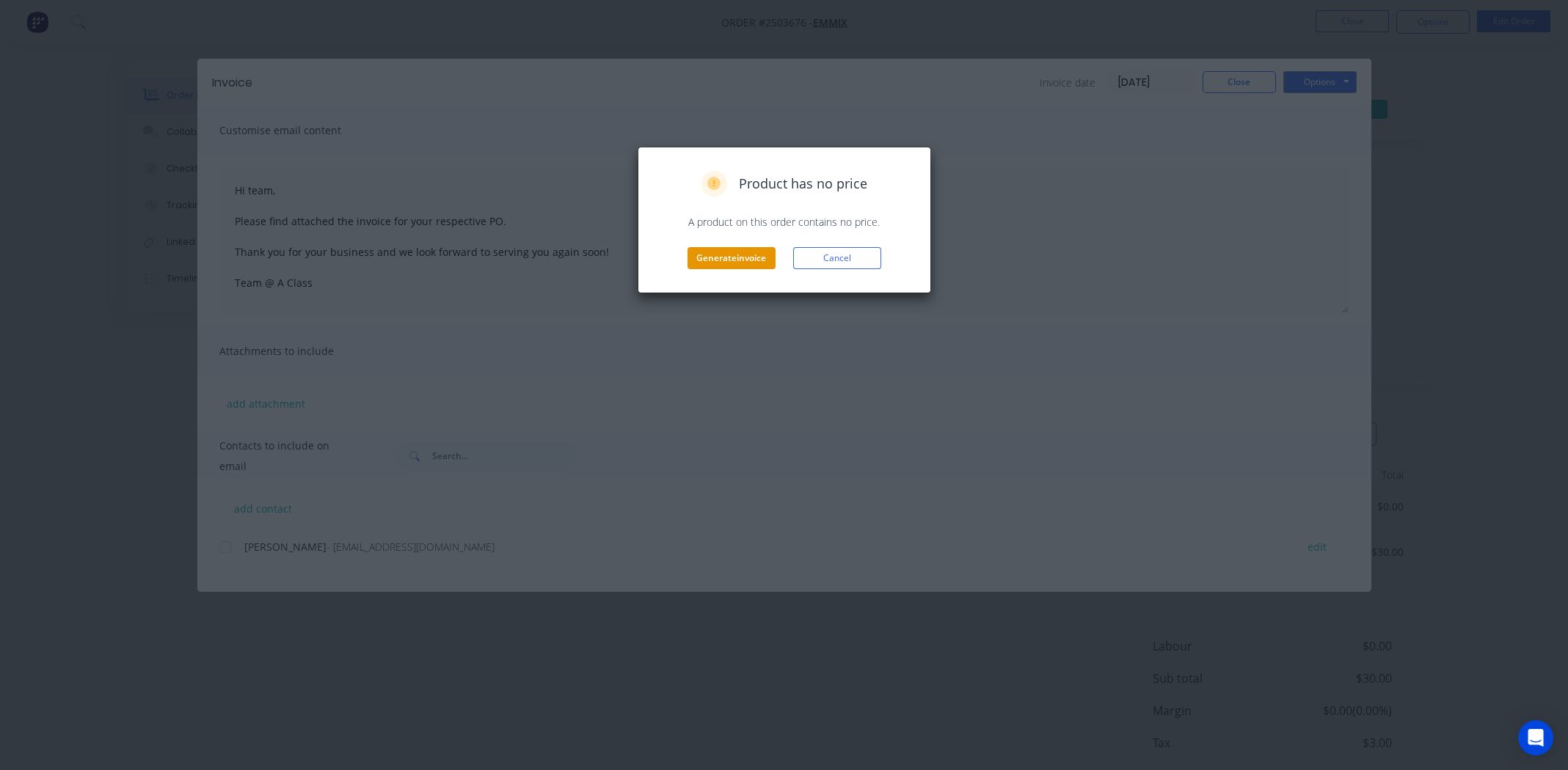
click at [741, 249] on button "Generate invoice" at bounding box center [732, 258] width 88 height 22
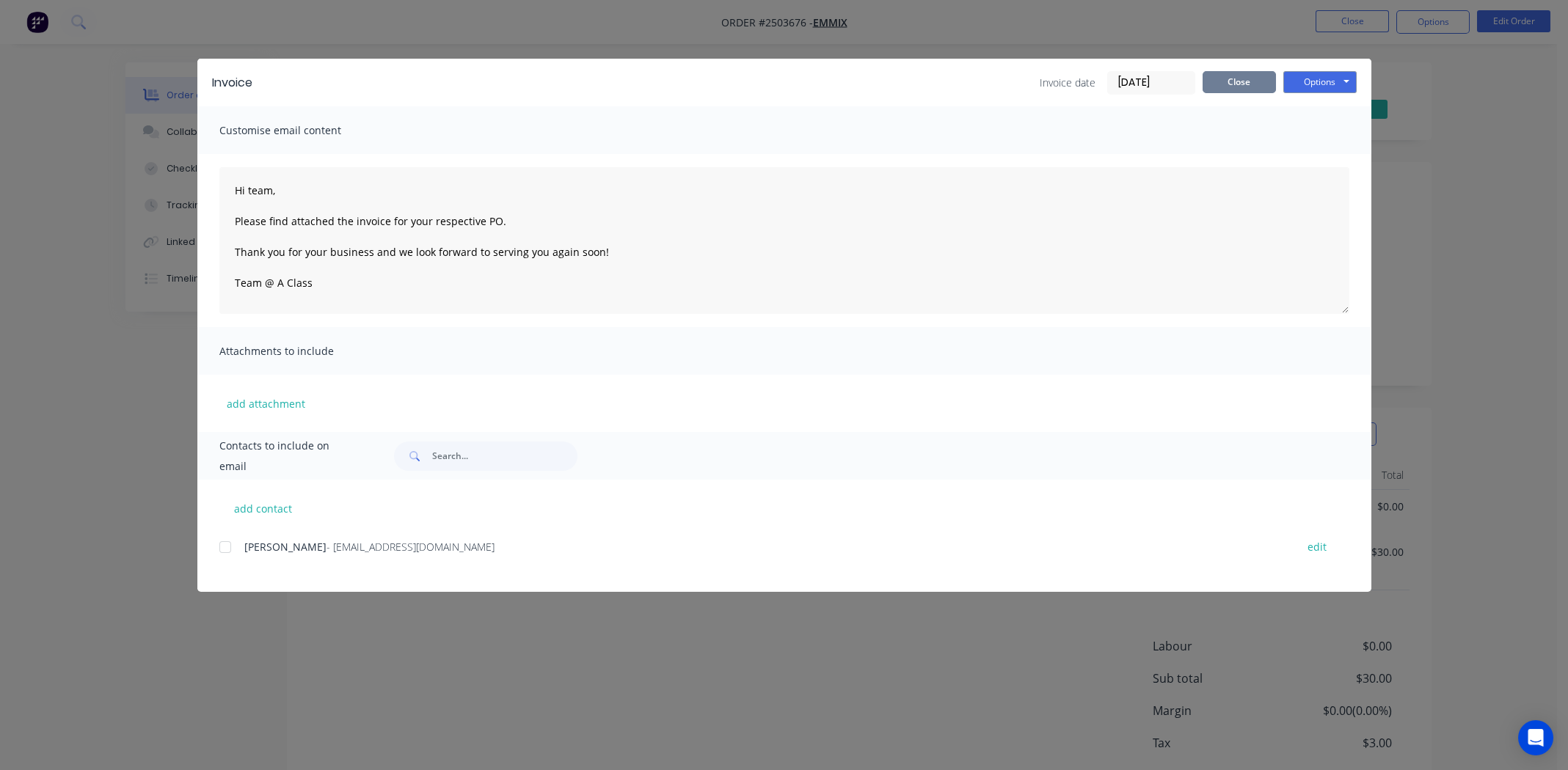
click at [1246, 84] on button "Close" at bounding box center [1239, 82] width 73 height 22
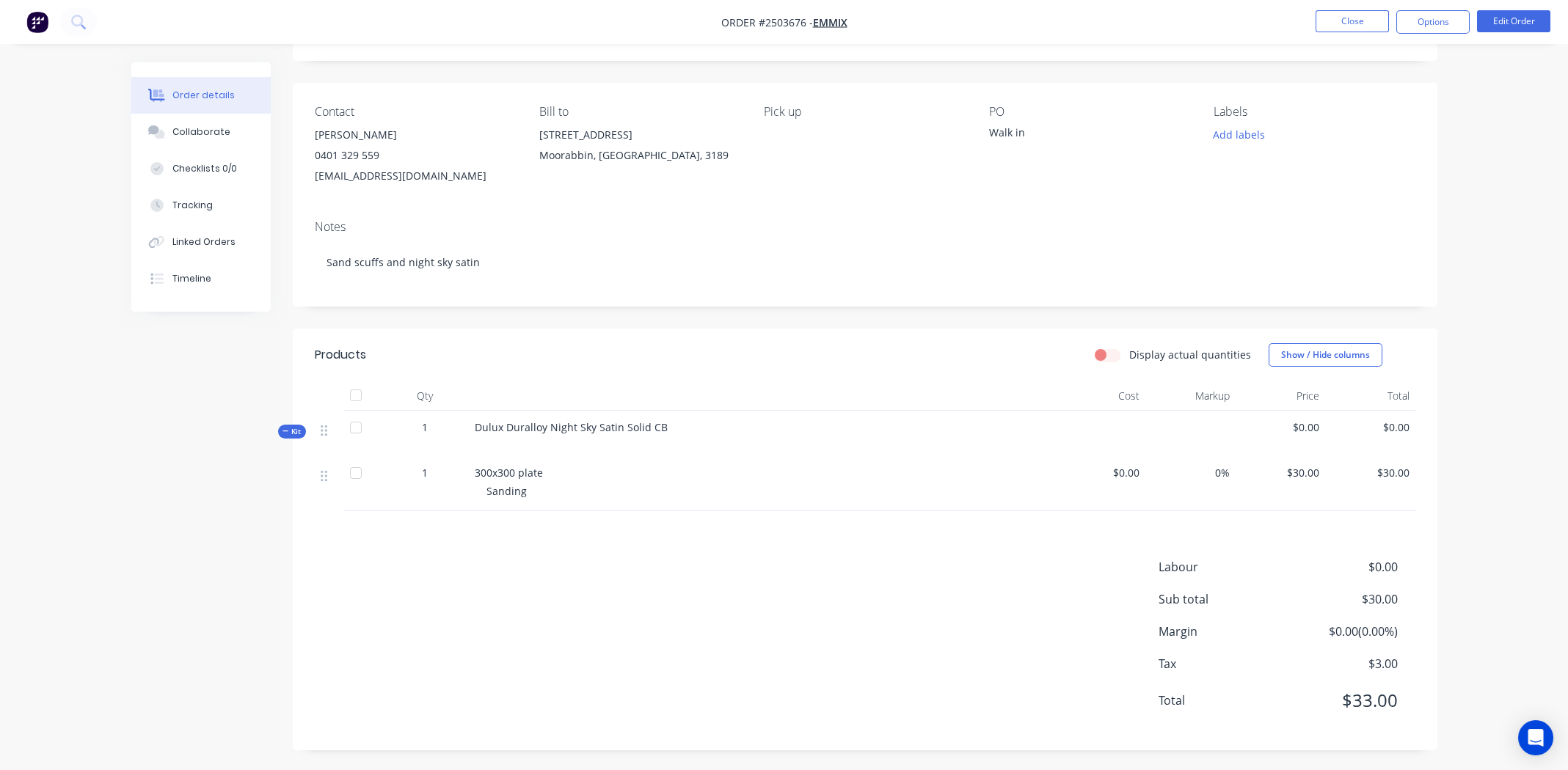
scroll to position [81, 0]
click at [807, 597] on div "Labour $0.00 Sub total $30.00 Margin $0.00 ( 0.00 %) Tax $3.00 Total $33.00" at bounding box center [865, 641] width 1100 height 170
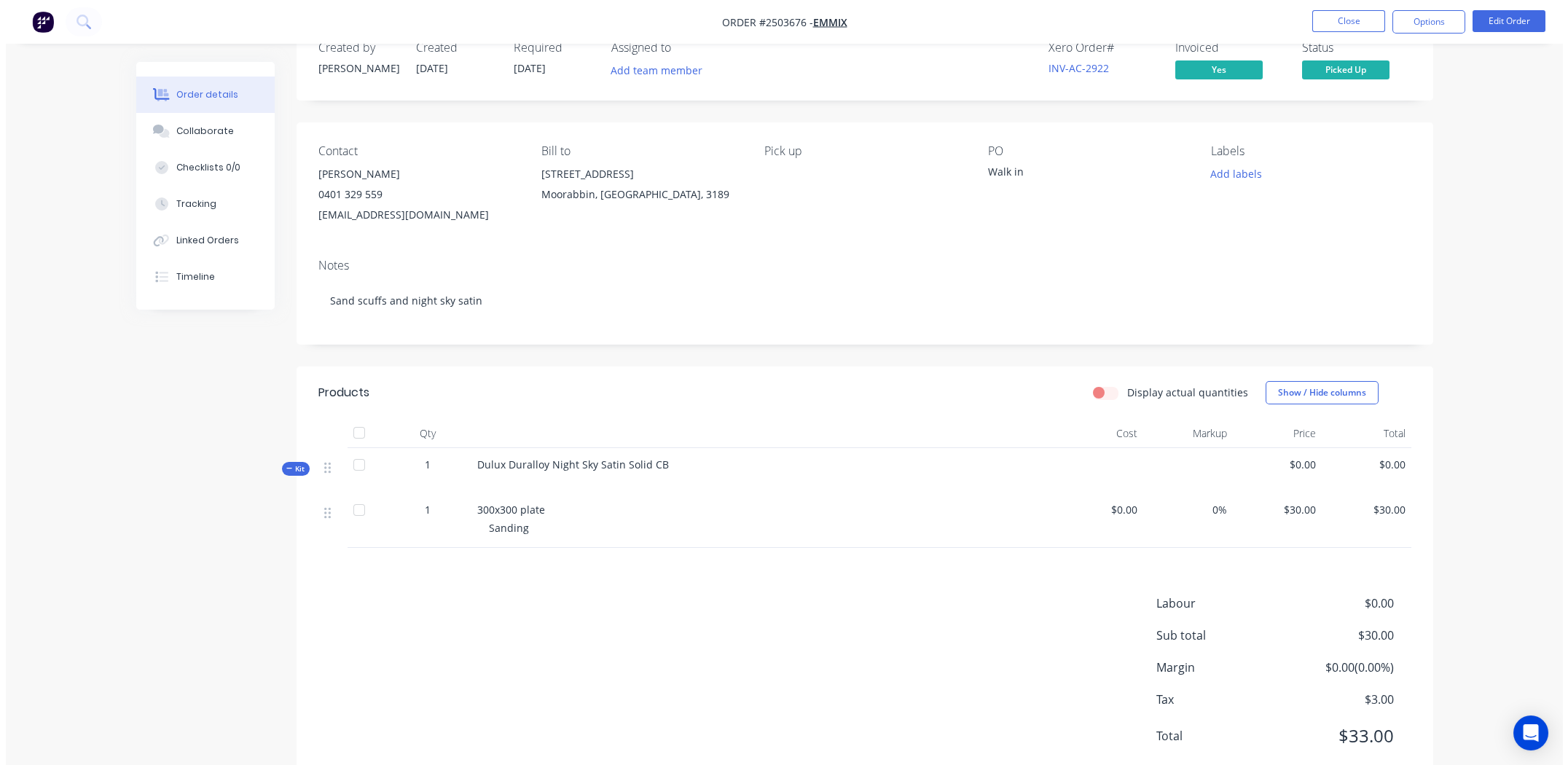
scroll to position [0, 0]
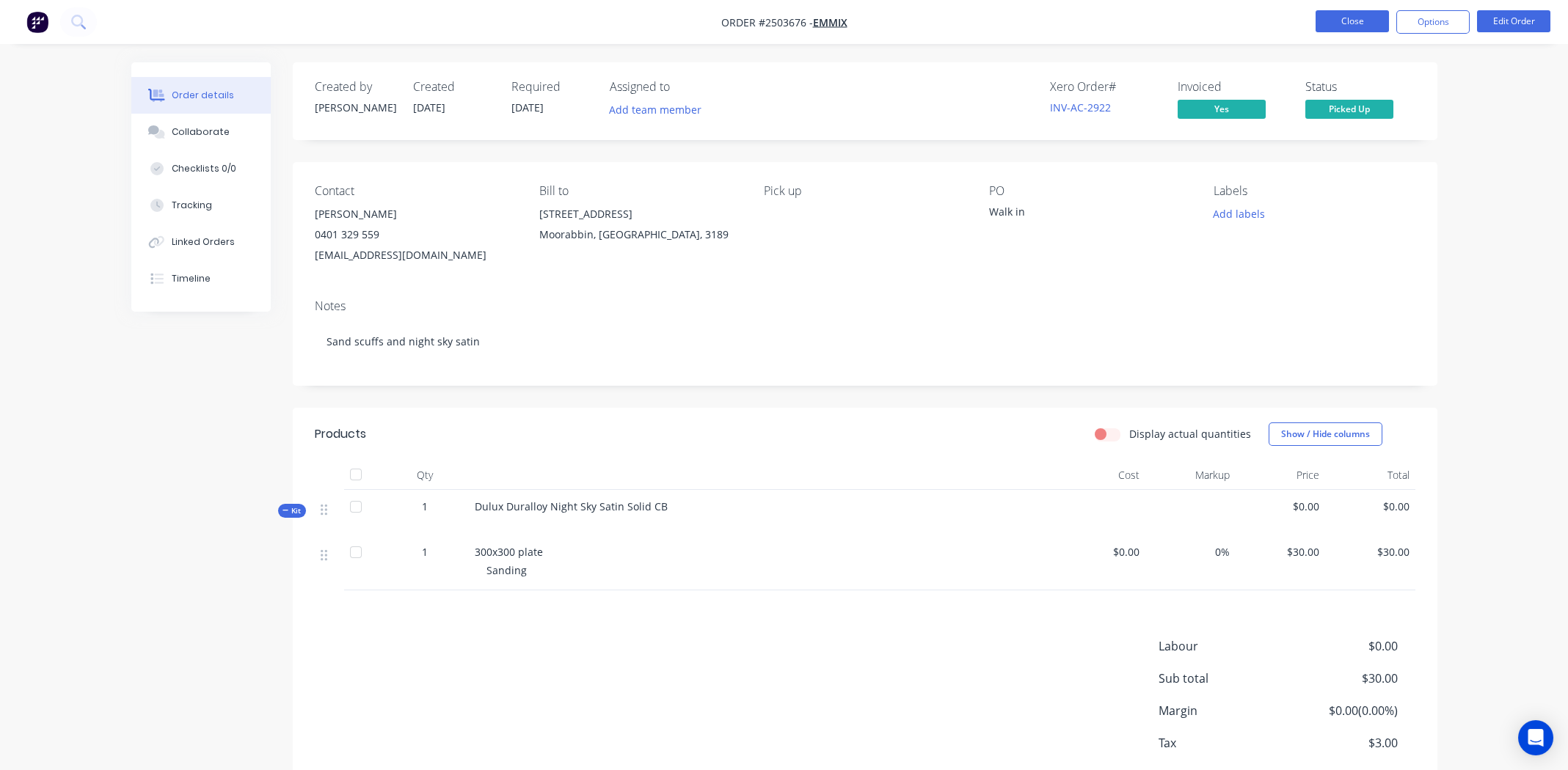
click at [1348, 14] on button "Close" at bounding box center [1352, 21] width 73 height 22
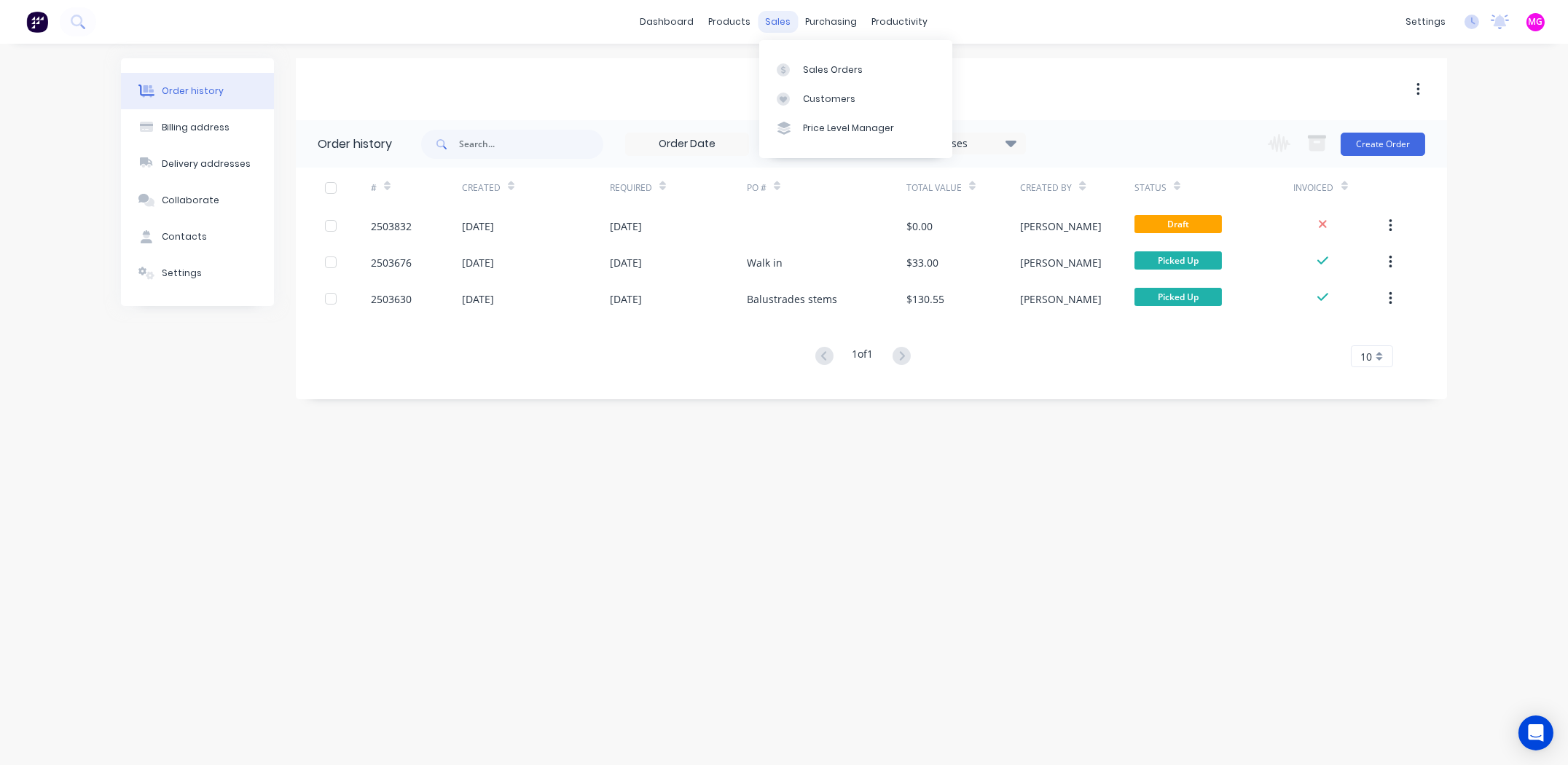
click at [777, 19] on div "sales" at bounding box center [778, 21] width 40 height 22
click at [826, 67] on div "Sales Orders" at bounding box center [832, 69] width 60 height 13
